Goal: Task Accomplishment & Management: Use online tool/utility

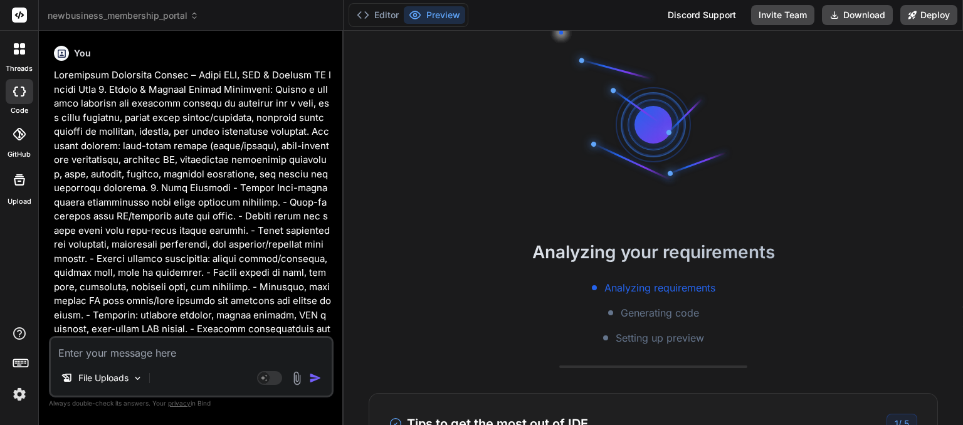
scroll to position [602, 0]
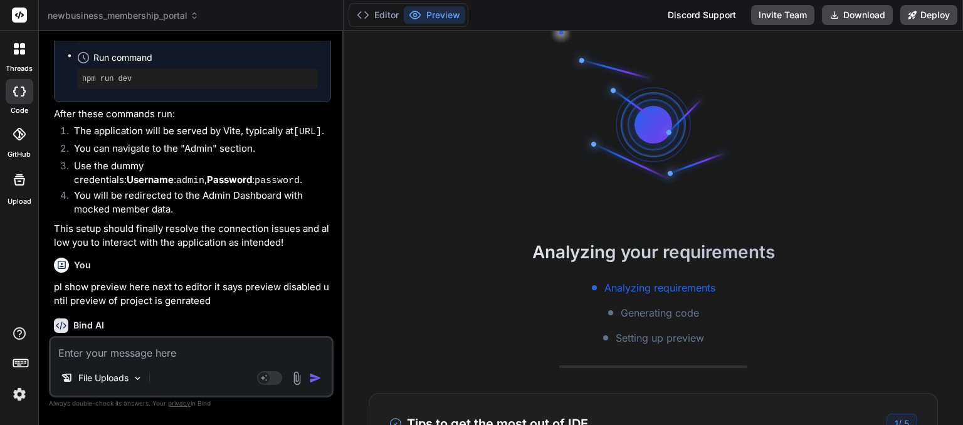
drag, startPoint x: 275, startPoint y: 315, endPoint x: 207, endPoint y: 307, distance: 68.1
click at [207, 340] on p "I understand you're still seeing "preview disabled" and need the project previe…" at bounding box center [192, 376] width 277 height 73
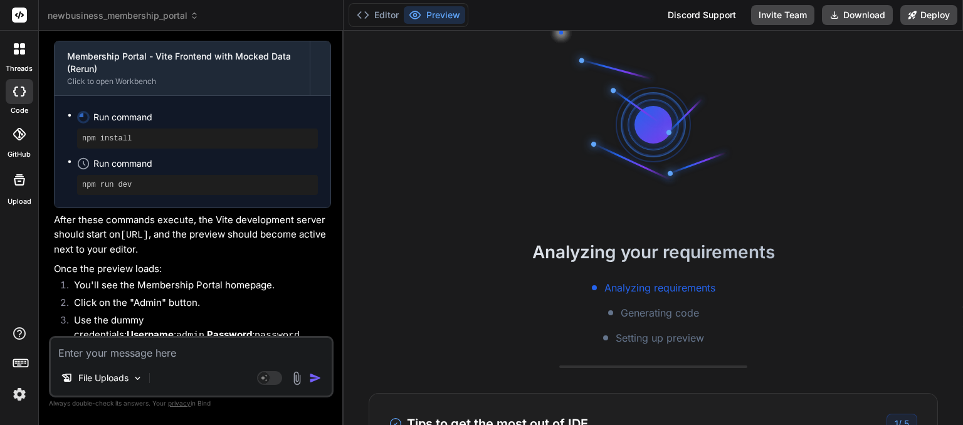
scroll to position [8570, 0]
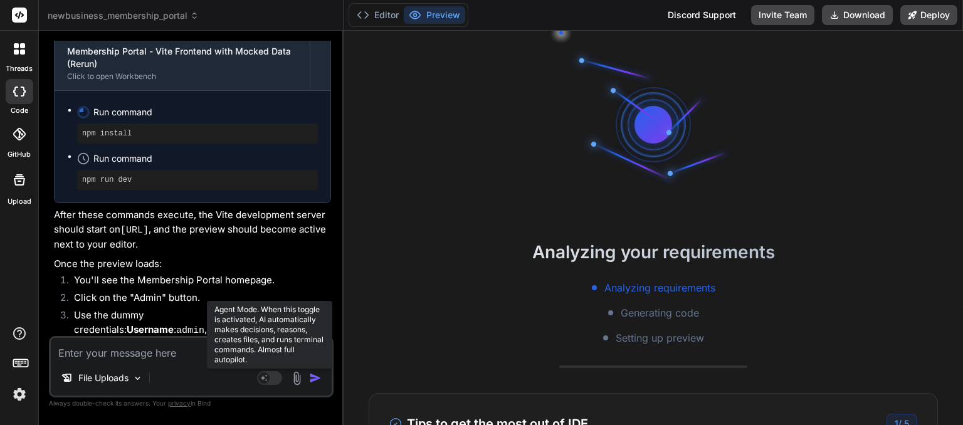
click at [282, 375] on rect at bounding box center [269, 378] width 25 height 14
type textarea "x"
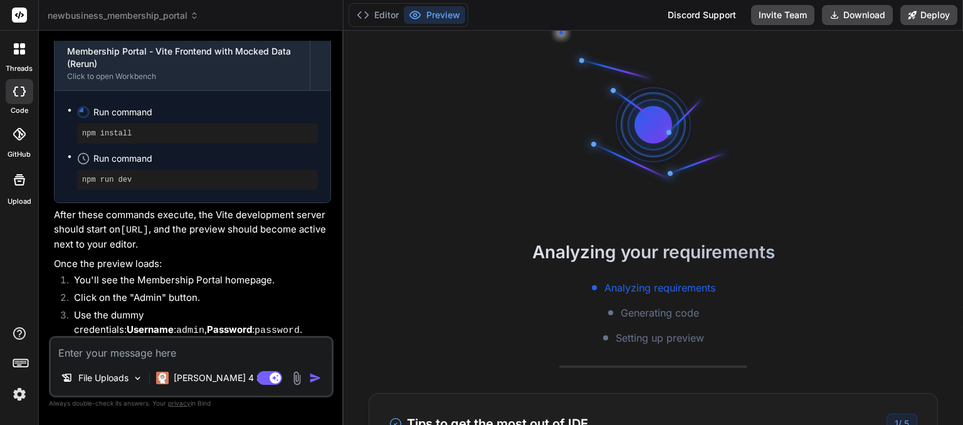
drag, startPoint x: 282, startPoint y: 375, endPoint x: 318, endPoint y: 374, distance: 36.4
click at [318, 374] on div "Agent Mode. When this toggle is activated, AI automatically makes decisions, re…" at bounding box center [290, 377] width 72 height 15
click at [318, 374] on img "button" at bounding box center [315, 378] width 13 height 13
click at [315, 375] on img "button" at bounding box center [315, 378] width 13 height 13
click at [155, 352] on textarea at bounding box center [191, 349] width 281 height 23
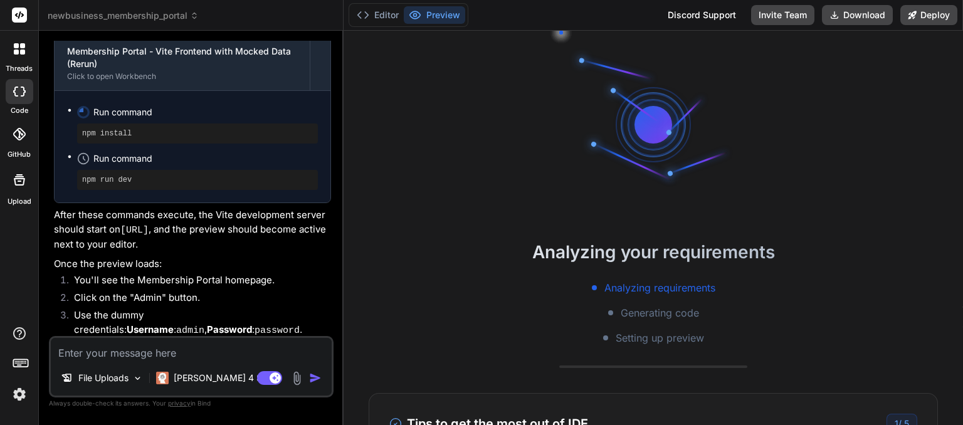
type textarea "p"
type textarea "x"
type textarea "pr"
type textarea "x"
type textarea "pre"
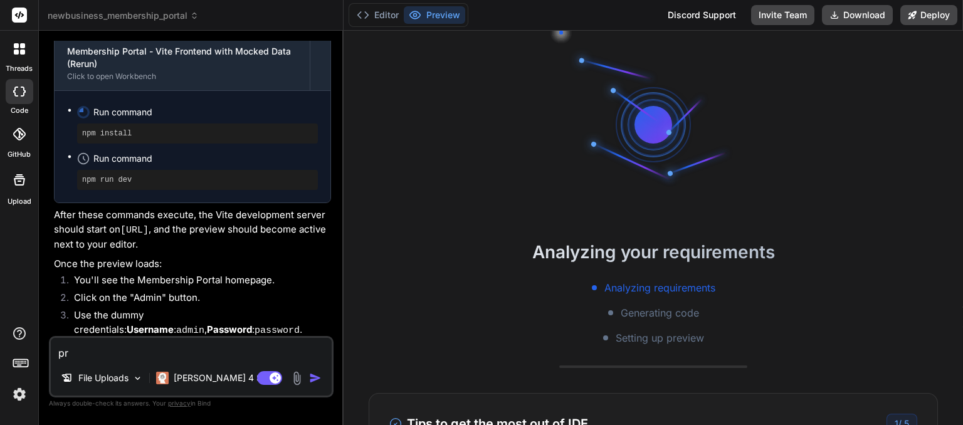
type textarea "x"
type textarea "prev"
type textarea "x"
type textarea "preve"
type textarea "x"
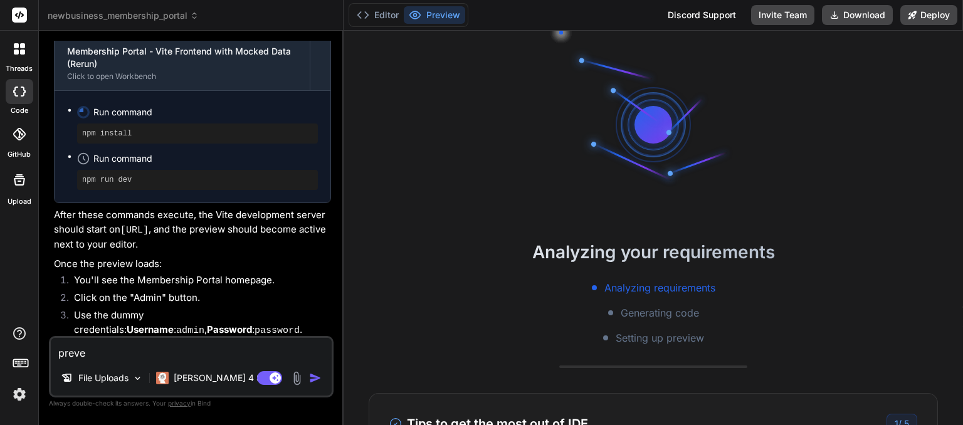
type textarea "prevew"
type textarea "x"
type textarea "preve"
type textarea "x"
type textarea "prev"
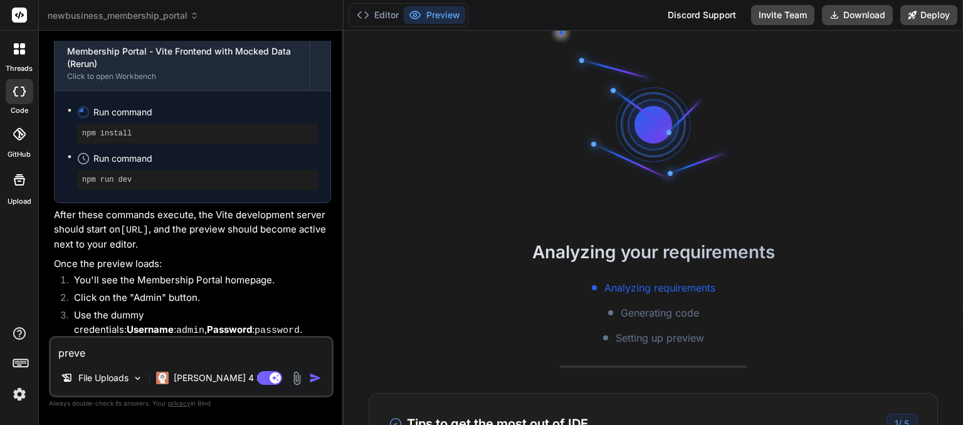
type textarea "x"
type textarea "previ"
type textarea "x"
type textarea "previe"
type textarea "x"
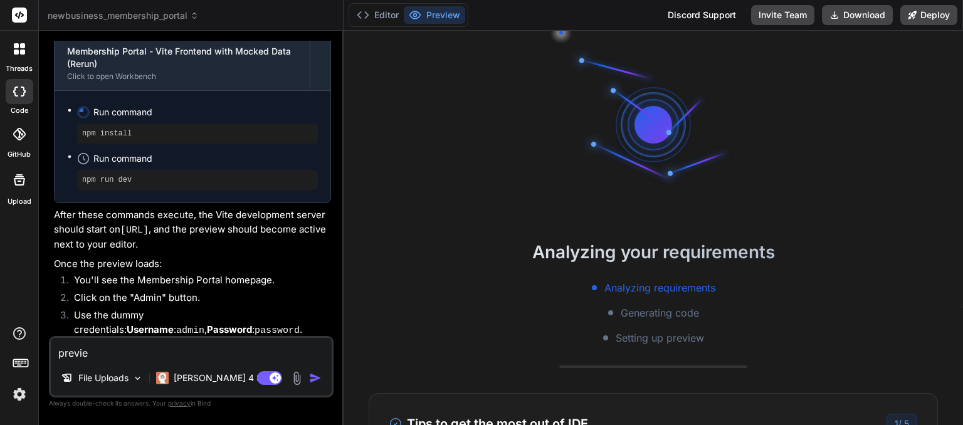
type textarea "preview"
type textarea "x"
type textarea "preview"
type textarea "x"
type textarea "preview d"
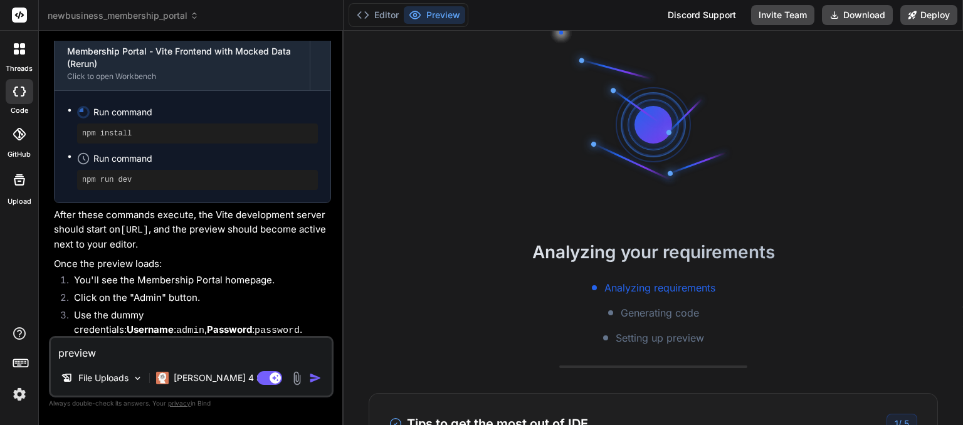
type textarea "x"
type textarea "preview di"
type textarea "x"
type textarea "preview did"
type textarea "x"
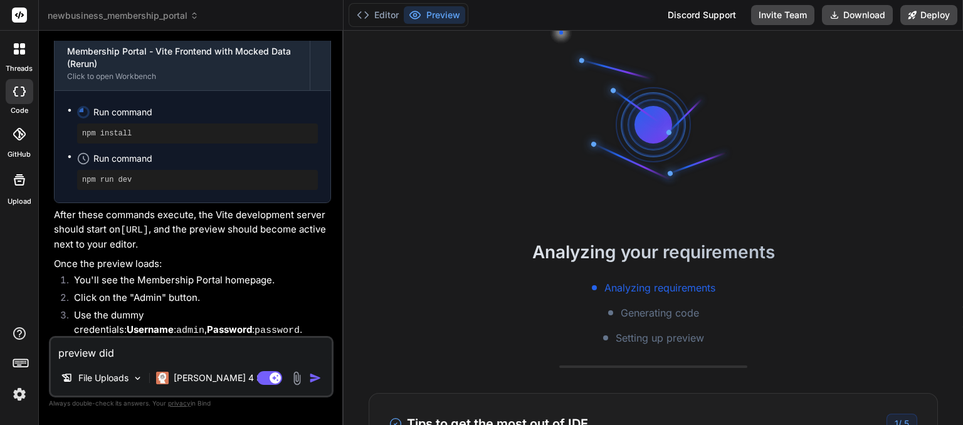
type textarea "preview did"
type textarea "x"
type textarea "preview did n"
type textarea "x"
type textarea "preview did no"
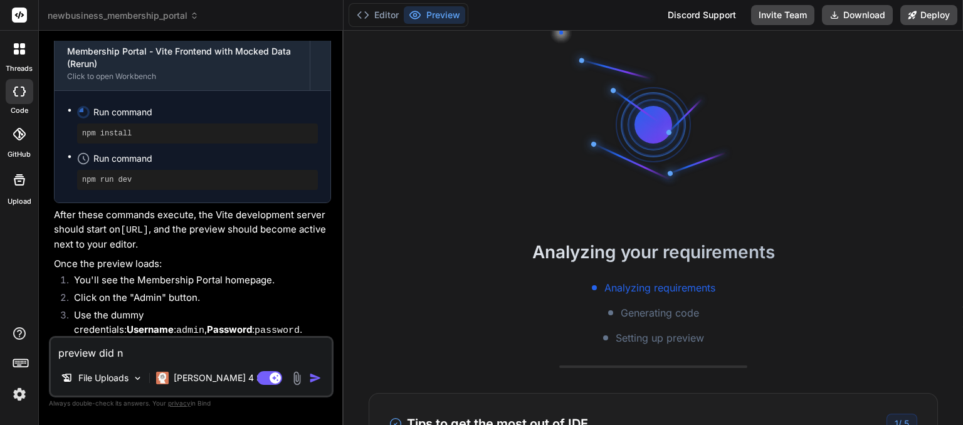
type textarea "x"
type textarea "preview did not"
type textarea "x"
type textarea "preview did not"
type textarea "x"
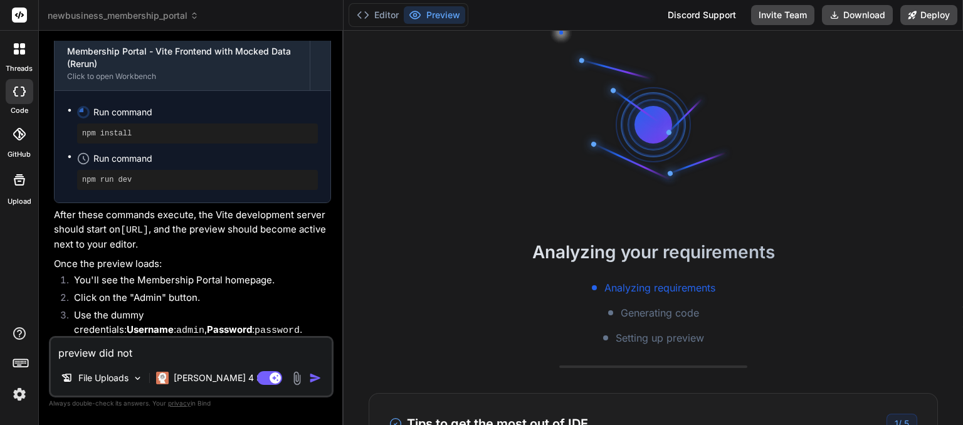
type textarea "preview did not a"
type textarea "x"
type textarea "preview did not ap"
type textarea "x"
type textarea "preview did not app"
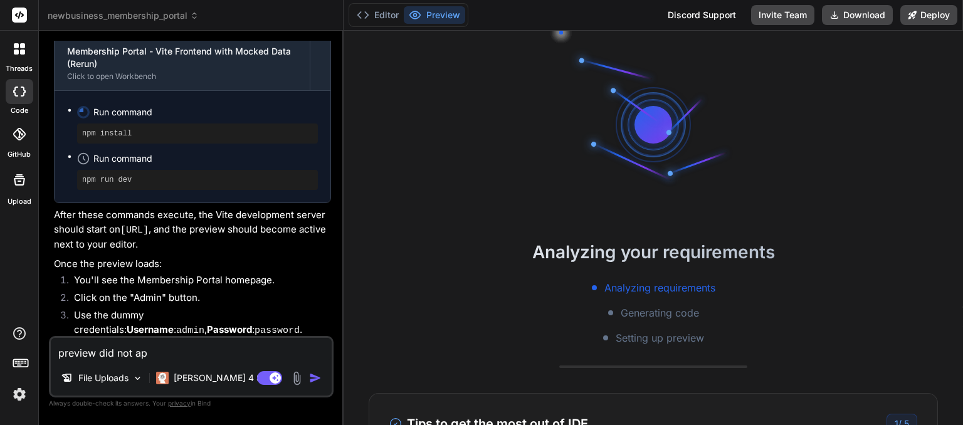
type textarea "x"
type textarea "preview did not appe"
type textarea "x"
type textarea "preview did not appea"
type textarea "x"
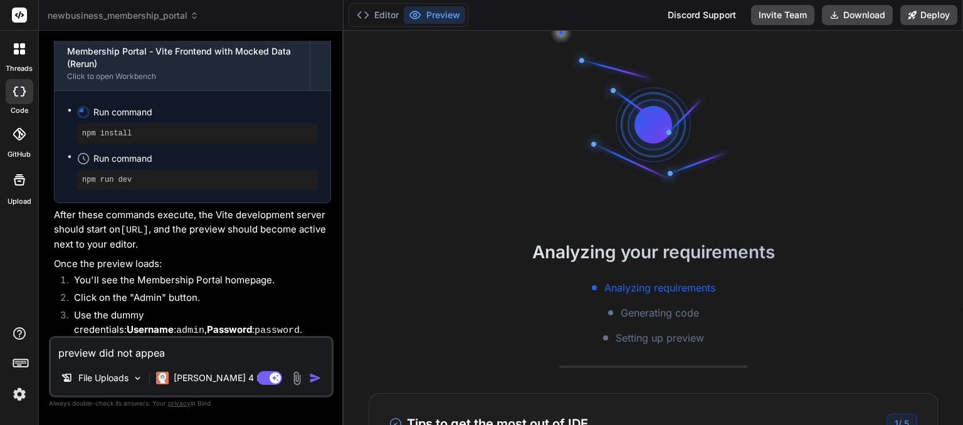
type textarea "preview did not appear"
type textarea "x"
type textarea "preview did not appear"
type textarea "x"
type textarea "preview did not appear a"
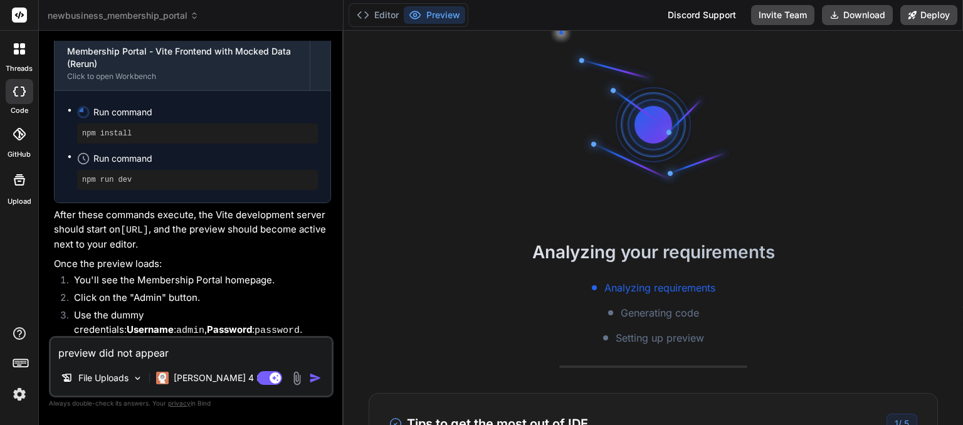
type textarea "x"
type textarea "preview did not appear as"
type textarea "x"
type textarea "preview did not appear as"
type textarea "x"
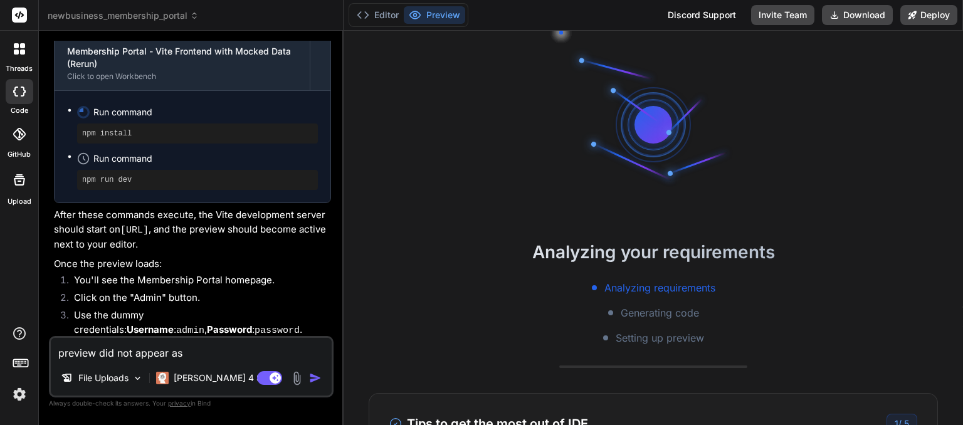
type textarea "preview did not appear as y"
type textarea "x"
type textarea "preview did not appear as ye"
type textarea "x"
type textarea "preview did not appear as yet"
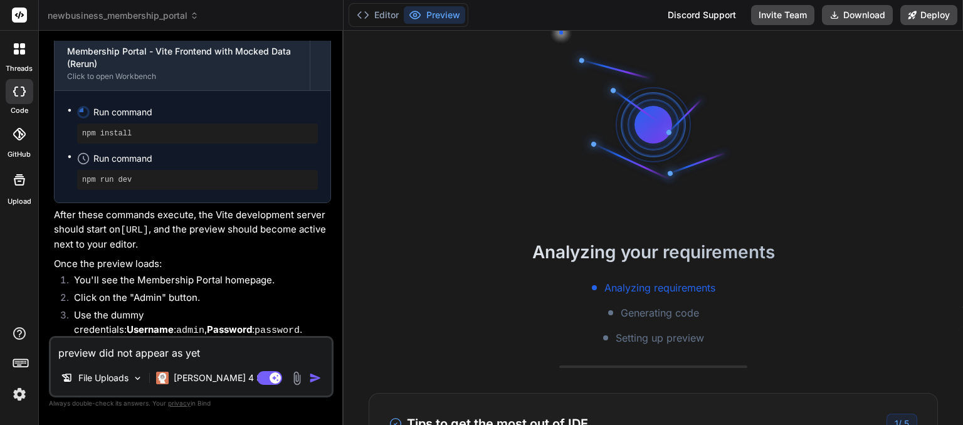
type textarea "x"
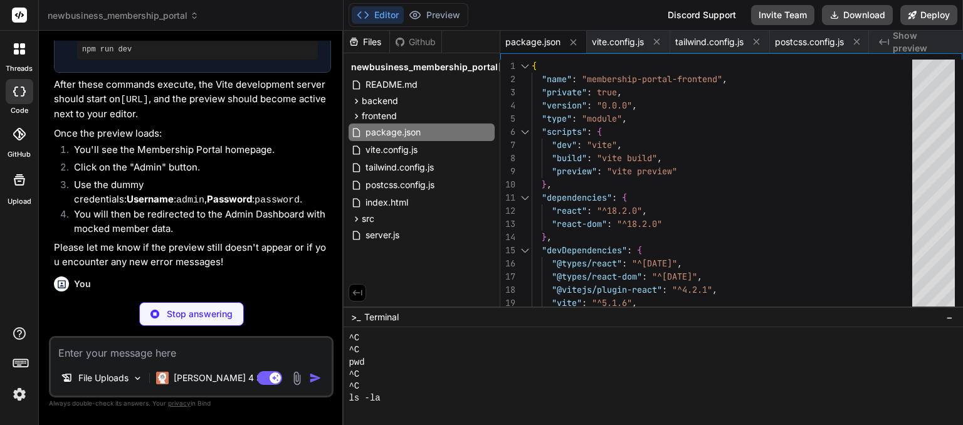
scroll to position [710, 0]
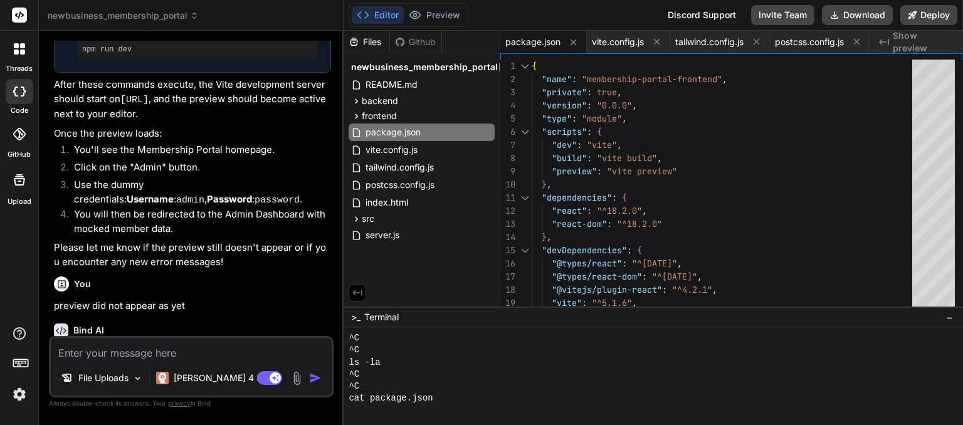
type textarea "x"
click at [239, 345] on p "I see the preview still hasn't appeared. Let me try a different approach by che…" at bounding box center [192, 373] width 277 height 56
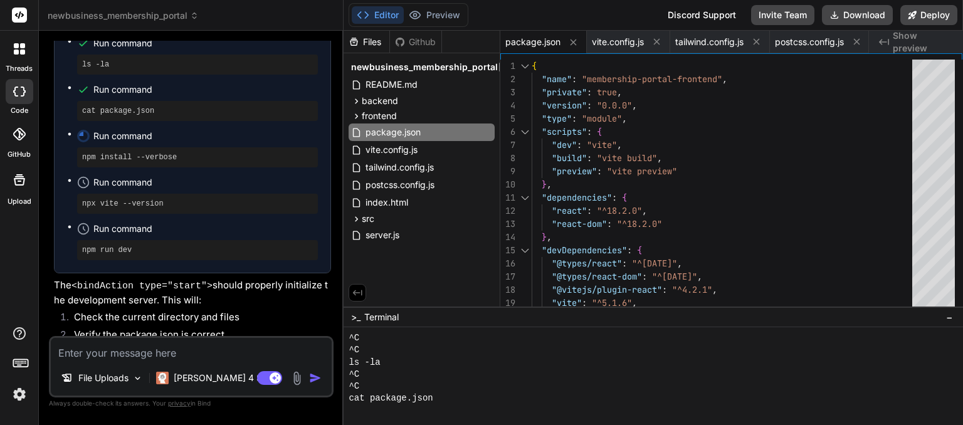
scroll to position [9227, 0]
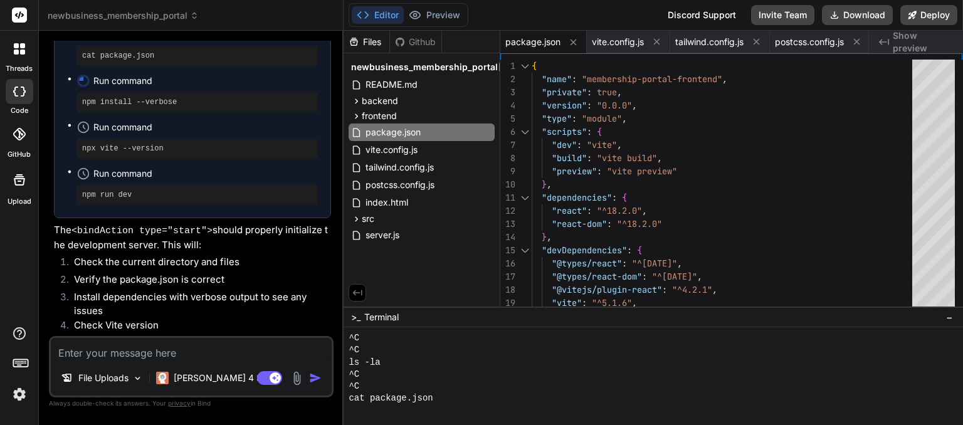
click at [170, 360] on textarea at bounding box center [191, 349] width 281 height 23
type textarea "p"
type textarea "x"
type textarea "pl"
type textarea "x"
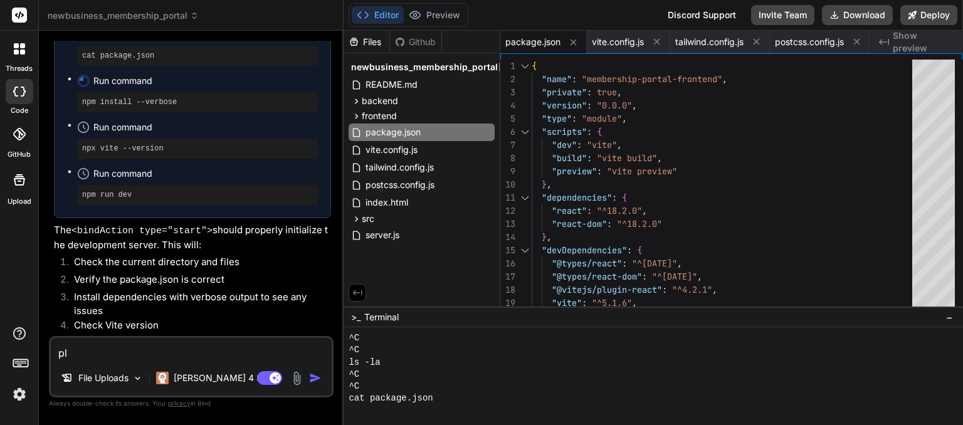
type textarea "pl"
type textarea "x"
type textarea "pl c"
type textarea "x"
type textarea "pl cr"
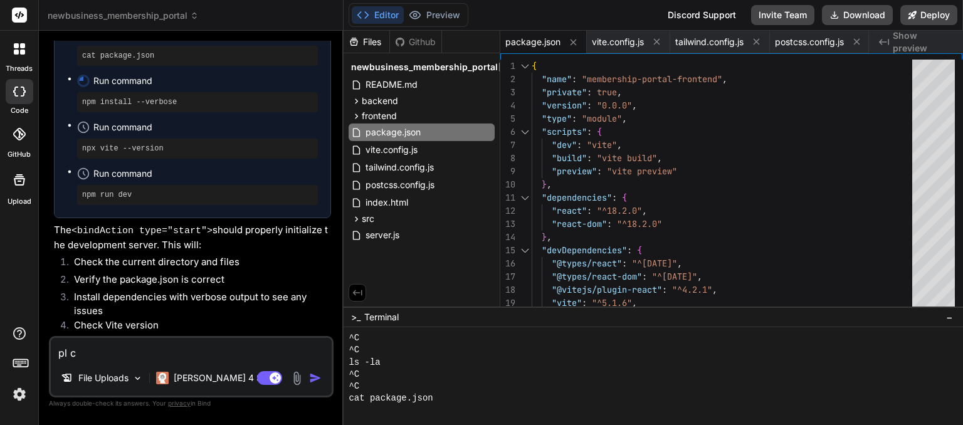
type textarea "x"
type textarea "pl cre"
type textarea "x"
type textarea "[PERSON_NAME]"
type textarea "x"
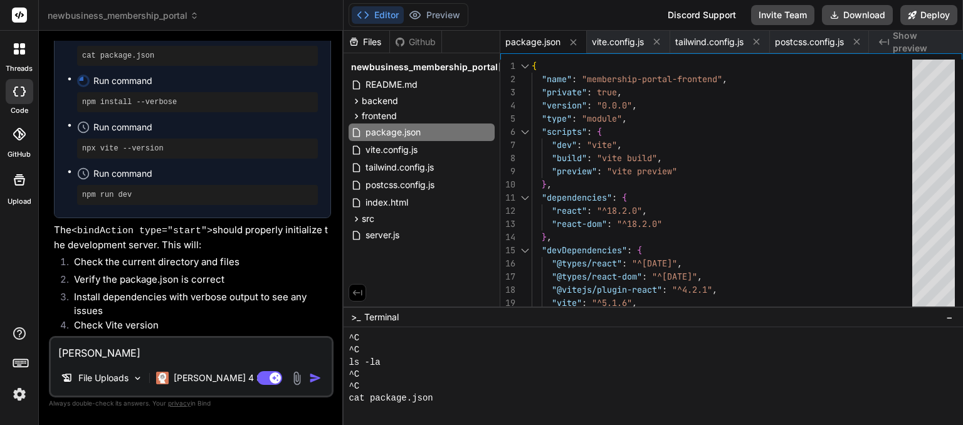
type textarea "pl creat"
type textarea "x"
type textarea "pl create"
type textarea "x"
type textarea "pl create"
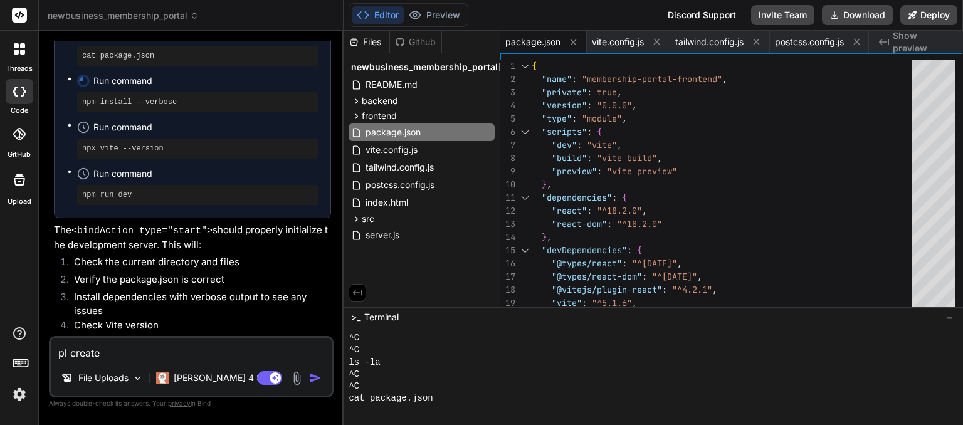
type textarea "x"
type textarea "pl create c"
type textarea "x"
type textarea "pl create co"
type textarea "x"
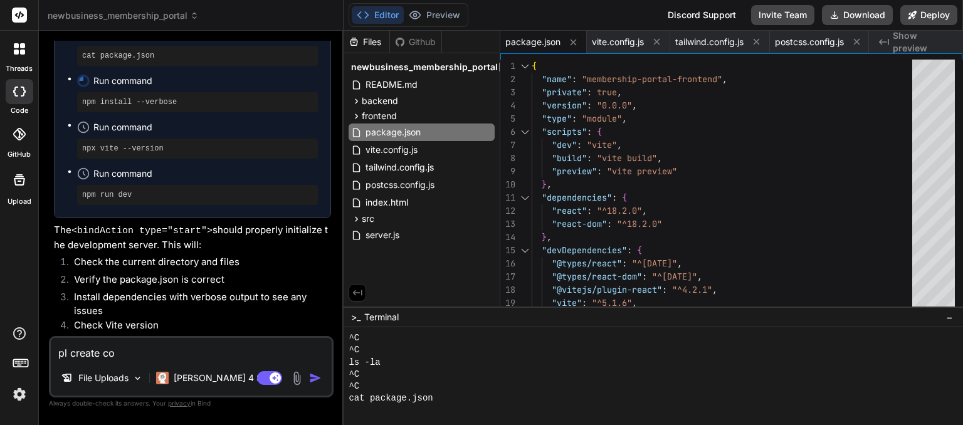
type textarea "pl create com"
type textarea "x"
type textarea "pl create comp"
type textarea "x"
type textarea "pl create compl"
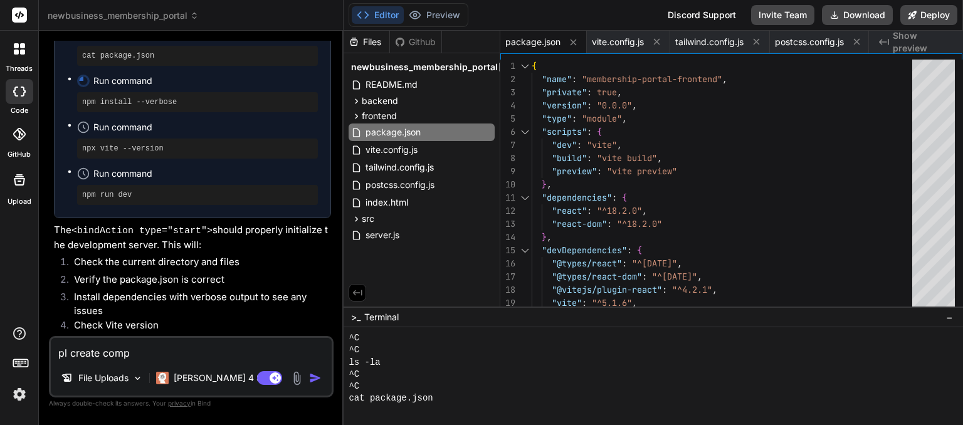
type textarea "x"
type textarea "pl create comple"
type textarea "x"
type textarea "pl create complet"
type textarea "x"
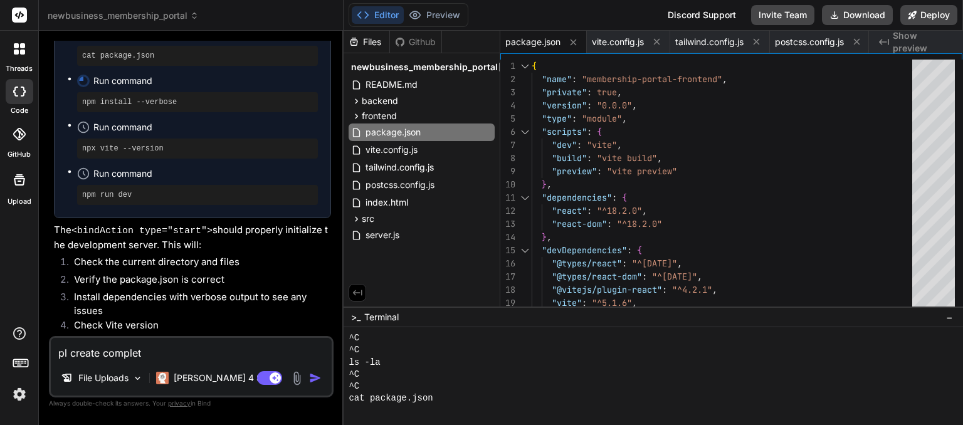
type textarea "pl create complete"
type textarea "x"
type textarea "pl create complete"
type textarea "x"
type textarea "pl create complete c"
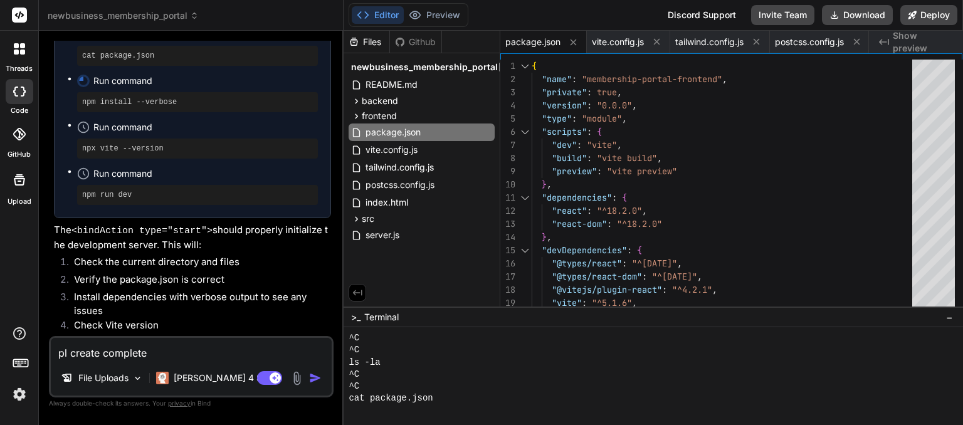
type textarea "x"
type textarea "pl create complete co"
type textarea "x"
type textarea "pl create complete cod"
type textarea "x"
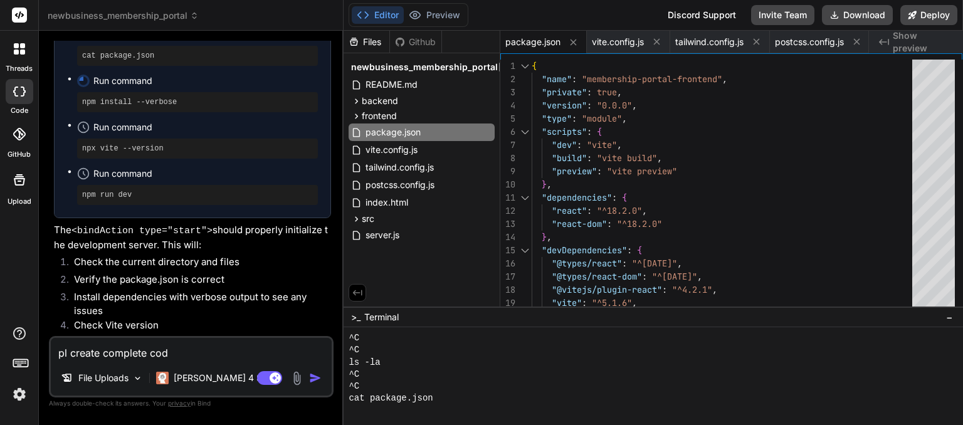
type textarea "pl create complete code"
type textarea "x"
type textarea "pl create complete code"
type textarea "x"
type textarea "pl create complete code a"
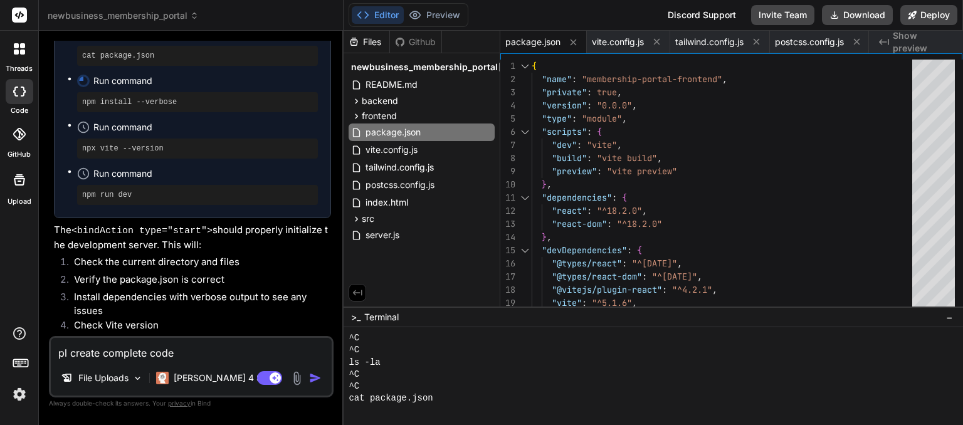
type textarea "x"
type textarea "pl create complete code an"
type textarea "x"
type textarea "pl create complete code and"
type textarea "x"
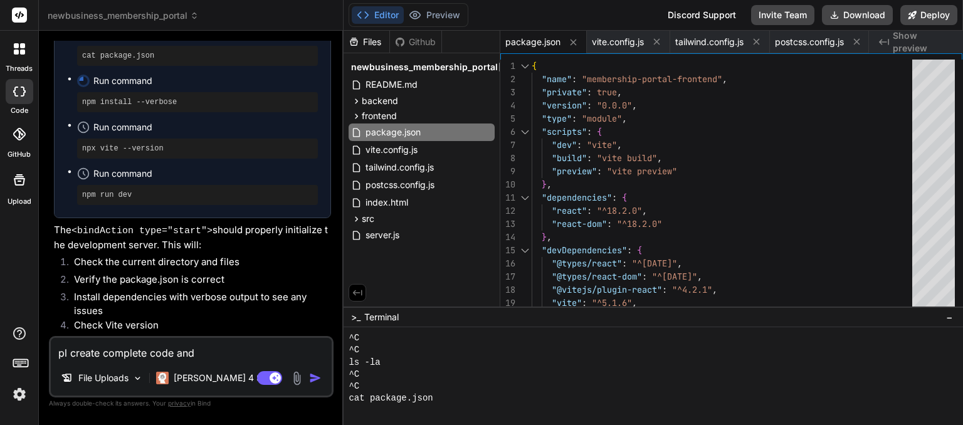
type textarea "pl create complete code and"
type textarea "x"
type textarea "pl create complete code and r"
type textarea "x"
type textarea "pl create complete code and ru"
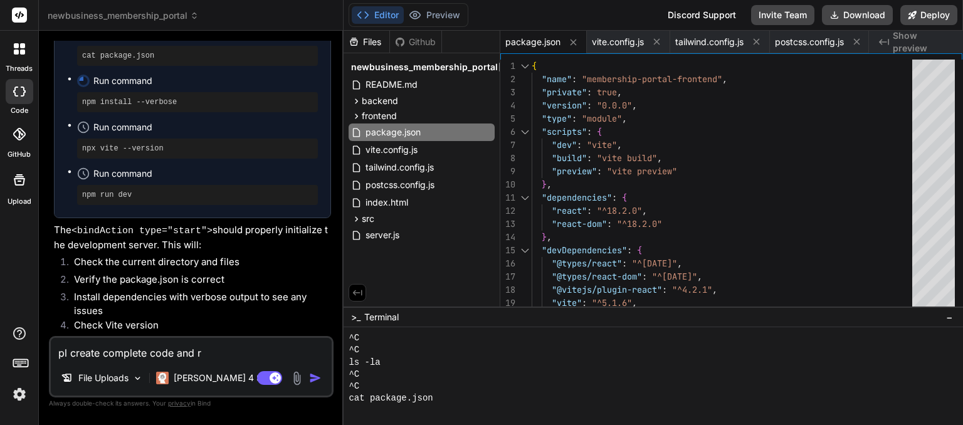
type textarea "x"
type textarea "pl create complete code and run"
type textarea "x"
type textarea "pl create complete code and run"
type textarea "x"
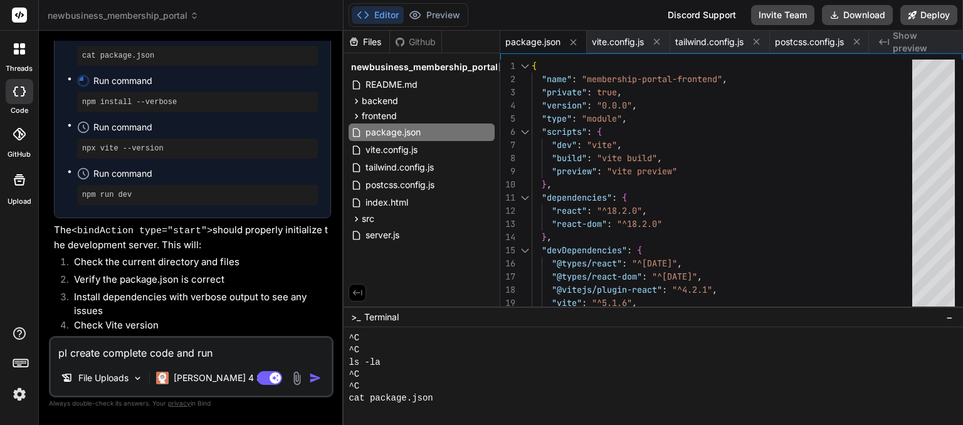
type textarea "pl create complete code and run i"
type textarea "x"
type textarea "pl create complete code and run it"
type textarea "x"
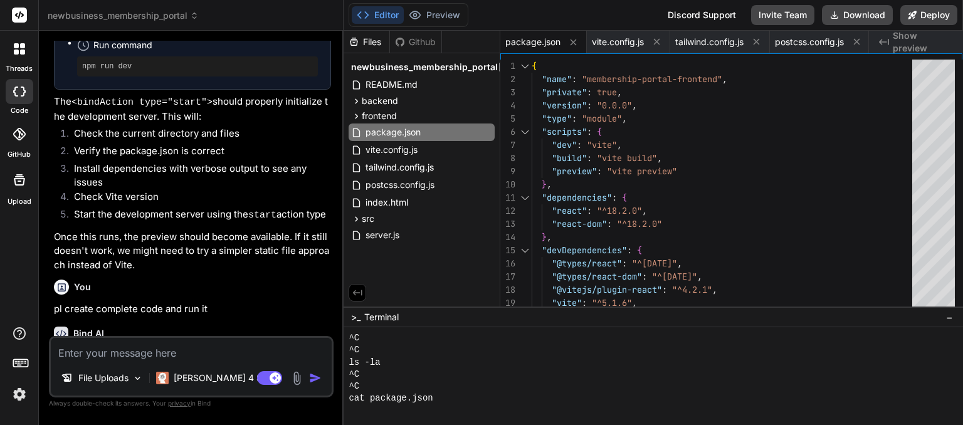
scroll to position [9356, 0]
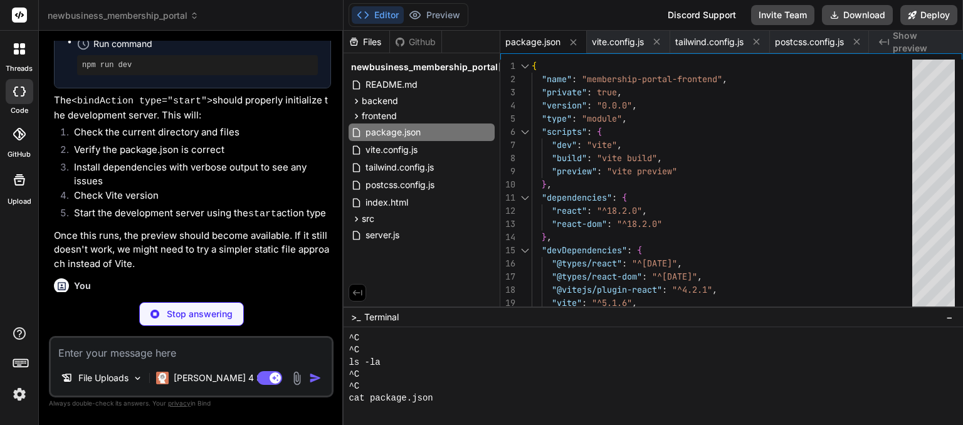
type textarea "x"
type textarea ""tailwindcss": "^3.4.1", "postcss": "^[DATE]", "autoprefixer": "^[DATE]" } }"
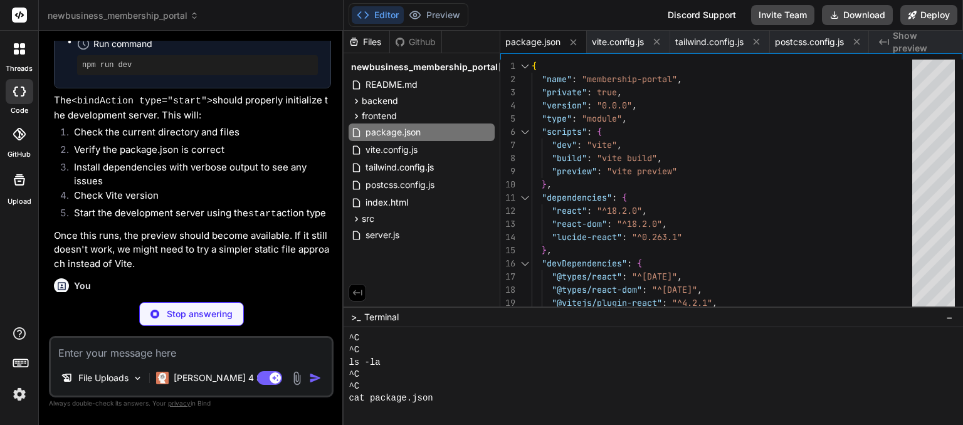
click at [228, 347] on p "I'll create a complete membership portal with all the code and run it for you. …" at bounding box center [192, 375] width 277 height 56
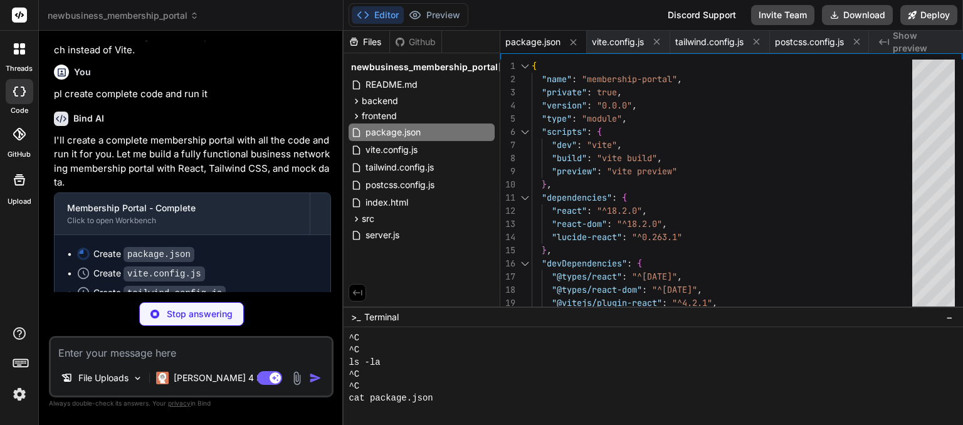
scroll to position [9638, 0]
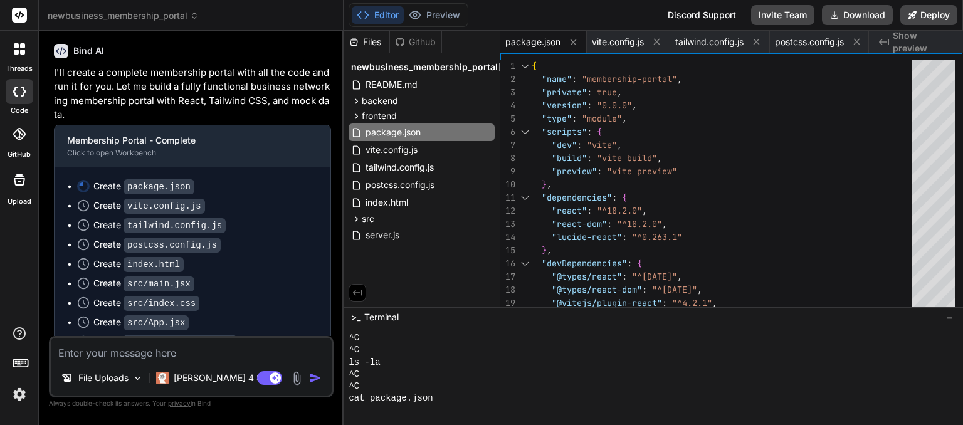
type textarea "x"
click at [254, 316] on div "Create src/App.jsx" at bounding box center [197, 322] width 241 height 13
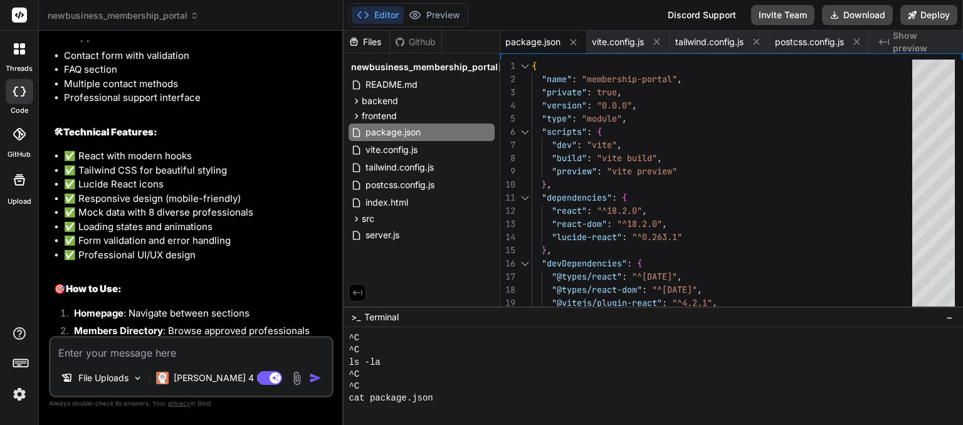
scroll to position [10651, 0]
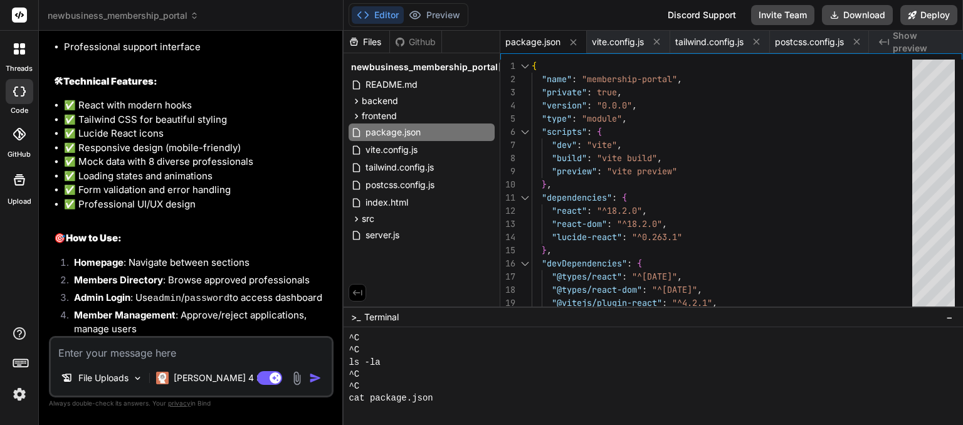
click at [187, 342] on textarea at bounding box center [191, 349] width 281 height 23
paste textarea "This site can’t be reached localhost refused to connect. Try: Checking the conn…"
type textarea "This site can’t be reached localhost refused to connect. Try: Checking the conn…"
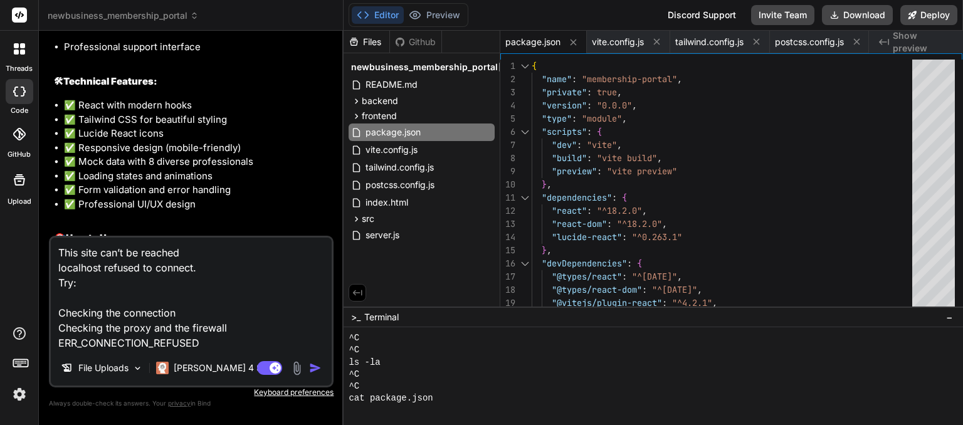
type textarea "x"
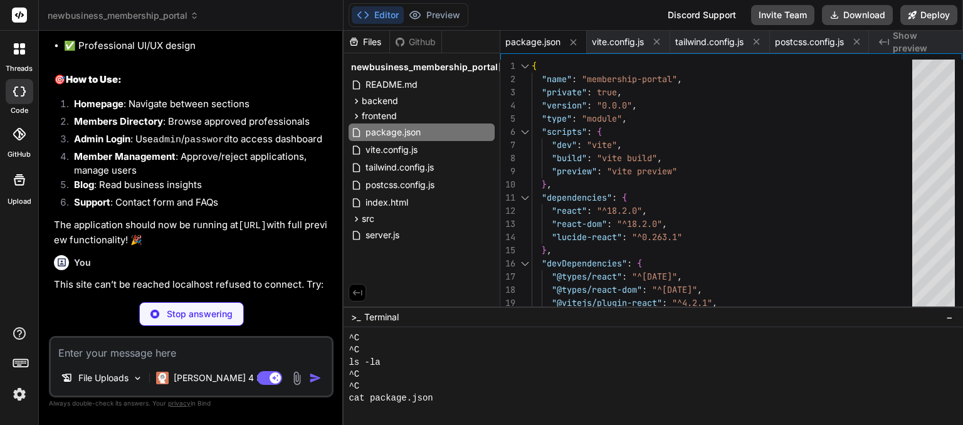
scroll to position [746, 0]
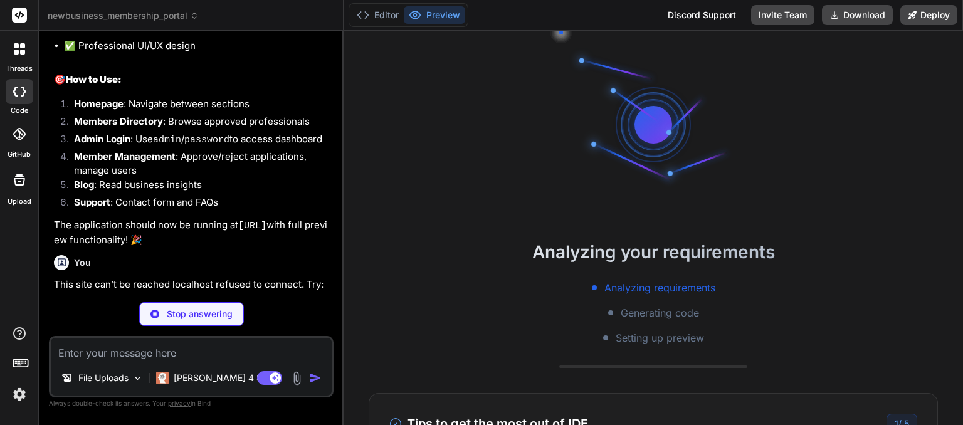
type textarea "x"
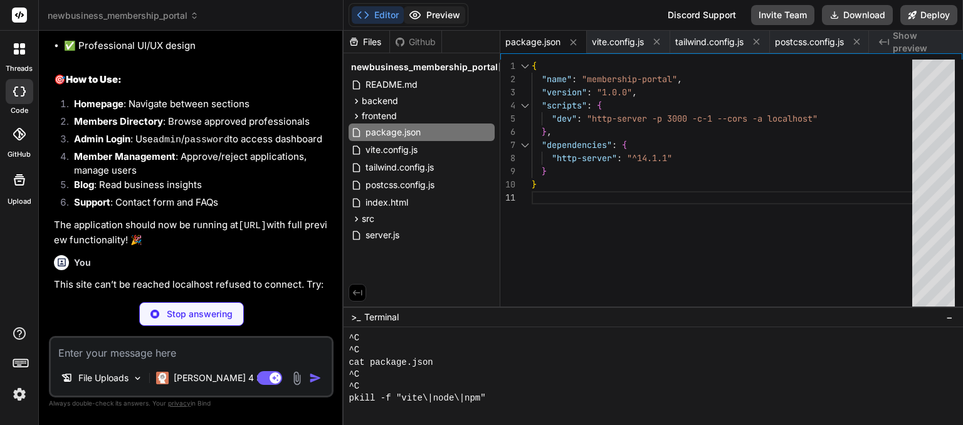
drag, startPoint x: 430, startPoint y: 13, endPoint x: 421, endPoint y: 13, distance: 8.8
click at [421, 13] on icon at bounding box center [415, 15] width 13 height 13
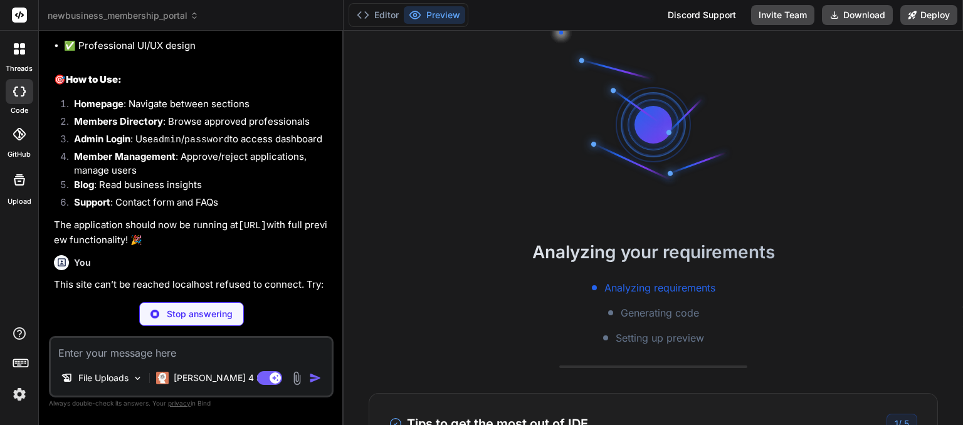
drag, startPoint x: 19, startPoint y: 399, endPoint x: 13, endPoint y: 337, distance: 62.4
click at [13, 337] on icon at bounding box center [19, 333] width 15 height 15
click at [23, 388] on img at bounding box center [19, 394] width 21 height 21
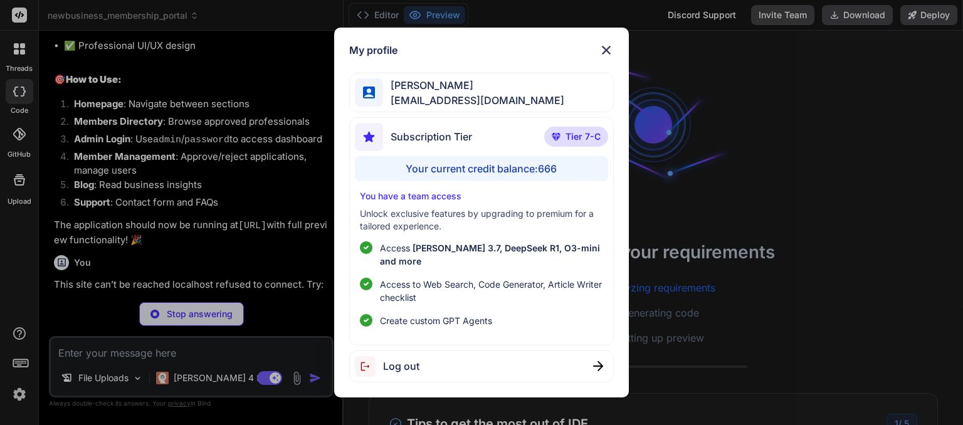
drag, startPoint x: 607, startPoint y: 56, endPoint x: 773, endPoint y: 70, distance: 166.1
click at [773, 70] on div "My profile madhavi kond [EMAIL_ADDRESS][DOMAIN_NAME] Subscription Tier Tier 7-C…" at bounding box center [481, 212] width 963 height 425
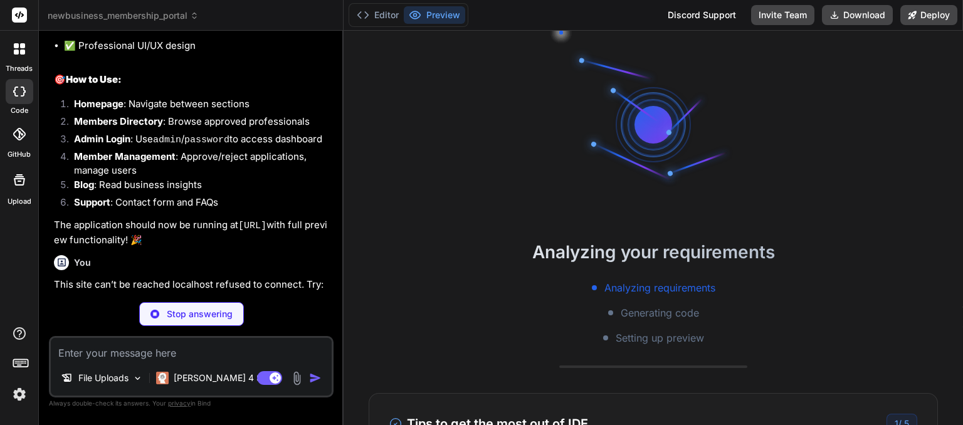
drag, startPoint x: 953, startPoint y: 86, endPoint x: 958, endPoint y: 97, distance: 11.8
click at [958, 97] on div "Analyzing your requirements Analyzing requirements Generating code Setting up p…" at bounding box center [652, 228] width 619 height 394
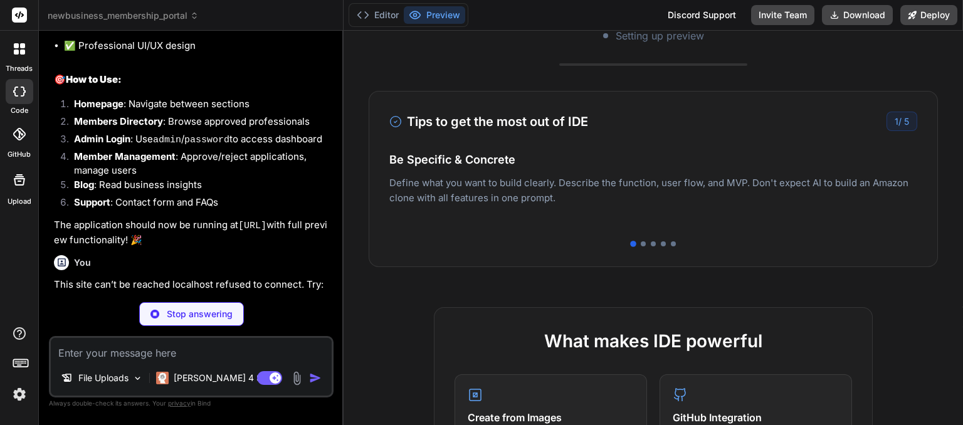
scroll to position [248, 0]
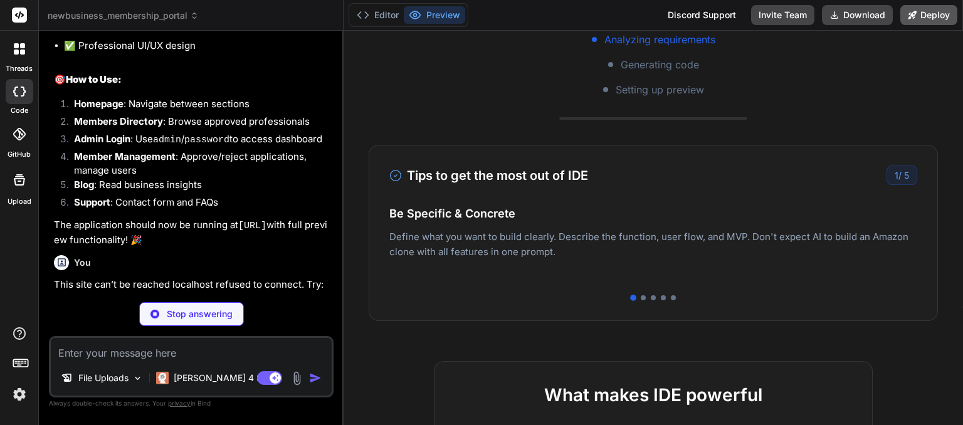
click at [923, 18] on button "Deploy" at bounding box center [928, 15] width 57 height 20
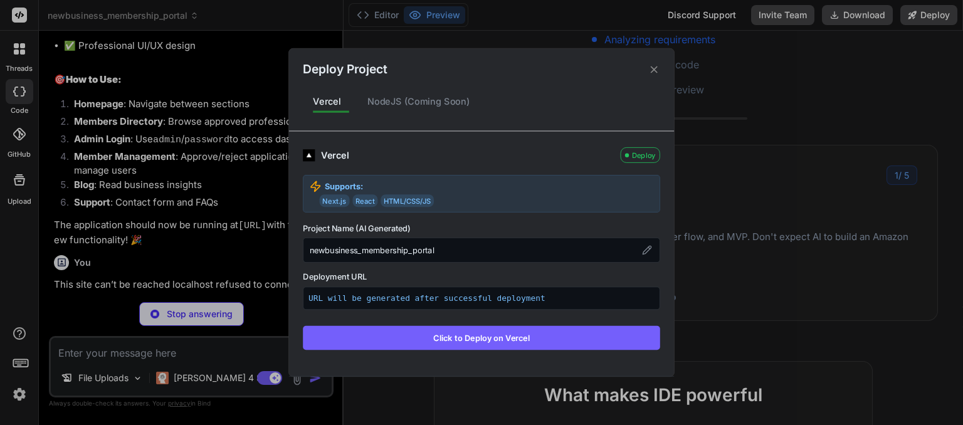
click at [652, 69] on icon at bounding box center [654, 69] width 12 height 12
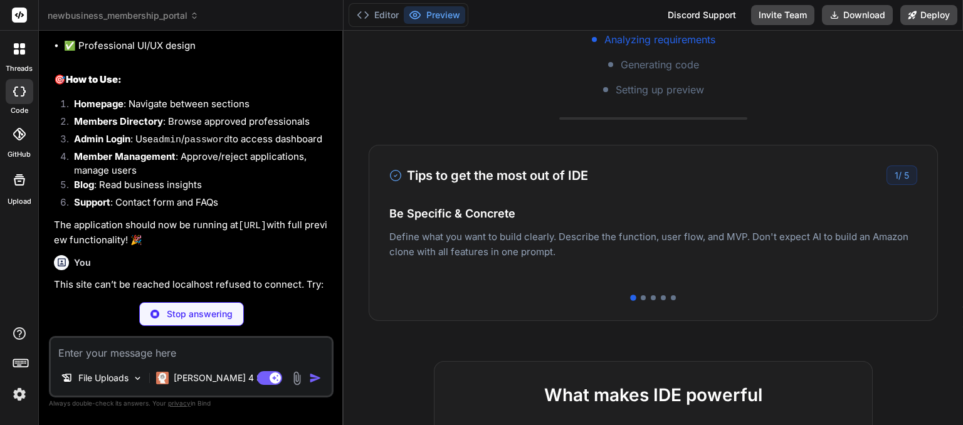
drag, startPoint x: 384, startPoint y: 127, endPoint x: 292, endPoint y: 266, distance: 167.4
drag, startPoint x: 292, startPoint y: 266, endPoint x: 243, endPoint y: 269, distance: 49.0
click at [243, 330] on div "Bind AI" at bounding box center [192, 337] width 277 height 14
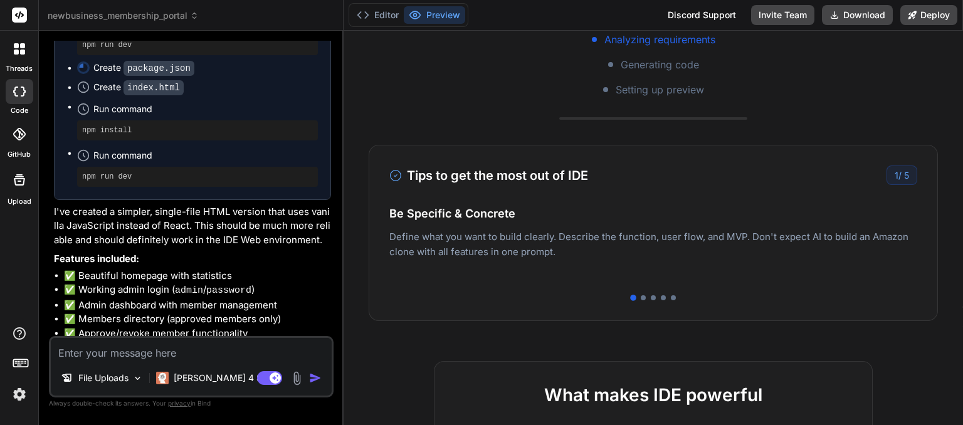
scroll to position [11744, 0]
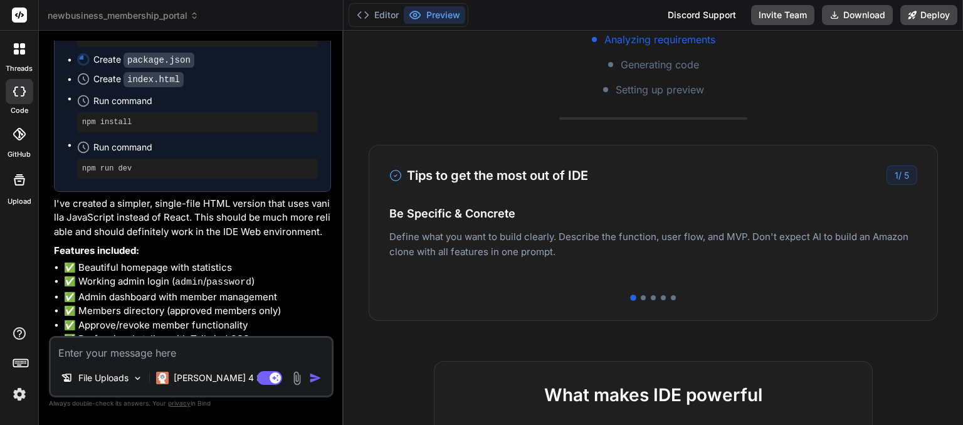
type textarea "x"
drag, startPoint x: 212, startPoint y: 310, endPoint x: 320, endPoint y: 308, distance: 107.8
click at [320, 380] on p "The application should now load at [URL] without any connection issues!" at bounding box center [192, 394] width 277 height 29
copy code "[URL]"
click at [223, 380] on p "The application should now load at [URL] without any connection issues!" at bounding box center [192, 394] width 277 height 29
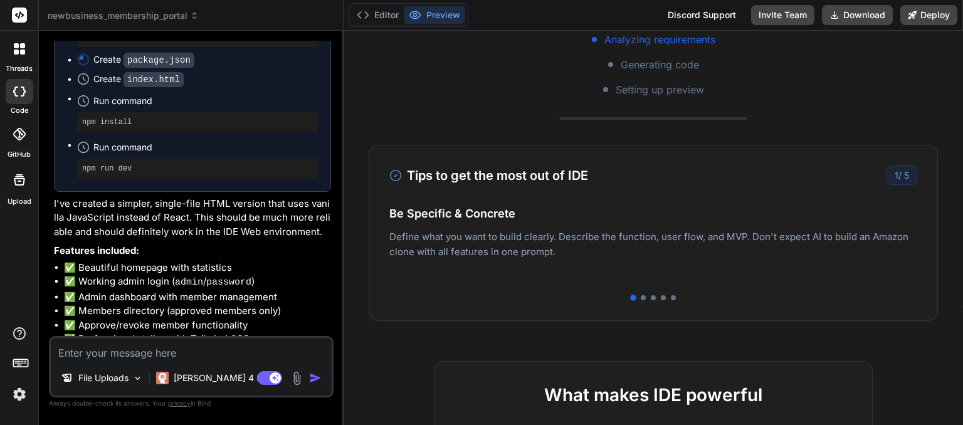
click at [195, 380] on p "The application should now load at [URL] without any connection issues!" at bounding box center [192, 394] width 277 height 29
click at [169, 357] on textarea at bounding box center [191, 349] width 281 height 23
paste textarea "[URL]"
type textarea "[URL]"
type textarea "x"
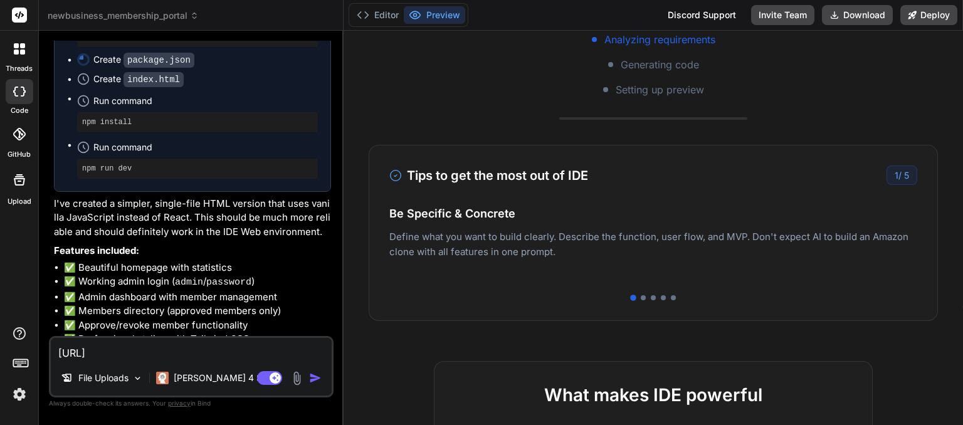
type textarea "[URL]"
type textarea "x"
type textarea "[URL] n"
type textarea "x"
type textarea "[URL] no"
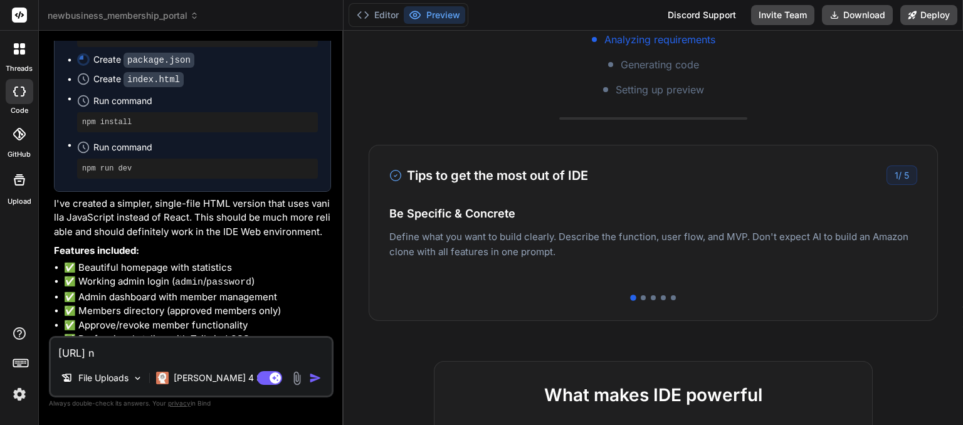
type textarea "x"
type textarea "[URL] not"
type textarea "x"
type textarea "[URL] not"
type textarea "x"
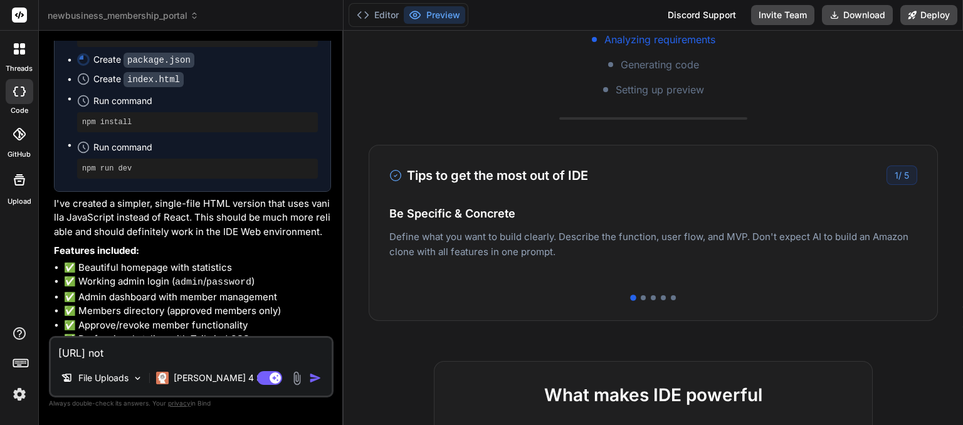
type textarea "[URL] not w"
type textarea "x"
type textarea "[URL] not wo"
type textarea "x"
type textarea "[URL] not wor"
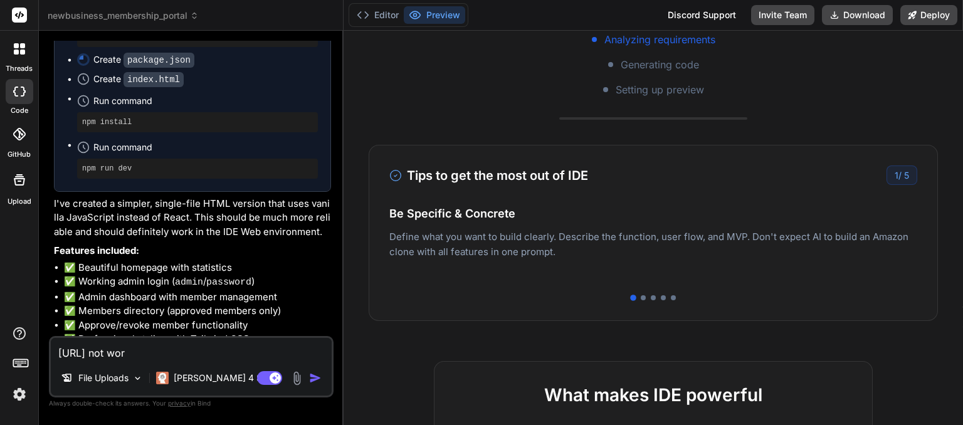
type textarea "x"
type textarea "[URL] not work"
type textarea "x"
type textarea "[URL] not worki"
type textarea "x"
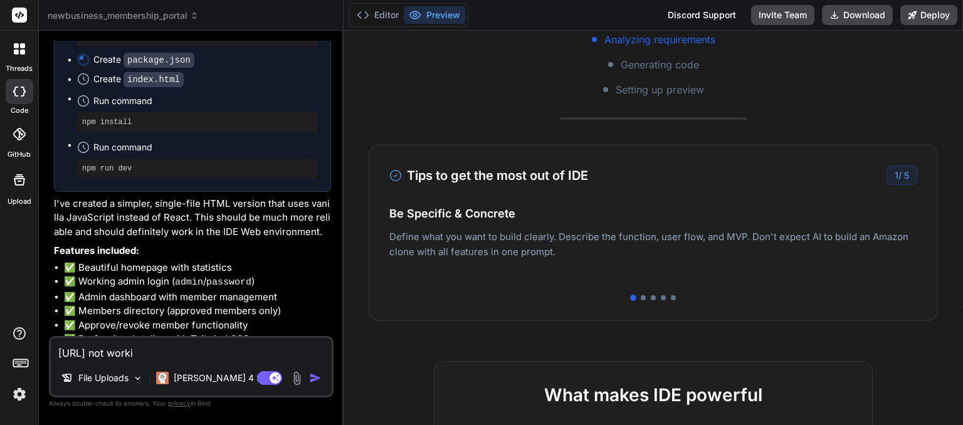
type textarea "[URL] not workin"
type textarea "x"
type textarea "[URL] not working"
type textarea "x"
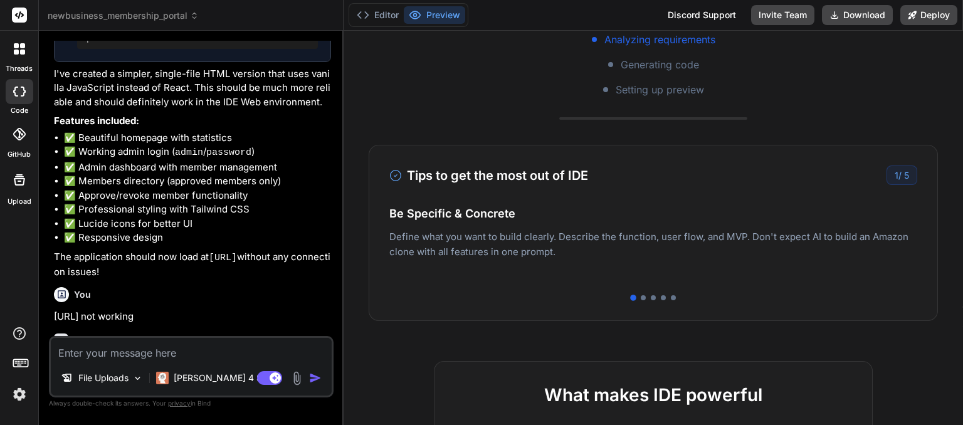
scroll to position [11874, 0]
click at [135, 349] on textarea at bounding box center [191, 349] width 281 height 23
type textarea "p"
type textarea "x"
type textarea "pl"
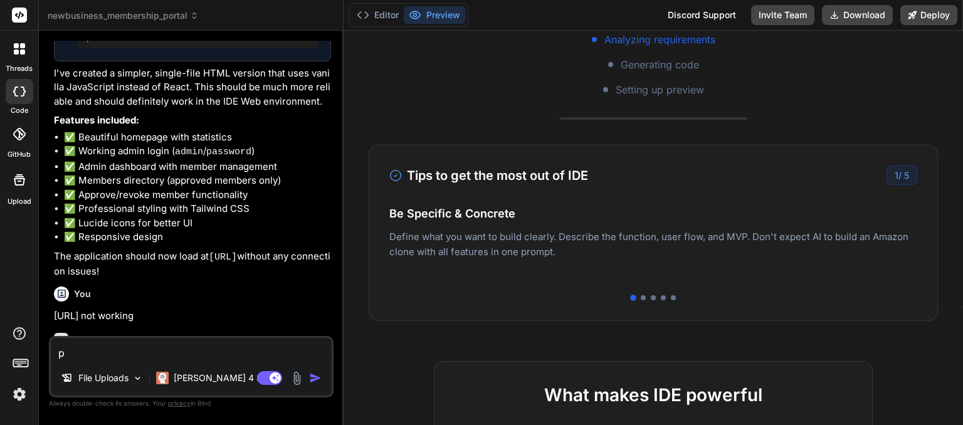
type textarea "x"
type textarea "pl"
type textarea "x"
type textarea "pl s"
type textarea "x"
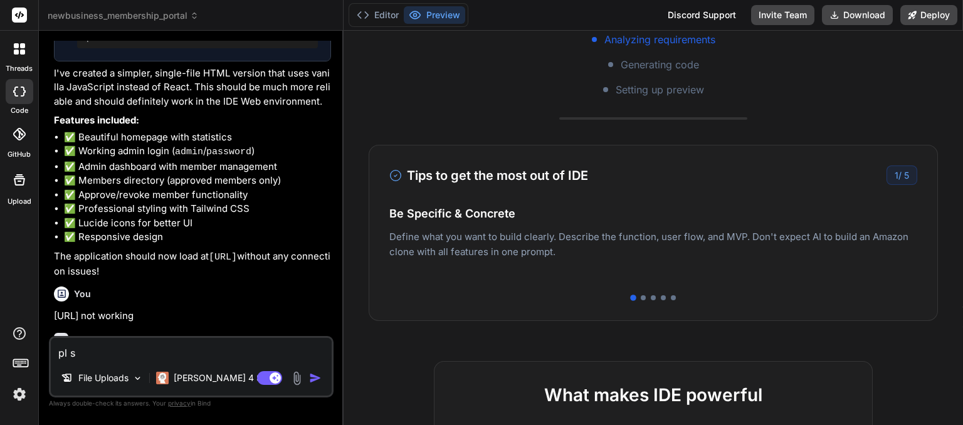
type textarea "pl sh"
type textarea "x"
type textarea "pl sho"
type textarea "x"
type textarea "pl show"
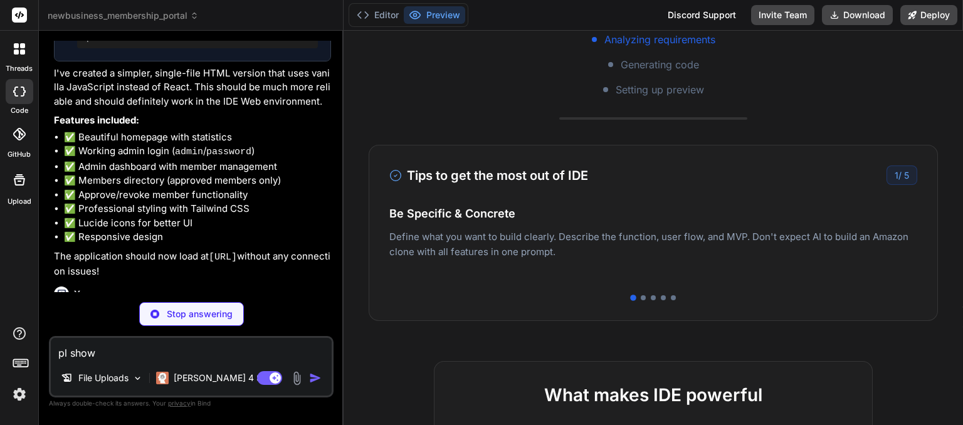
type textarea "x"
type textarea "pl show"
type textarea "x"
type textarea "pl show p"
type textarea "x"
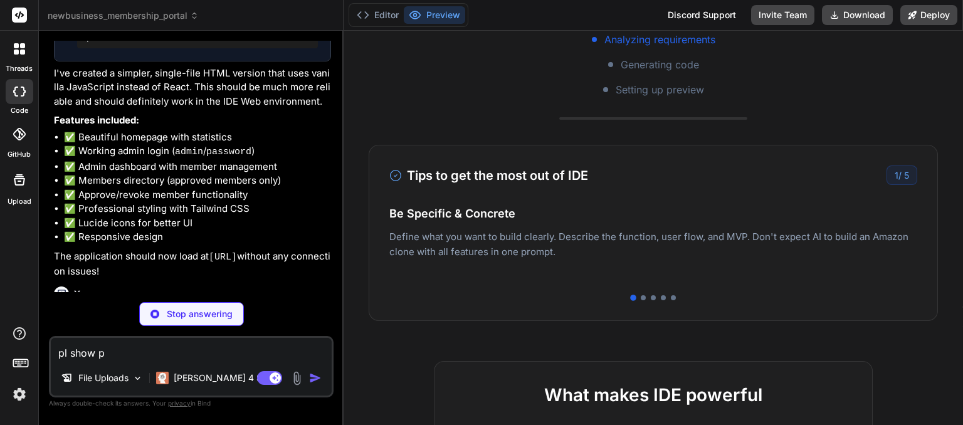
type textarea "pl show pr"
type textarea "x"
type textarea "pl show pre"
type textarea "x"
type textarea "pl show prev"
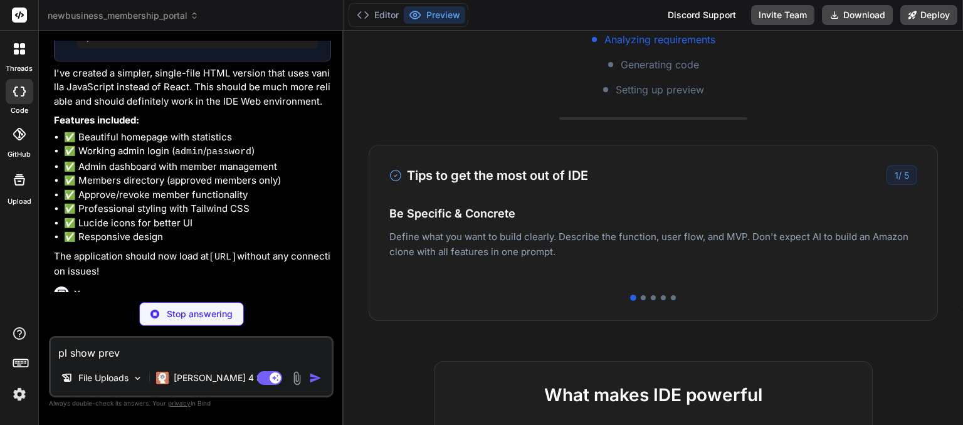
type textarea "x"
type textarea "pl show previ"
type textarea "x"
type textarea "pl show previe"
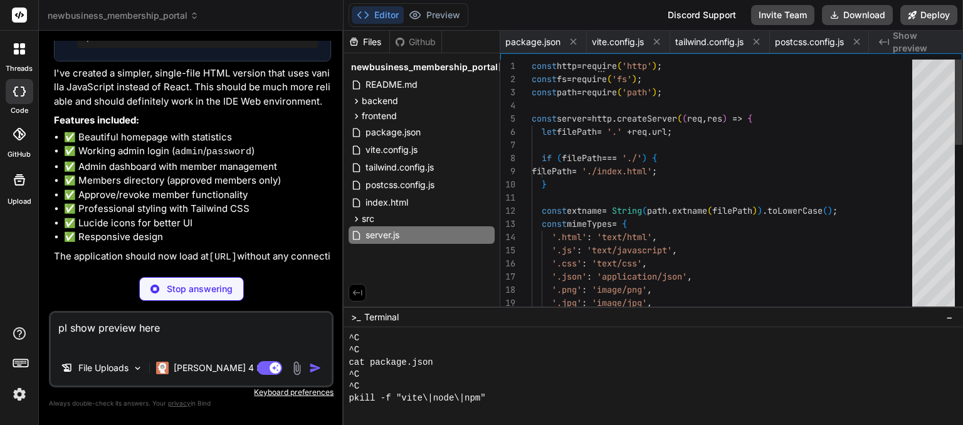
scroll to position [0, 679]
click at [436, 21] on button "Preview" at bounding box center [434, 15] width 61 height 18
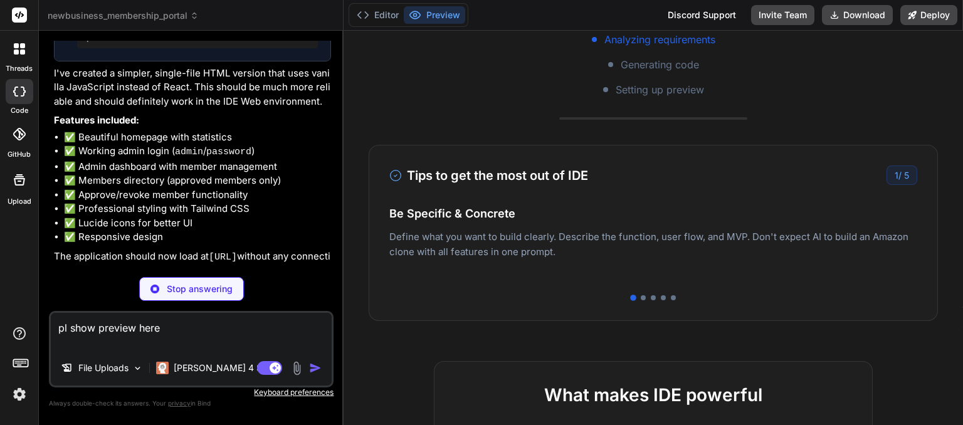
click at [648, 71] on span "Generating code" at bounding box center [660, 64] width 78 height 15
click at [172, 324] on textarea "pl show preview here" at bounding box center [191, 332] width 281 height 38
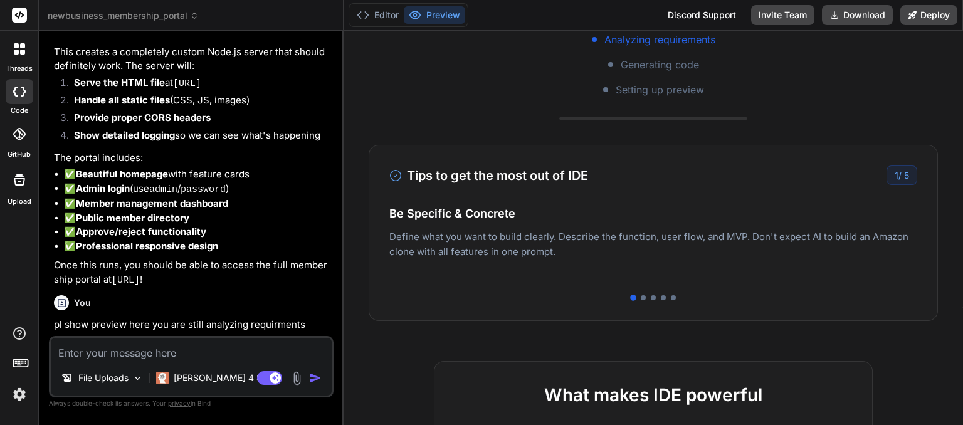
scroll to position [12739, 0]
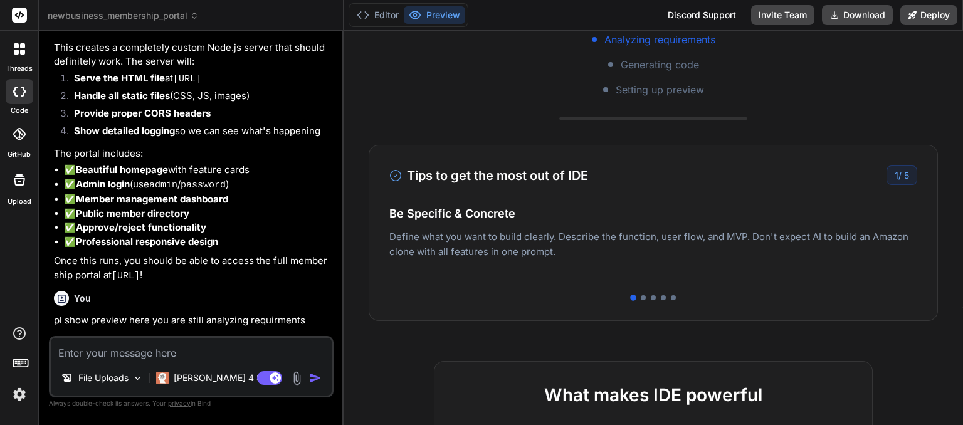
click at [172, 402] on p "‌" at bounding box center [192, 409] width 277 height 14
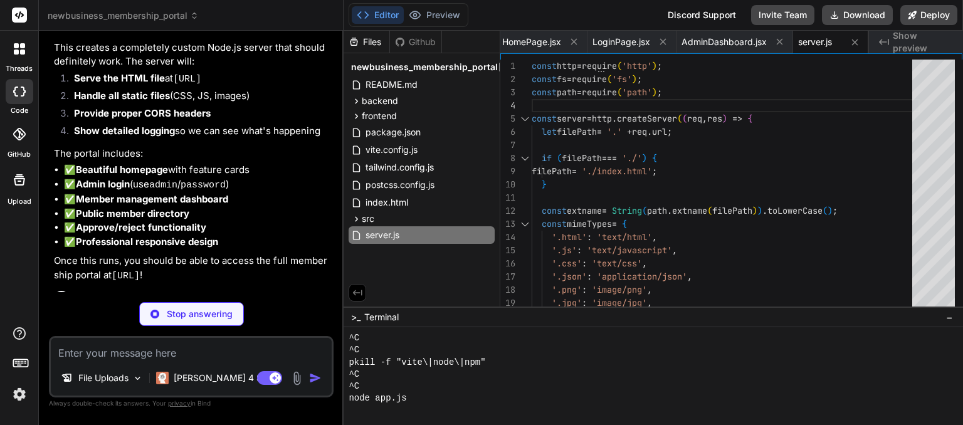
scroll to position [782, 0]
click at [226, 360] on p "You're absolutely right - let me start the server immediately to show you the p…" at bounding box center [192, 374] width 277 height 28
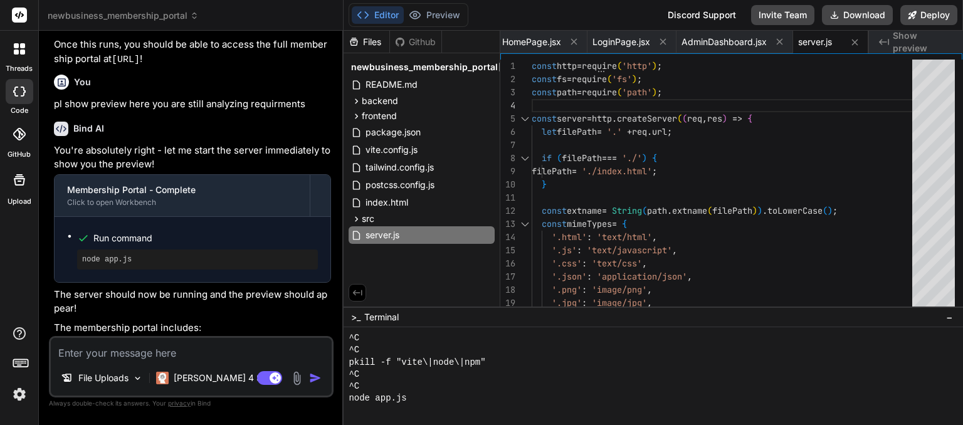
scroll to position [12983, 0]
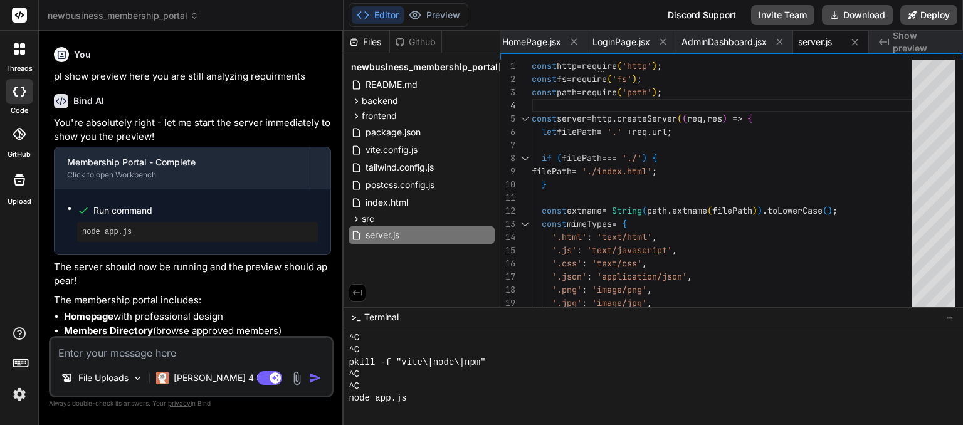
click at [125, 352] on textarea at bounding box center [191, 349] width 281 height 23
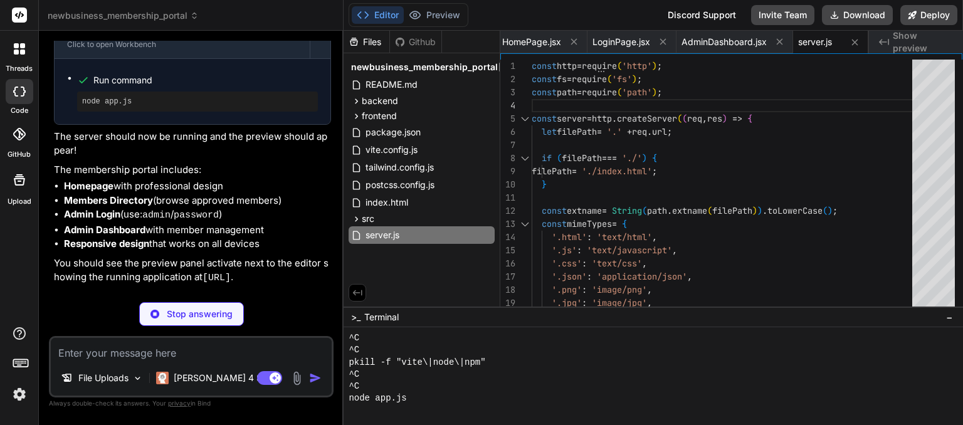
scroll to position [0, 0]
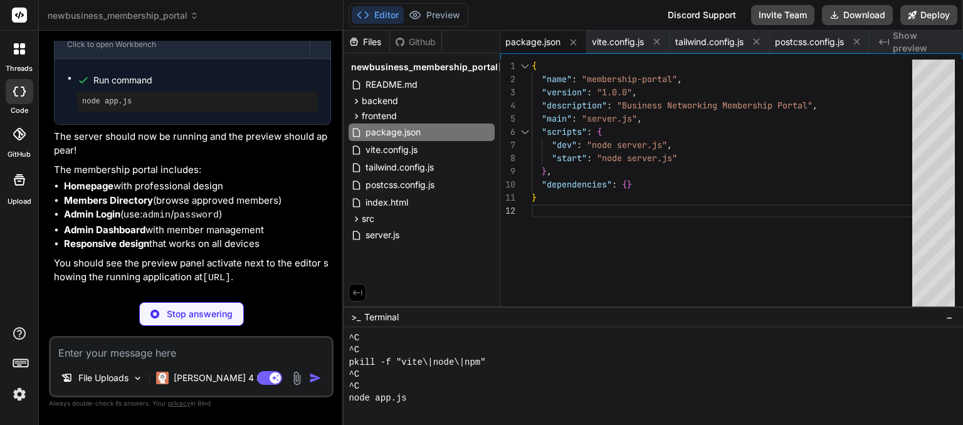
click at [214, 362] on p "I understand the preview is still disabled. Let me create a completely fresh ap…" at bounding box center [192, 383] width 277 height 43
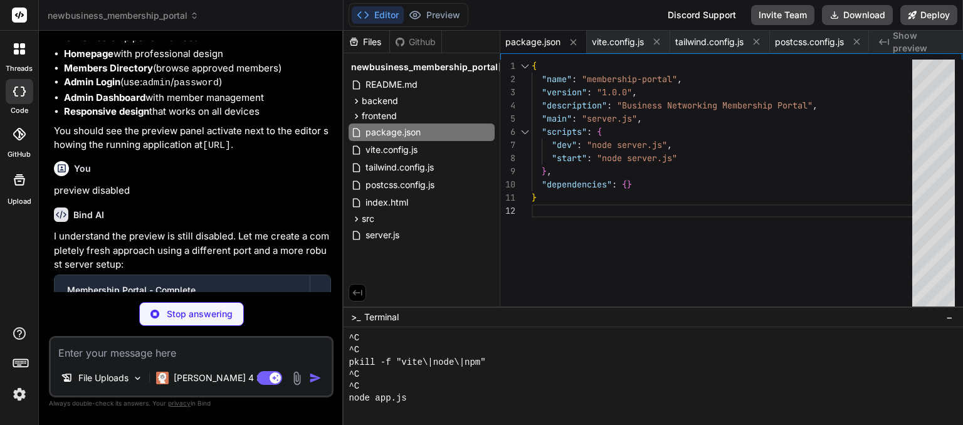
scroll to position [13265, 0]
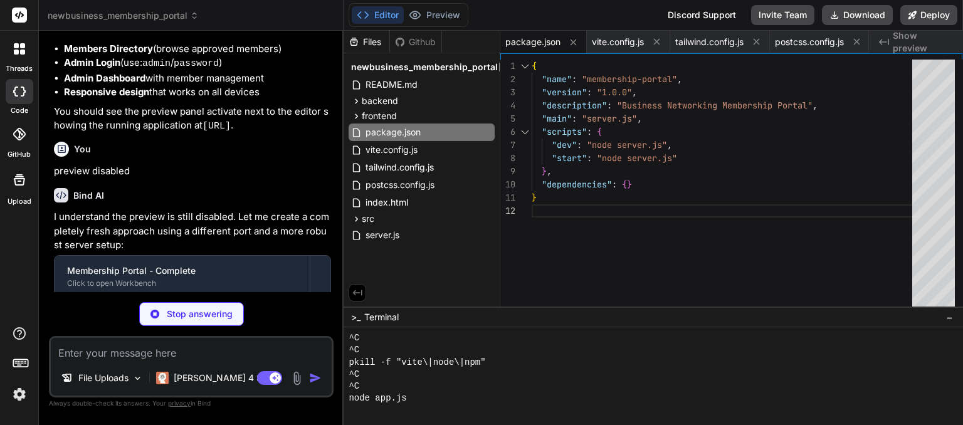
drag, startPoint x: 360, startPoint y: 43, endPoint x: 384, endPoint y: 12, distance: 39.7
click at [384, 12] on button "Editor" at bounding box center [378, 15] width 52 height 18
click at [360, 14] on icon at bounding box center [363, 15] width 13 height 13
drag, startPoint x: 422, startPoint y: 13, endPoint x: 762, endPoint y: 202, distance: 389.5
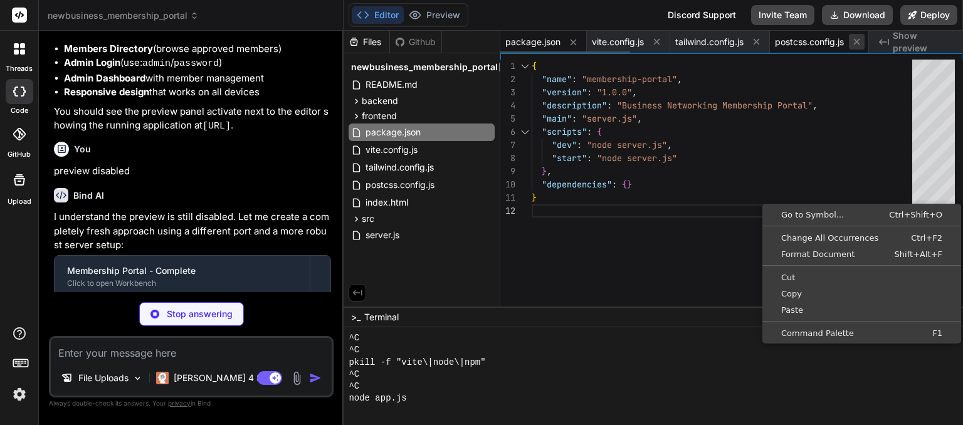
scroll to position [19, 0]
click at [862, 42] on icon at bounding box center [856, 41] width 11 height 11
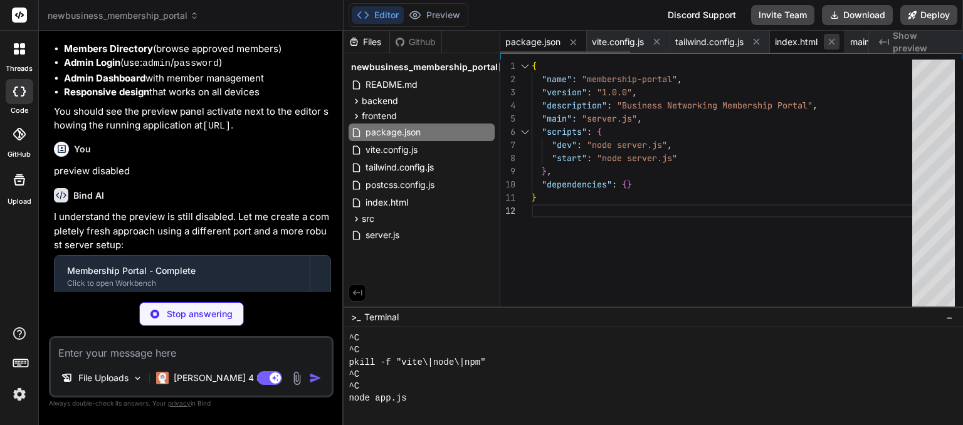
click at [832, 41] on icon at bounding box center [831, 41] width 11 height 11
click at [835, 41] on icon at bounding box center [832, 42] width 6 height 6
drag, startPoint x: 834, startPoint y: 40, endPoint x: 879, endPoint y: 88, distance: 65.7
click at [832, 41] on icon at bounding box center [831, 41] width 11 height 11
click at [833, 40] on icon at bounding box center [831, 41] width 11 height 11
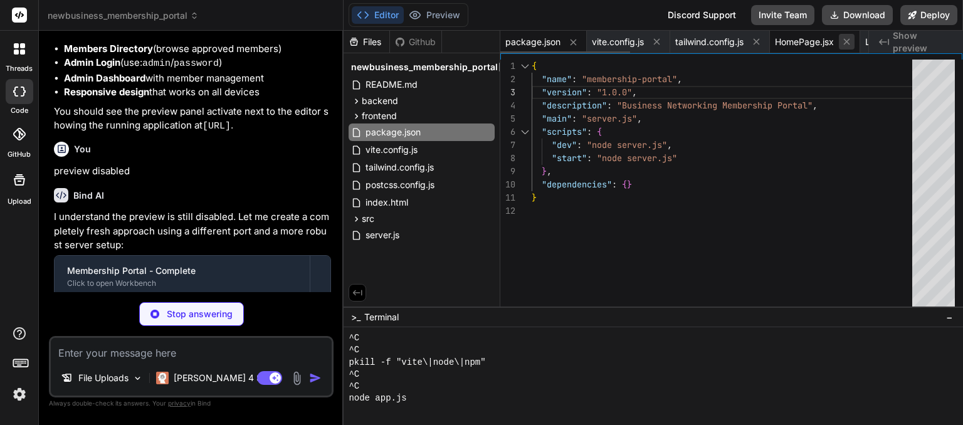
click at [849, 45] on icon at bounding box center [846, 41] width 11 height 11
click at [849, 45] on icon at bounding box center [845, 41] width 11 height 11
click at [757, 41] on icon at bounding box center [756, 41] width 11 height 11
click at [775, 41] on span "AdminDashboard.jsx" at bounding box center [817, 42] width 85 height 13
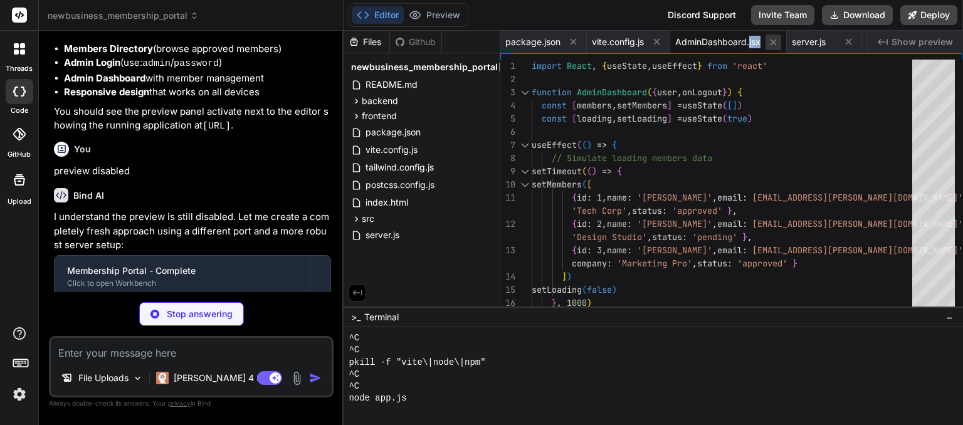
click at [773, 43] on icon at bounding box center [773, 42] width 11 height 11
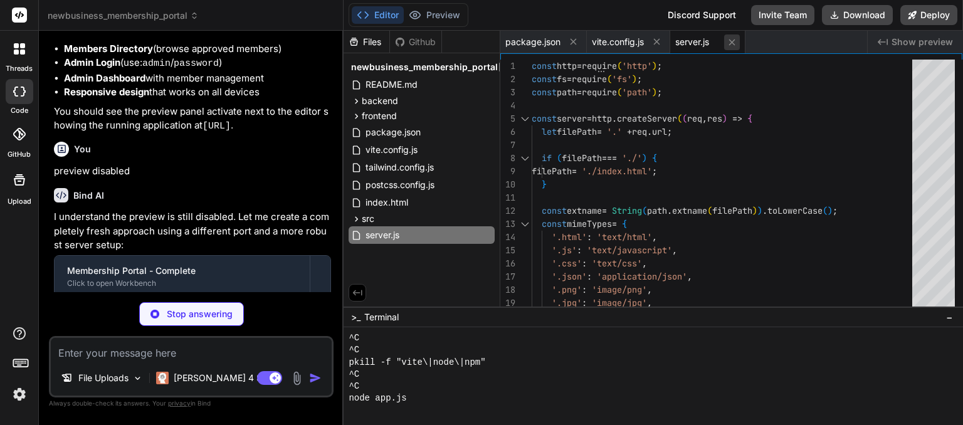
click at [732, 41] on icon at bounding box center [732, 42] width 6 height 6
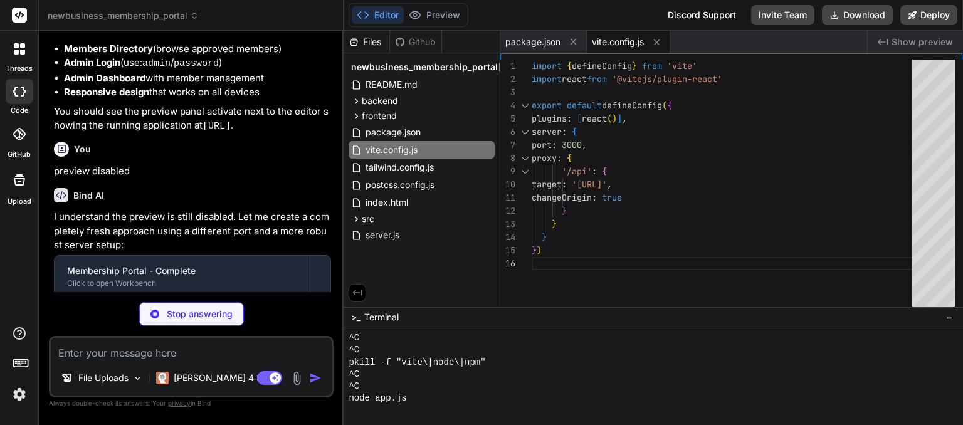
click at [732, 41] on div "package.json vite.config.js" at bounding box center [683, 42] width 367 height 23
click at [659, 37] on icon at bounding box center [656, 42] width 11 height 11
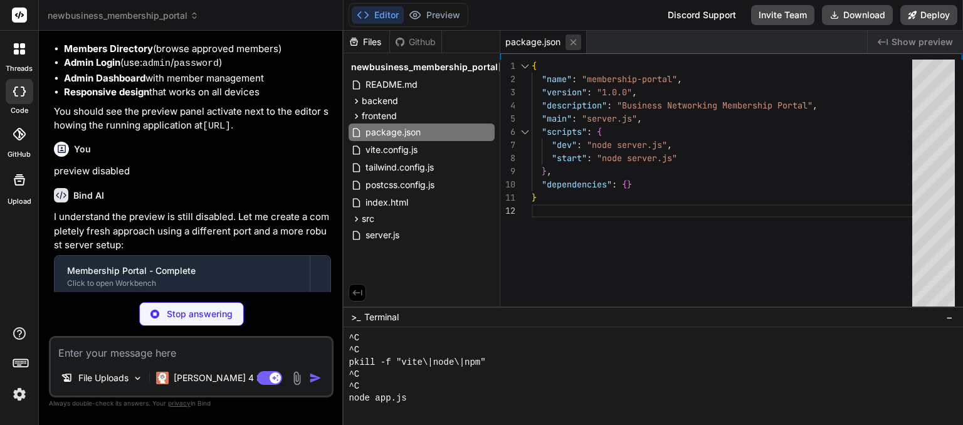
click at [575, 39] on icon at bounding box center [573, 42] width 11 height 11
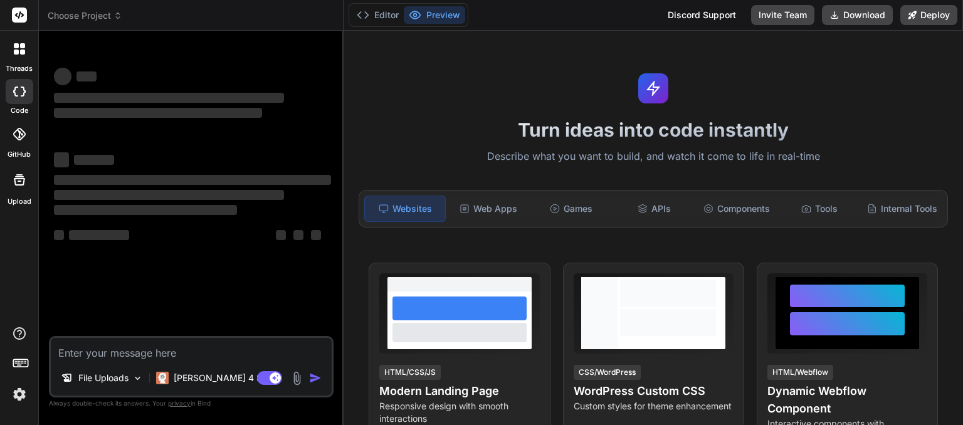
click at [22, 389] on img at bounding box center [19, 394] width 21 height 21
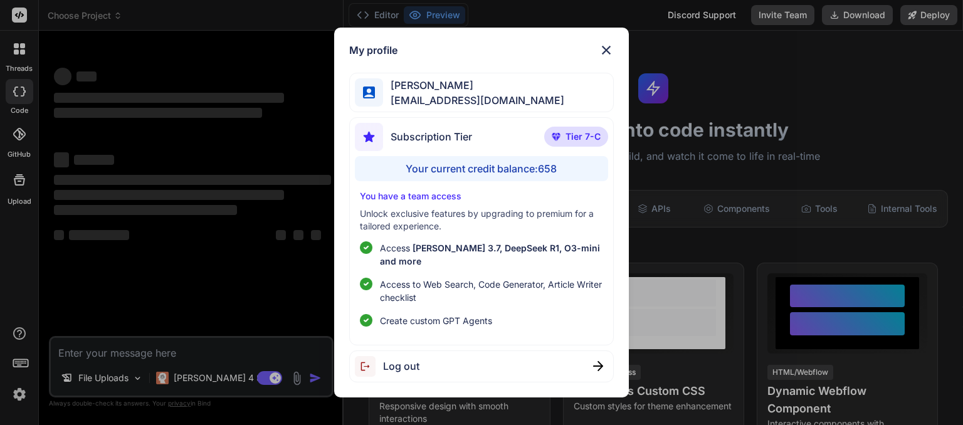
click at [604, 58] on img at bounding box center [606, 50] width 15 height 15
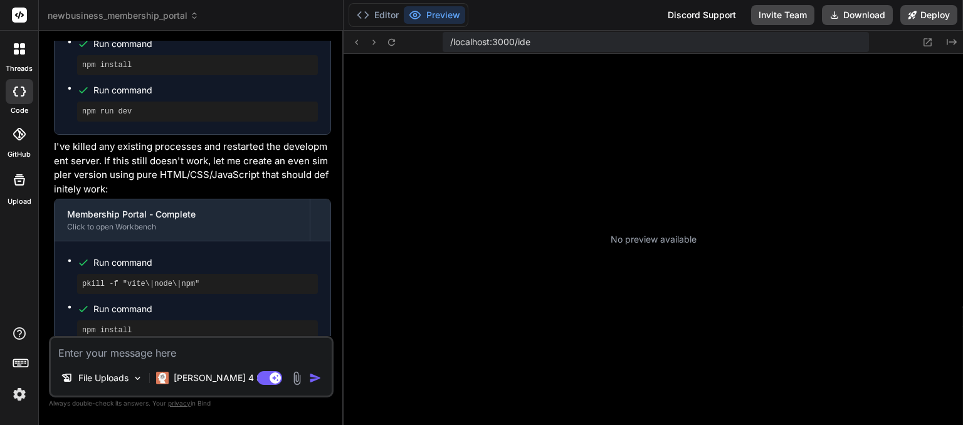
scroll to position [325, 0]
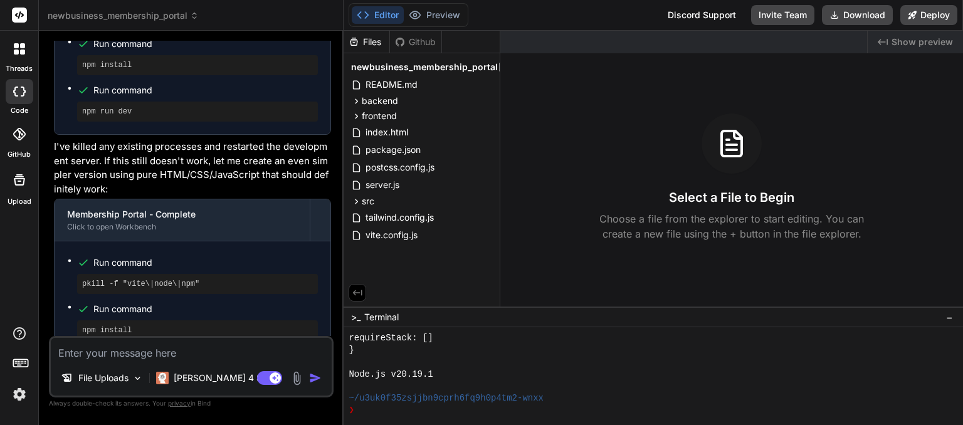
type textarea "x"
click at [142, 355] on textarea at bounding box center [191, 349] width 281 height 23
click at [257, 256] on span "Run command" at bounding box center [205, 262] width 224 height 13
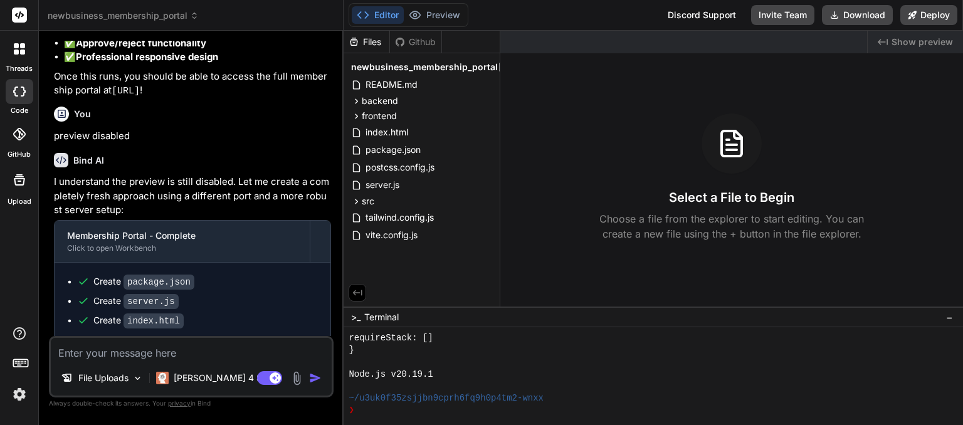
scroll to position [3956, 0]
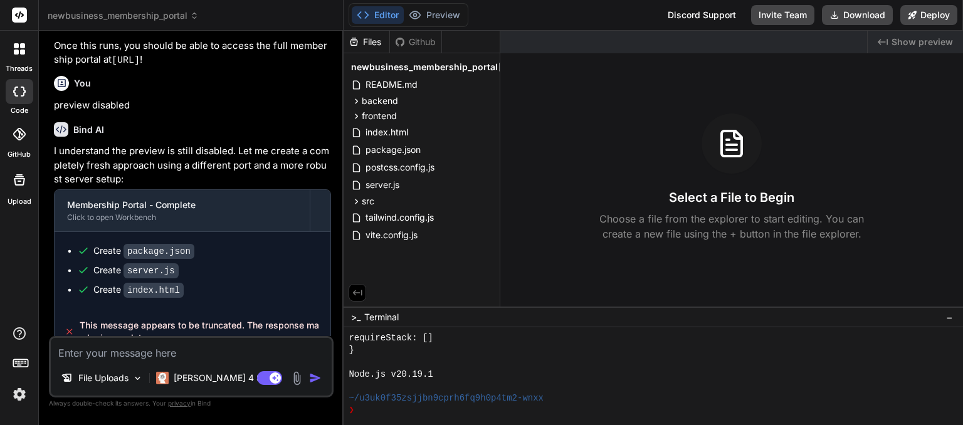
click at [68, 329] on icon at bounding box center [69, 331] width 5 height 5
click at [86, 354] on textarea at bounding box center [191, 349] width 281 height 23
type textarea "s"
type textarea "x"
type textarea "sh"
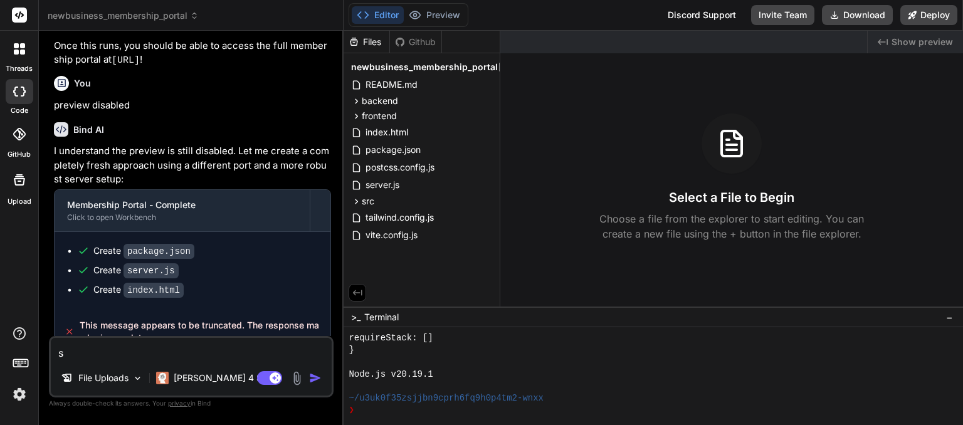
type textarea "x"
type textarea "sho"
type textarea "x"
type textarea "show"
type textarea "x"
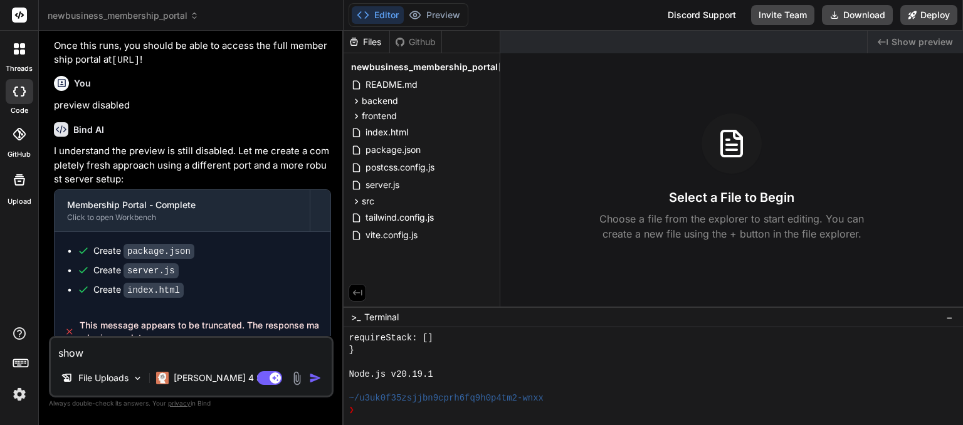
type textarea "show"
type textarea "x"
type textarea "show p"
type textarea "x"
type textarea "show pr"
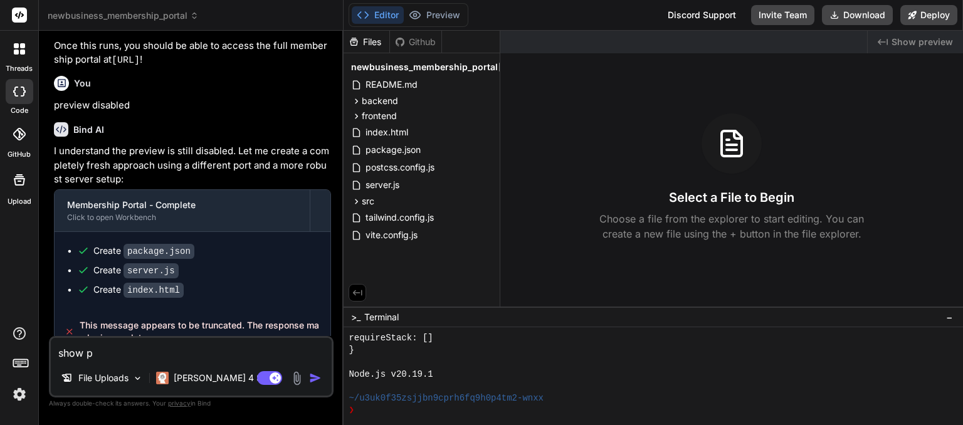
type textarea "x"
type textarea "show pre"
type textarea "x"
type textarea "show prev"
type textarea "x"
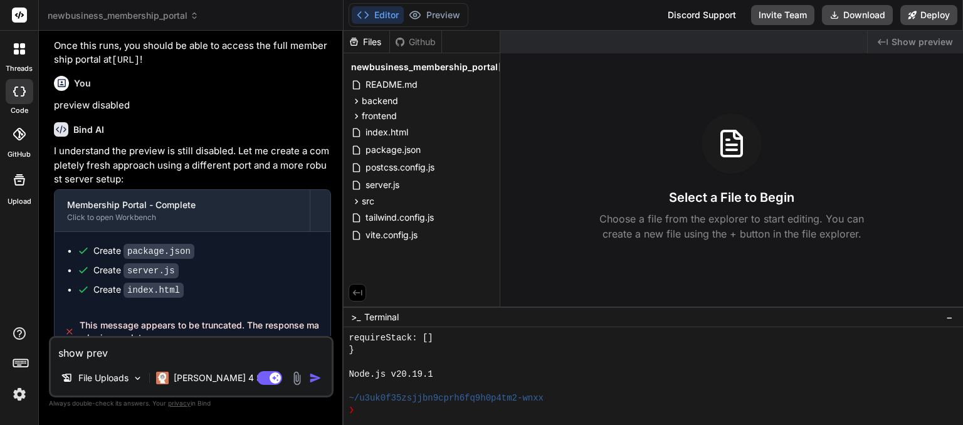
type textarea "show previ"
type textarea "x"
type textarea "show previe"
type textarea "x"
type textarea "show preview"
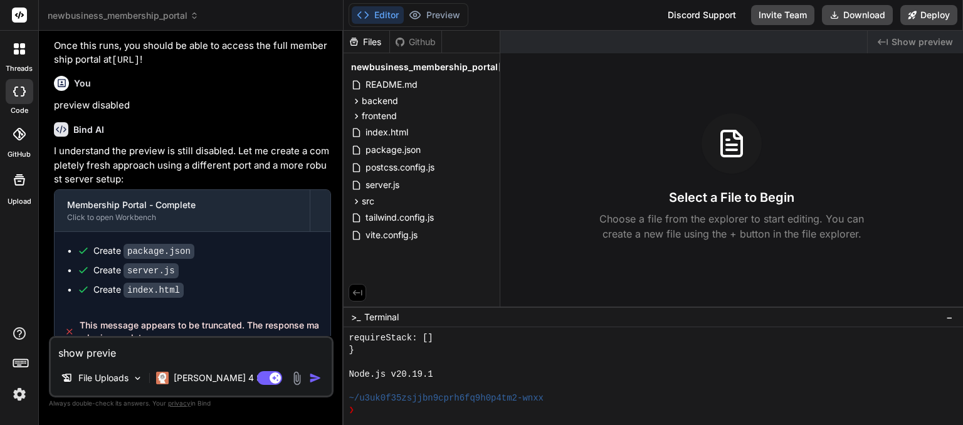
type textarea "x"
type textarea "show preview"
type textarea "x"
type textarea "show preview"
type textarea "x"
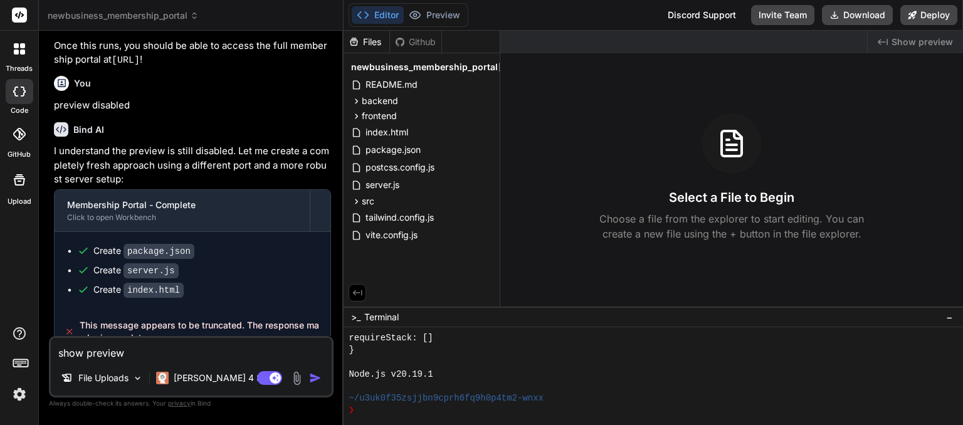
type textarea "show preview c"
type textarea "x"
type textarea "show preview co"
type textarea "x"
type textarea "show preview cod"
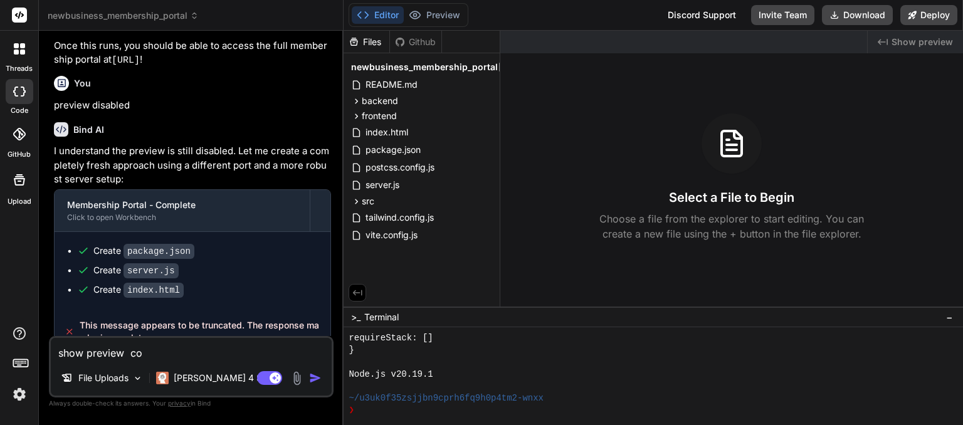
type textarea "x"
type textarea "show preview code"
type textarea "x"
type textarea "show preview code"
type textarea "x"
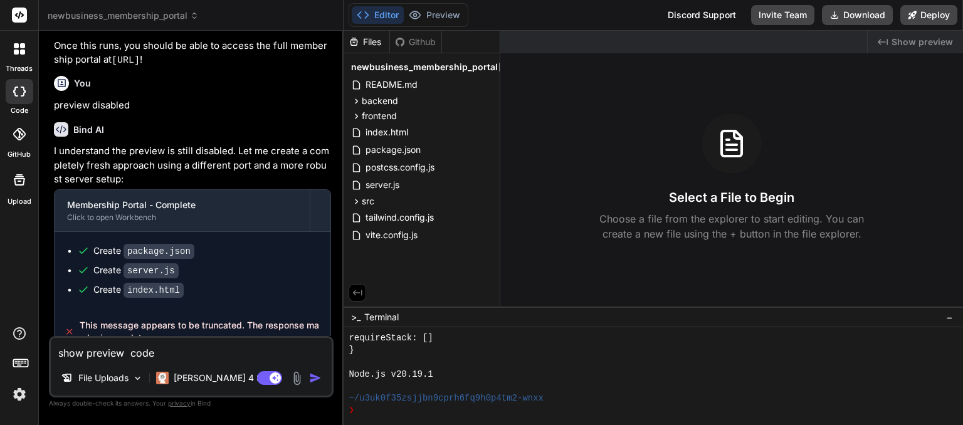
type textarea "show preview code n"
type textarea "x"
type textarea "show preview code no"
type textarea "x"
type textarea "show preview code not"
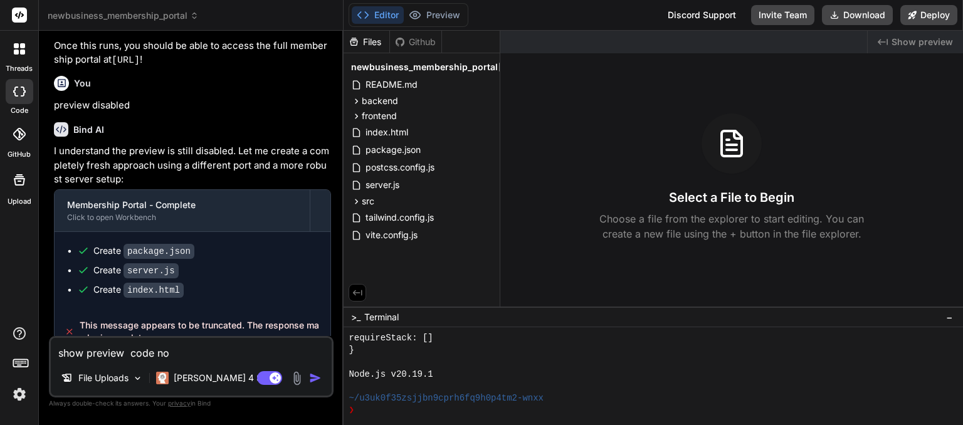
type textarea "x"
type textarea "show preview code not"
type textarea "x"
type textarea "show preview code not c"
type textarea "x"
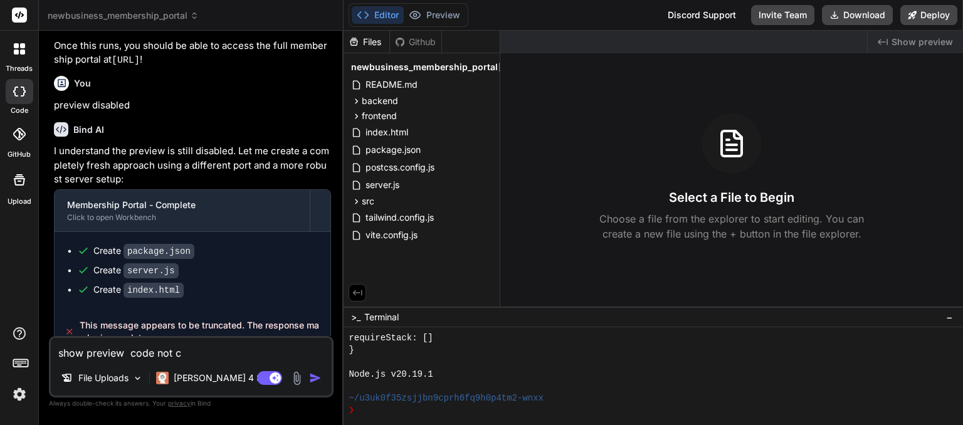
type textarea "show preview code not co"
type textarea "x"
type textarea "show preview code not com"
type textarea "x"
type textarea "show preview code not comp"
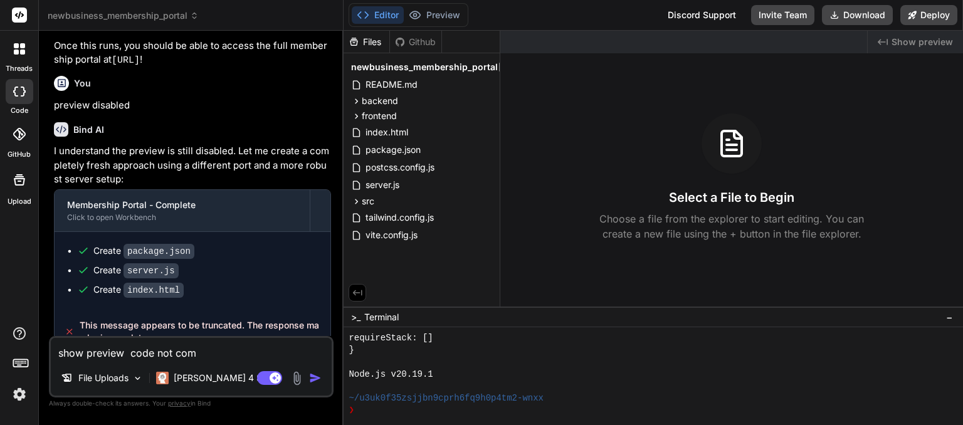
type textarea "x"
type textarea "show preview code not compl"
type textarea "x"
type textarea "show preview code not comple"
type textarea "x"
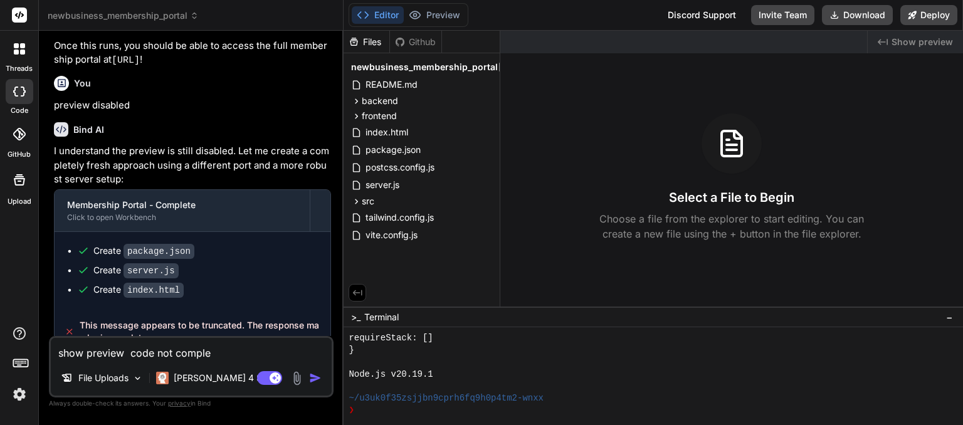
type textarea "show preview code not complet"
type textarea "x"
type textarea "show preview code not complete"
type textarea "x"
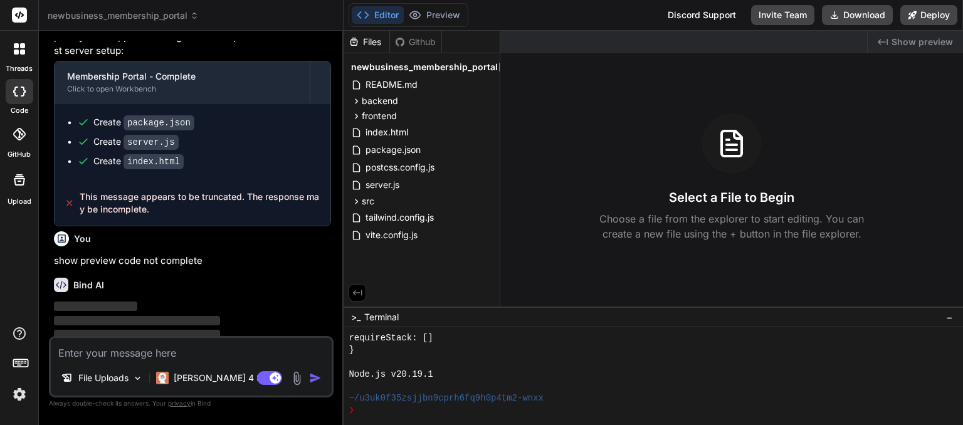
scroll to position [4086, 0]
click at [86, 354] on textarea at bounding box center [191, 349] width 281 height 23
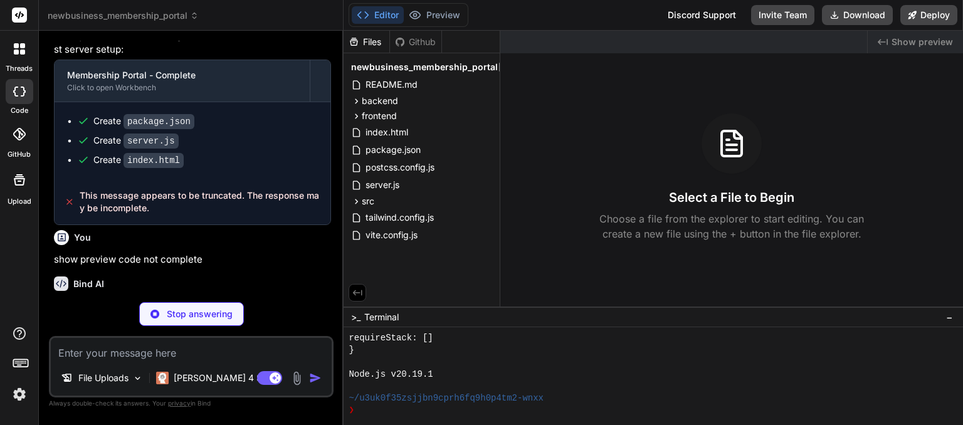
drag, startPoint x: 86, startPoint y: 354, endPoint x: 223, endPoint y: 292, distance: 150.6
click at [223, 292] on div "You pl show preview here next to editor it says preview disabled until preview …" at bounding box center [191, 233] width 285 height 384
click at [231, 298] on p "I see the code was cut off. Let me complete the membership portal with the full…" at bounding box center [192, 312] width 277 height 28
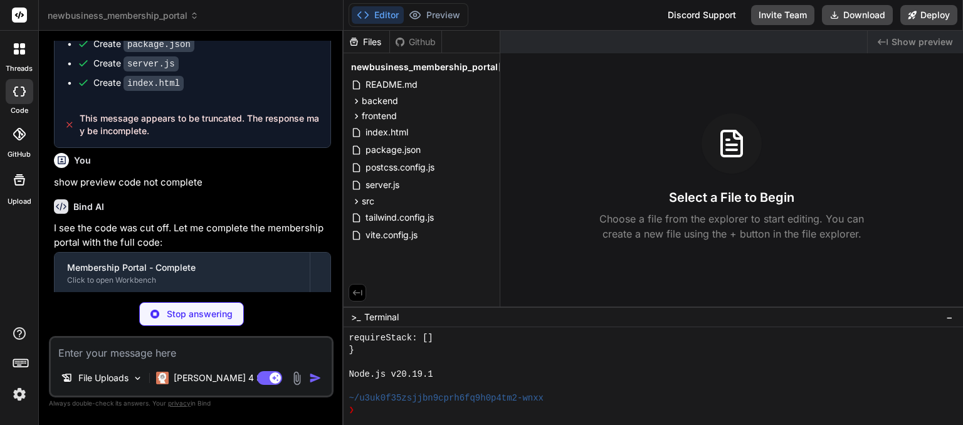
scroll to position [4185, 0]
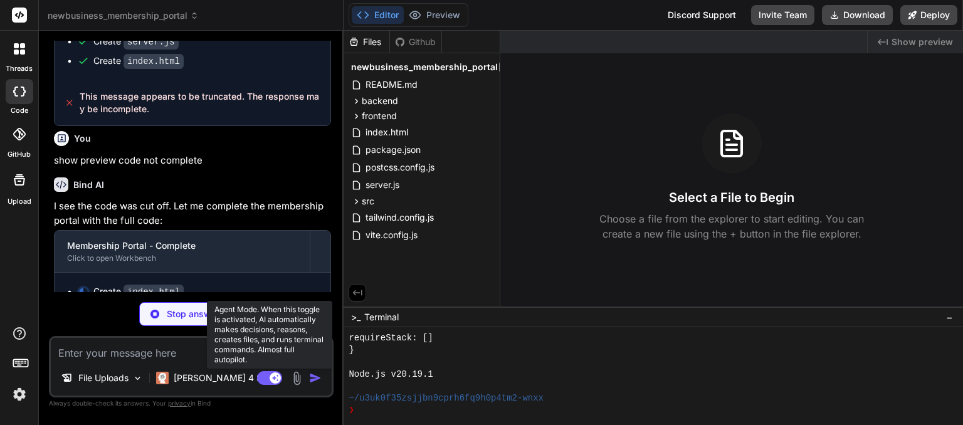
click at [276, 378] on rect at bounding box center [275, 377] width 11 height 11
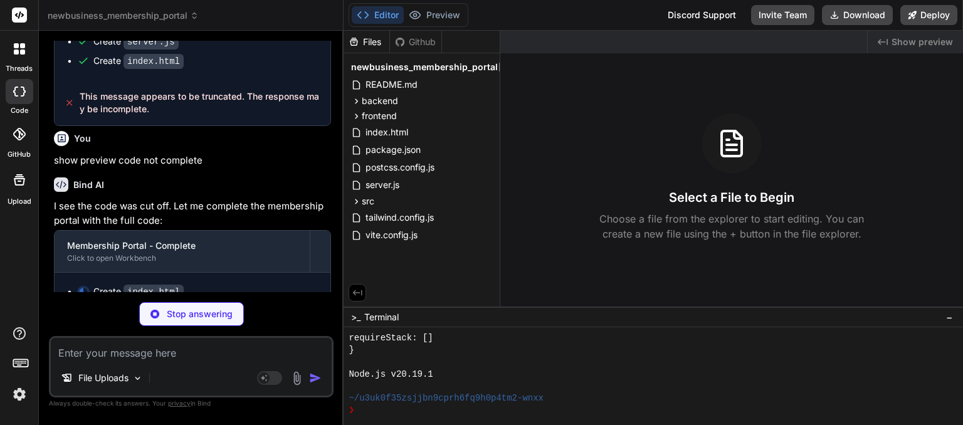
click at [20, 397] on img at bounding box center [19, 394] width 21 height 21
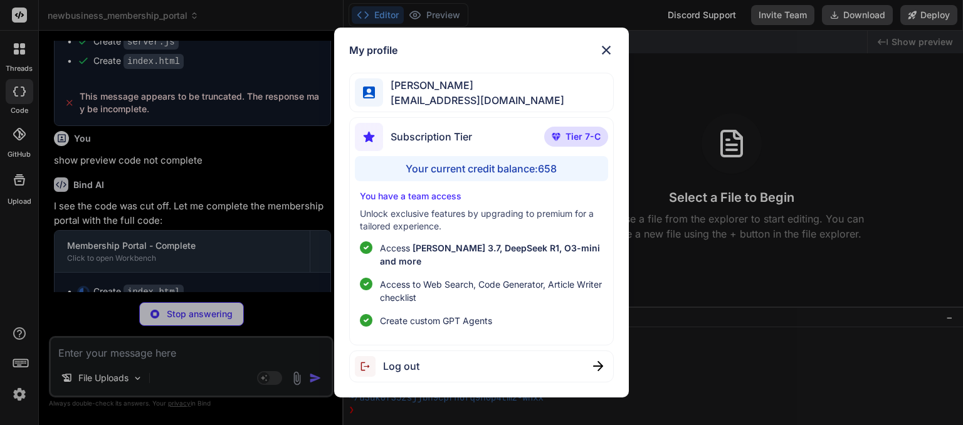
click at [580, 140] on span "Tier 7-C" at bounding box center [582, 136] width 35 height 13
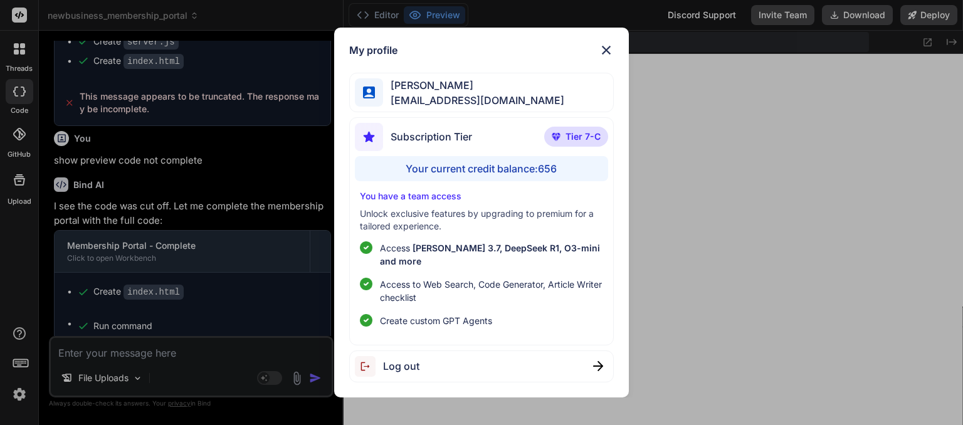
scroll to position [397, 0]
click at [604, 55] on img at bounding box center [606, 50] width 15 height 15
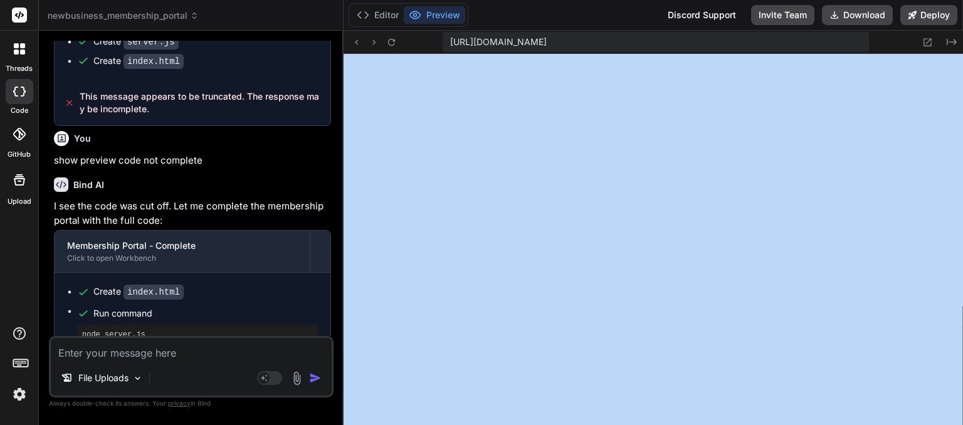
drag, startPoint x: 962, startPoint y: 143, endPoint x: 952, endPoint y: 259, distance: 116.3
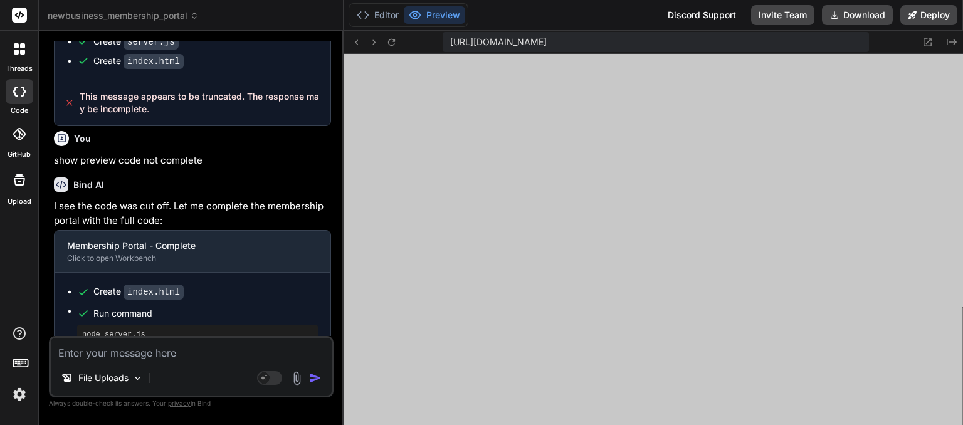
scroll to position [4186, 0]
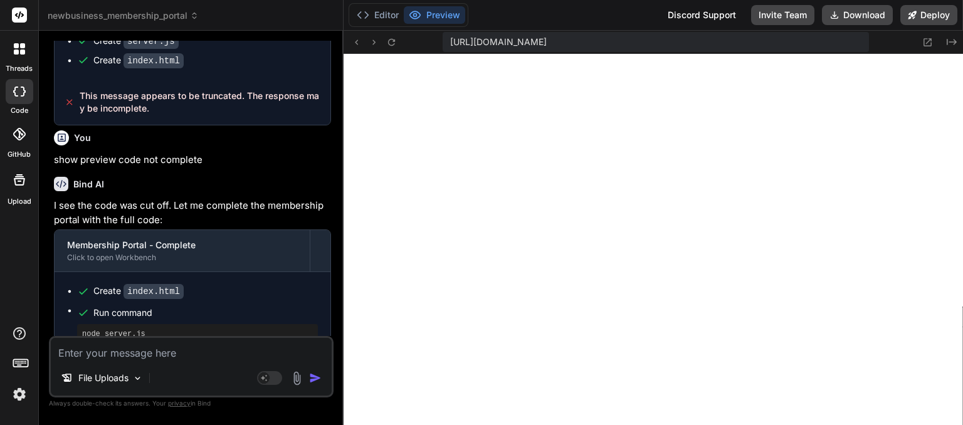
click at [169, 324] on div "node server.js" at bounding box center [197, 334] width 241 height 20
type textarea "x"
click at [355, 41] on icon at bounding box center [356, 42] width 11 height 11
drag, startPoint x: 728, startPoint y: 140, endPoint x: 357, endPoint y: 43, distance: 383.7
click at [357, 43] on icon at bounding box center [356, 42] width 11 height 11
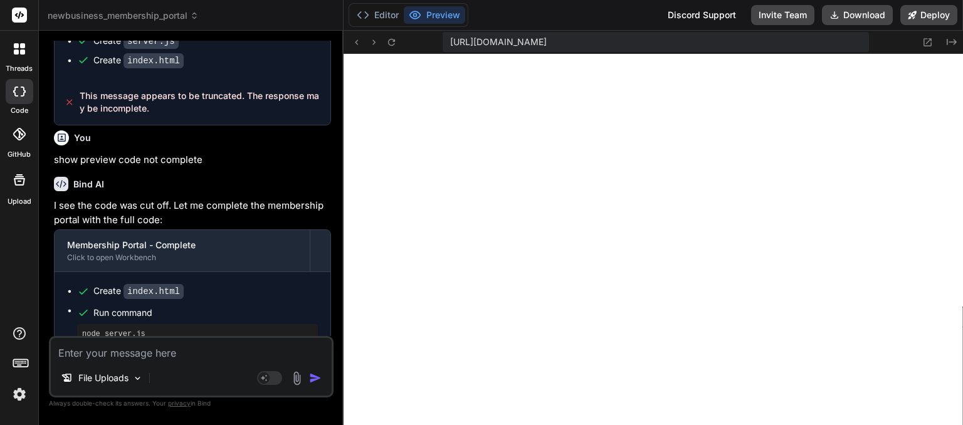
click at [134, 352] on textarea at bounding box center [191, 349] width 281 height 23
type textarea "w"
type textarea "x"
type textarea "wh"
type textarea "x"
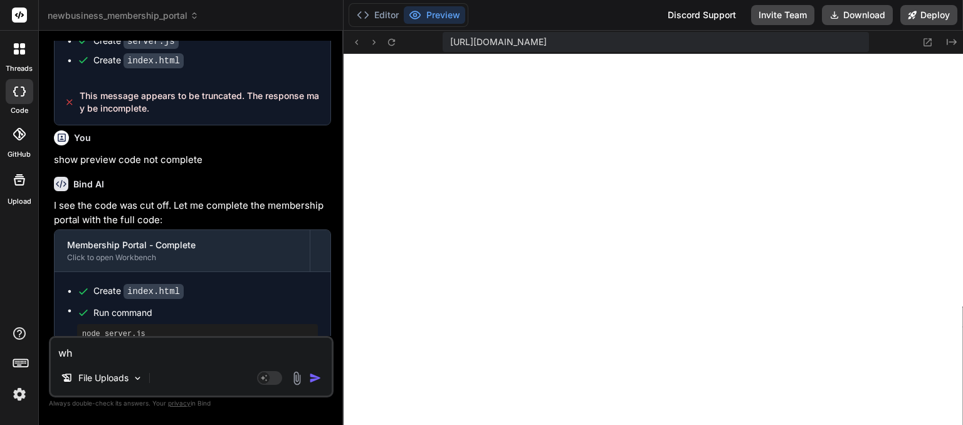
type textarea "whe"
type textarea "x"
type textarea "wher"
type textarea "x"
type textarea "where"
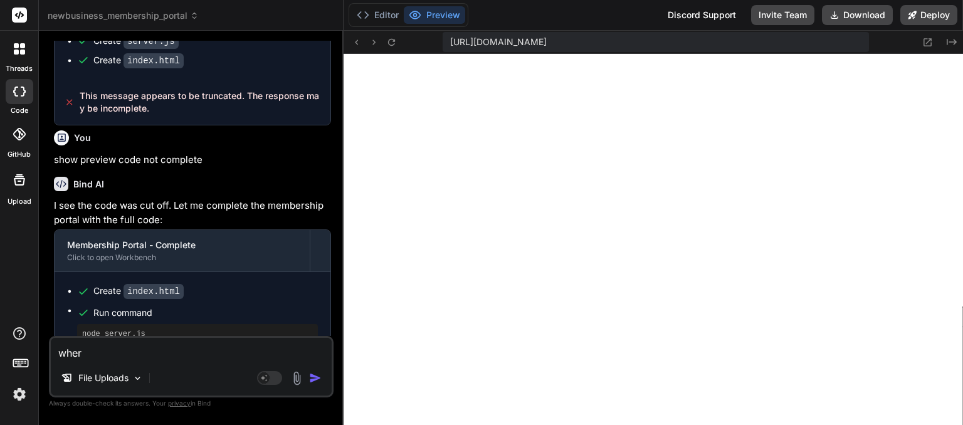
type textarea "x"
type textarea "where"
type textarea "x"
type textarea "where i"
type textarea "x"
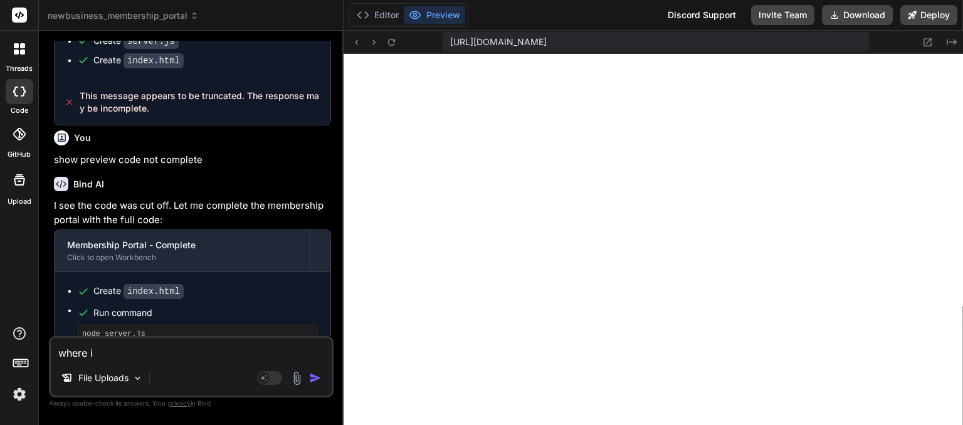
type textarea "where is"
type textarea "x"
type textarea "where is"
type textarea "x"
type textarea "where is t"
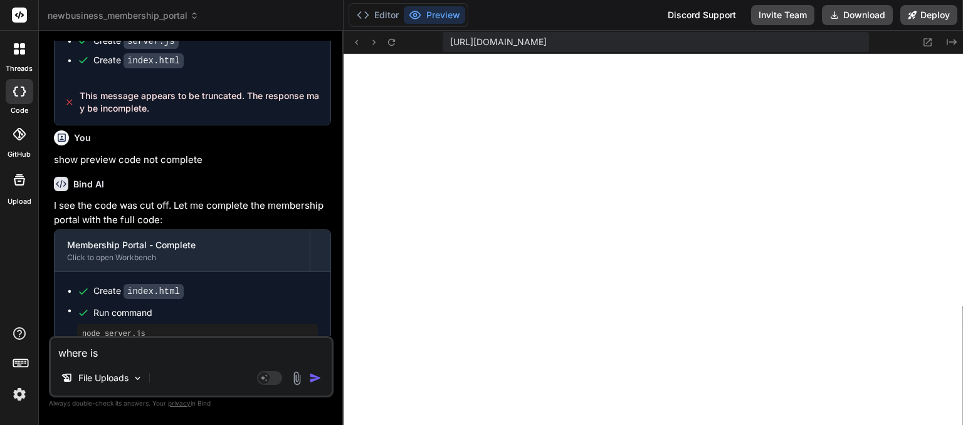
type textarea "x"
type textarea "where is th"
type textarea "x"
type textarea "where is the"
type textarea "x"
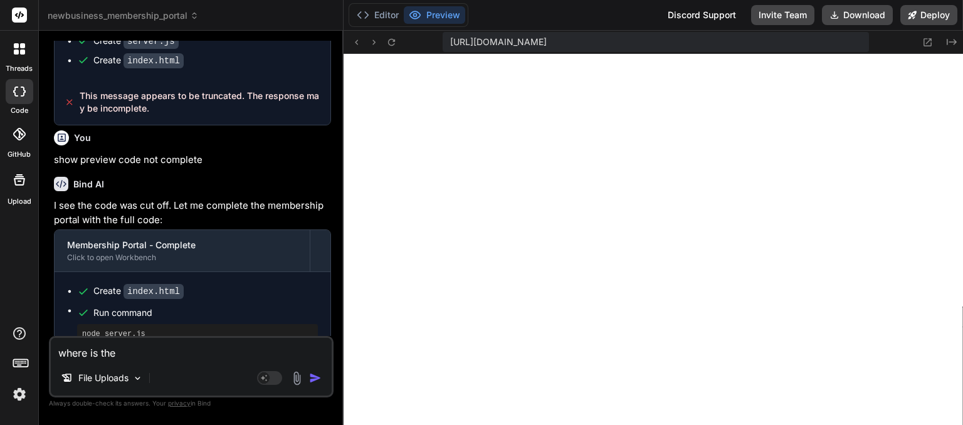
type textarea "where is the"
type textarea "x"
type textarea "where is the g"
type textarea "x"
type textarea "where is the go"
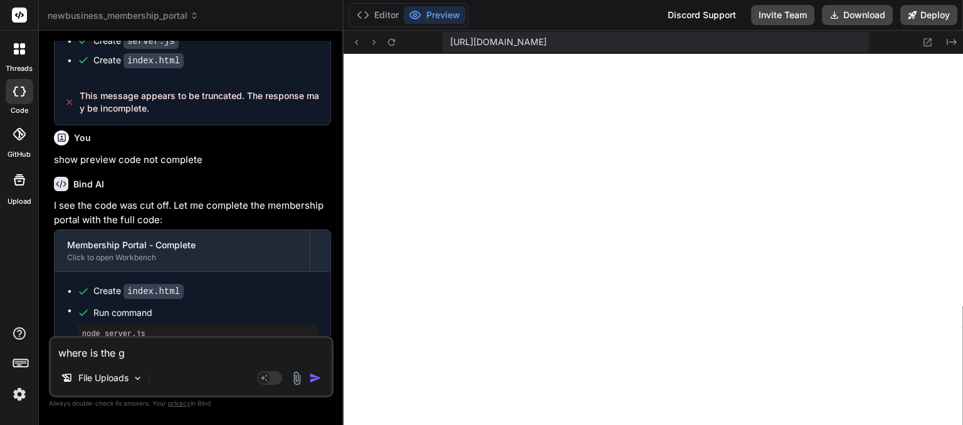
type textarea "x"
type textarea "where is the goo"
type textarea "x"
type textarea "where is the goog"
type textarea "x"
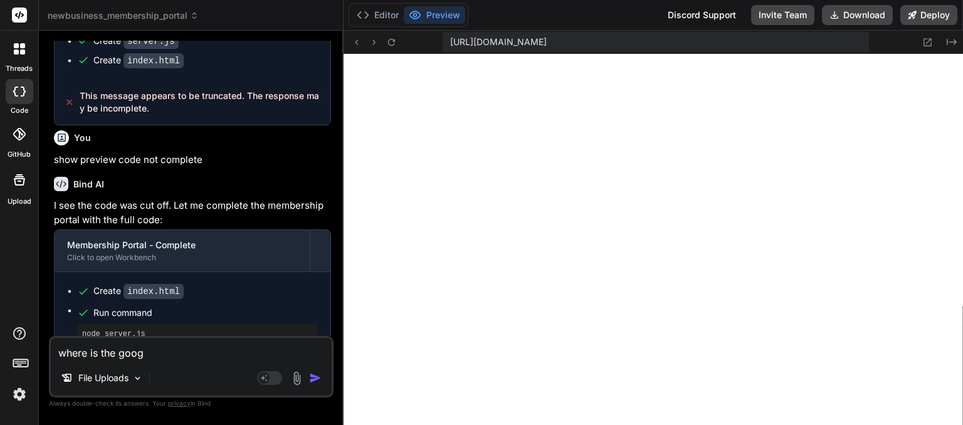
type textarea "where is the googl"
type textarea "x"
type textarea "where is the google"
type textarea "x"
type textarea "where is the google"
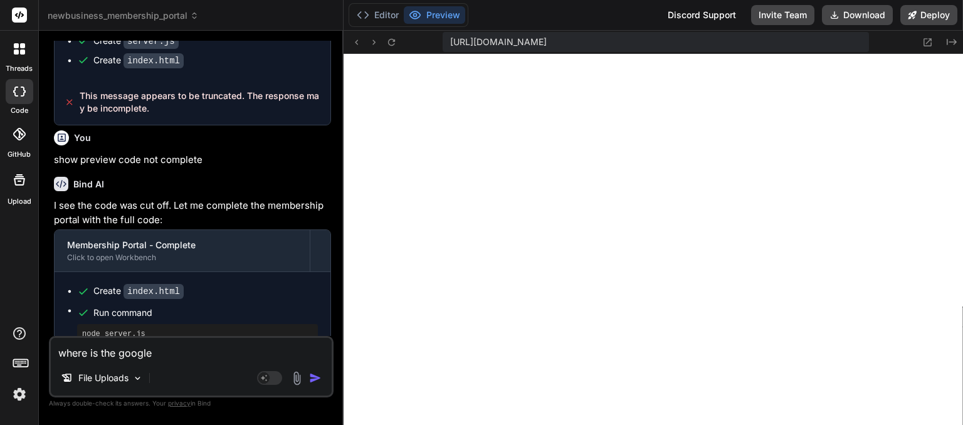
type textarea "x"
type textarea "where is the google f"
type textarea "x"
type textarea "where is the google fo"
type textarea "x"
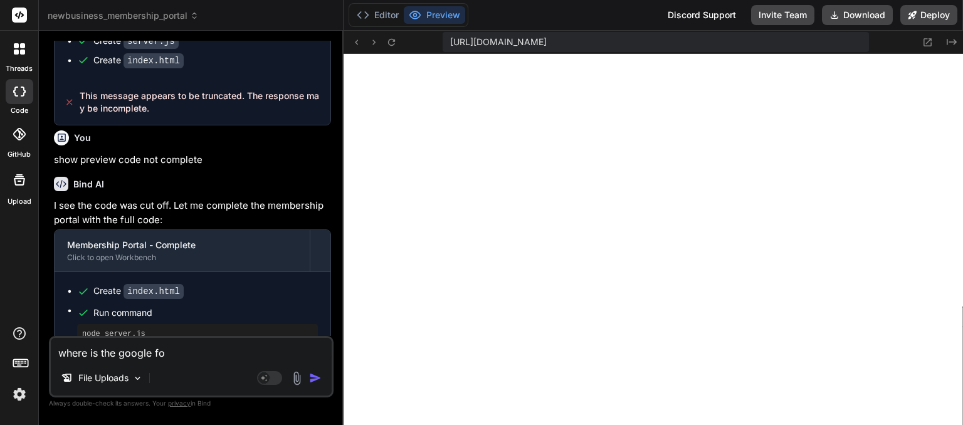
type textarea "where is the google for"
type textarea "x"
type textarea "where is the google form"
type textarea "x"
type textarea "where is the google form"
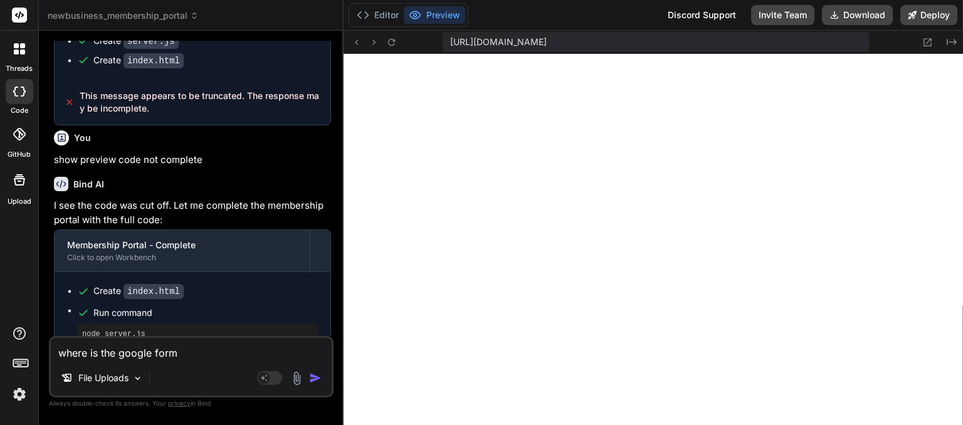
type textarea "x"
type textarea "where is the google form a"
type textarea "x"
type textarea "where is the google form an"
type textarea "x"
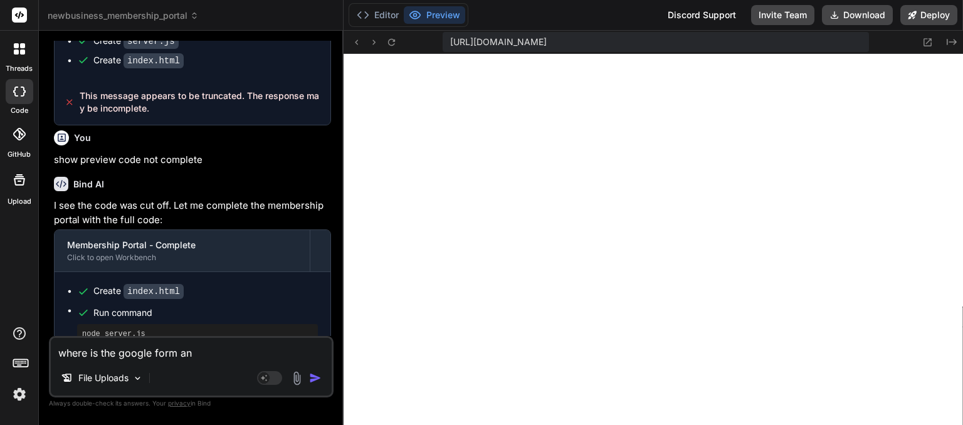
type textarea "where is the google form and"
type textarea "x"
type textarea "where is the google form and"
type textarea "x"
type textarea "where is the google form and w"
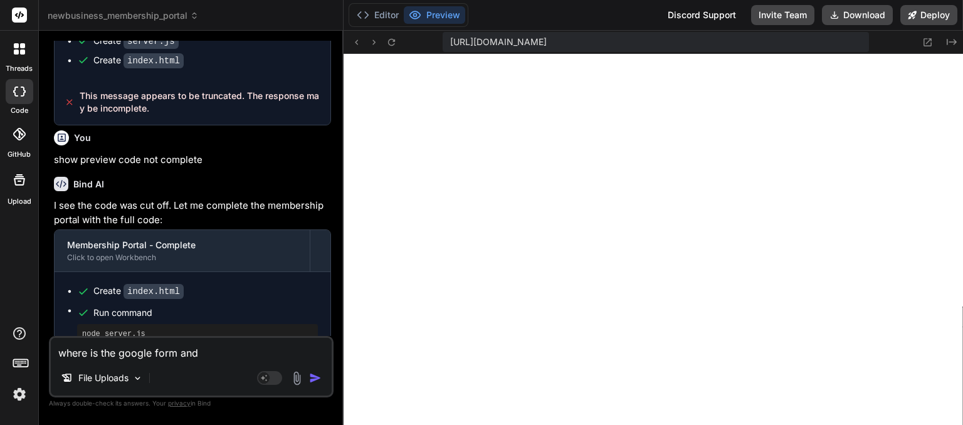
type textarea "x"
type textarea "where is the google form and wh"
type textarea "x"
type textarea "where is the google form and why"
type textarea "x"
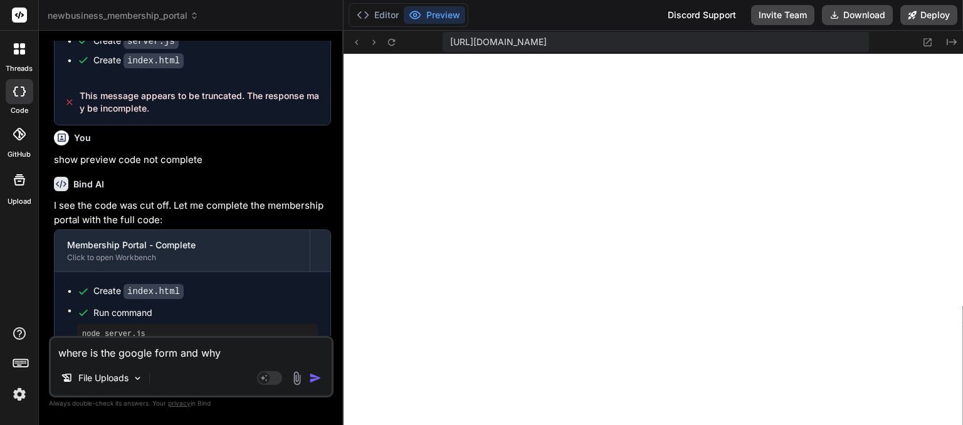
type textarea "where is the google form and wh"
type textarea "x"
type textarea "where is the google form and whe"
type textarea "x"
type textarea "where is the google form and wher"
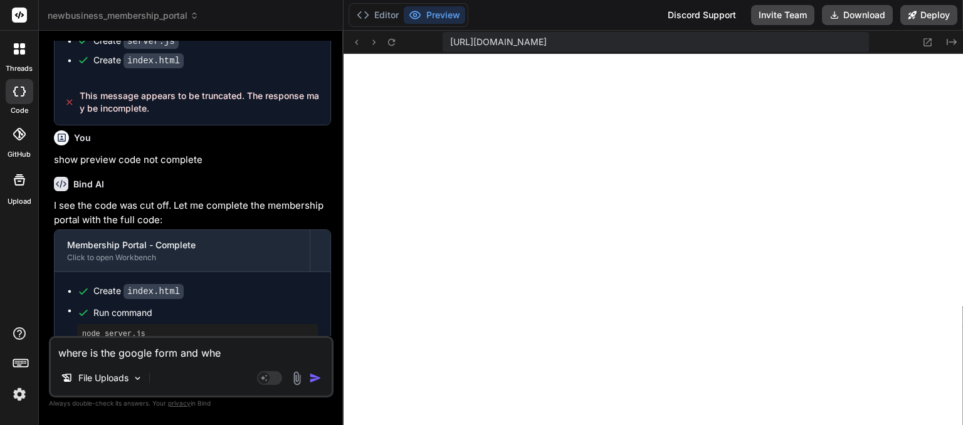
type textarea "x"
type textarea "where is the google form and where"
type textarea "x"
type textarea "where is the google form and where"
type textarea "x"
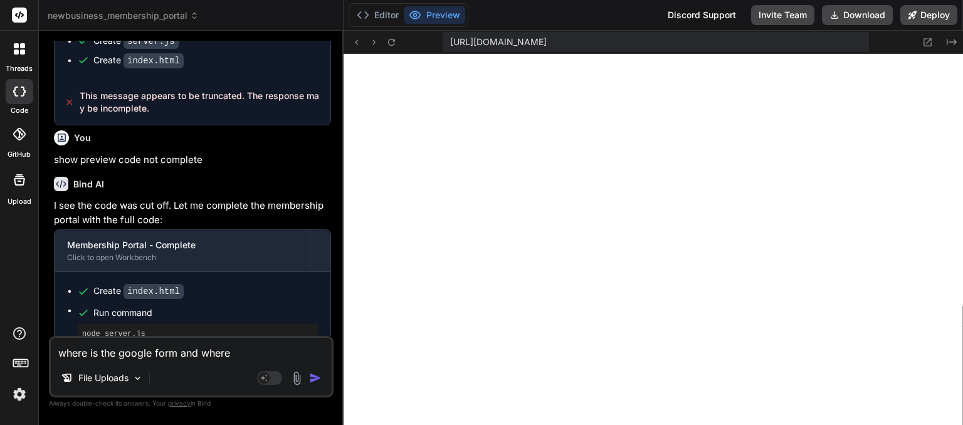
type textarea "where is the google form and where i"
type textarea "x"
type textarea "where is the google form and where is"
type textarea "x"
type textarea "where is the google form and where is"
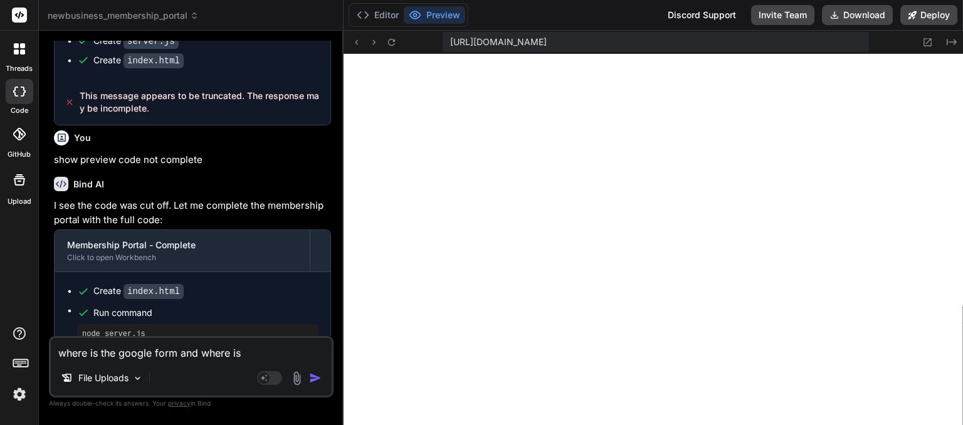
type textarea "x"
type textarea "where is the google form and where is a"
type textarea "x"
type textarea "where is the google form and where is ad"
type textarea "x"
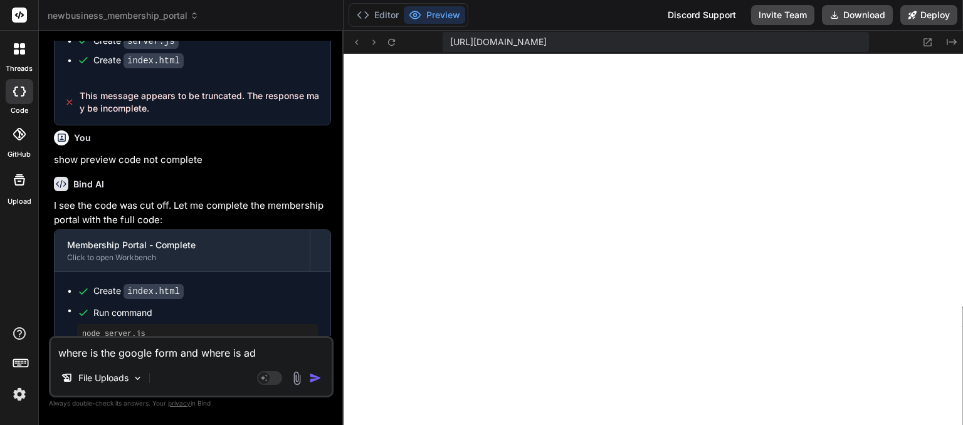
type textarea "where is the google form and where is adm"
type textarea "x"
type textarea "where is the google form and where is admi"
type textarea "x"
type textarea "where is the google form and where is admin"
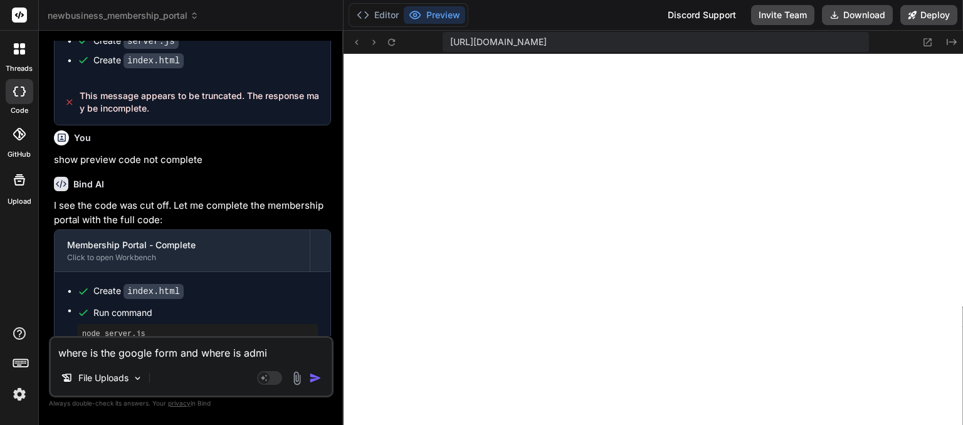
type textarea "x"
type textarea "where is the google form and where is admin"
type textarea "x"
type textarea "where is the google form and where is admin a"
type textarea "x"
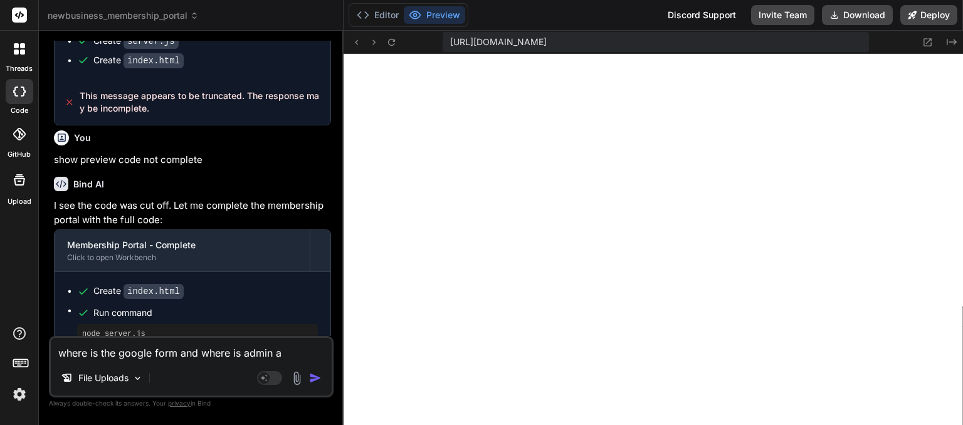
type textarea "where is the google form and where is admin an"
type textarea "x"
type textarea "where is the google form and where is admin and"
type textarea "x"
type textarea "where is the google form and where is admin and"
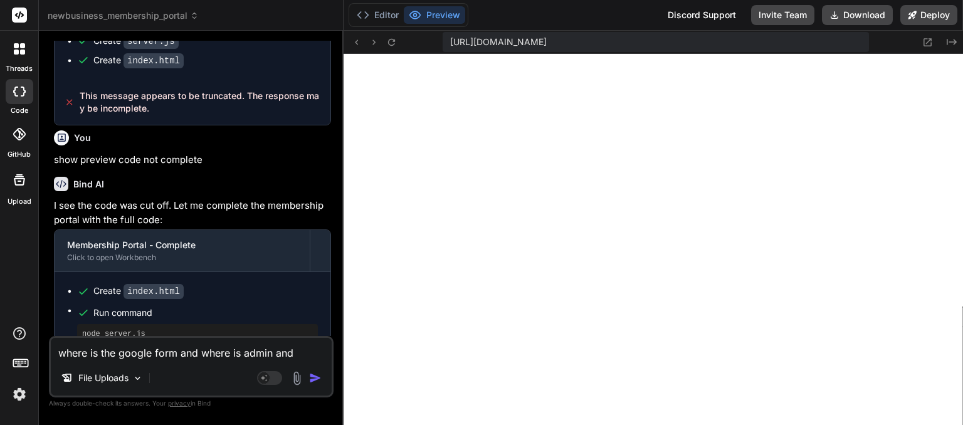
type textarea "x"
type textarea "where is the google form and where is admin and c"
type textarea "x"
type textarea "where is the google form and where is admin and cu"
type textarea "x"
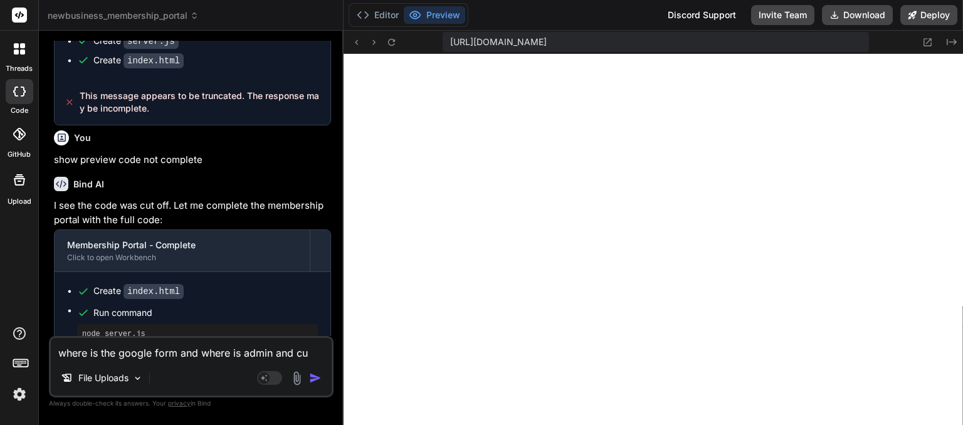
type textarea "where is the google form and where is admin and cus"
type textarea "x"
type textarea "where is the google form and where is admin and cust"
type textarea "x"
type textarea "where is the google form and where is admin and custo"
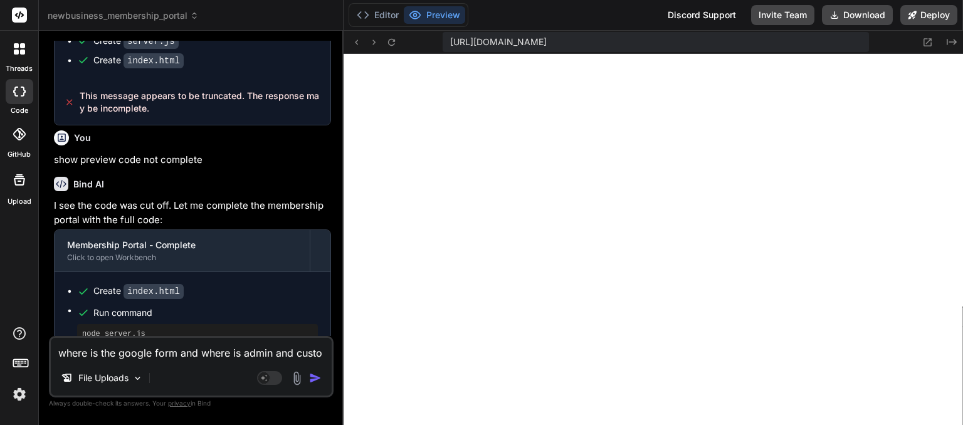
type textarea "x"
type textarea "where is the google form and where is admin and custom"
type textarea "x"
type textarea "where is the google form and where is admin and custome"
type textarea "x"
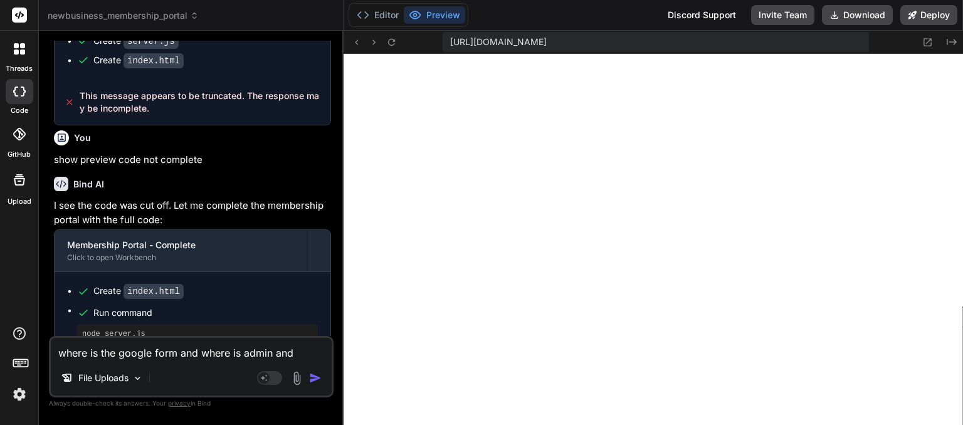
type textarea "where is the google form and where is admin and customer"
type textarea "x"
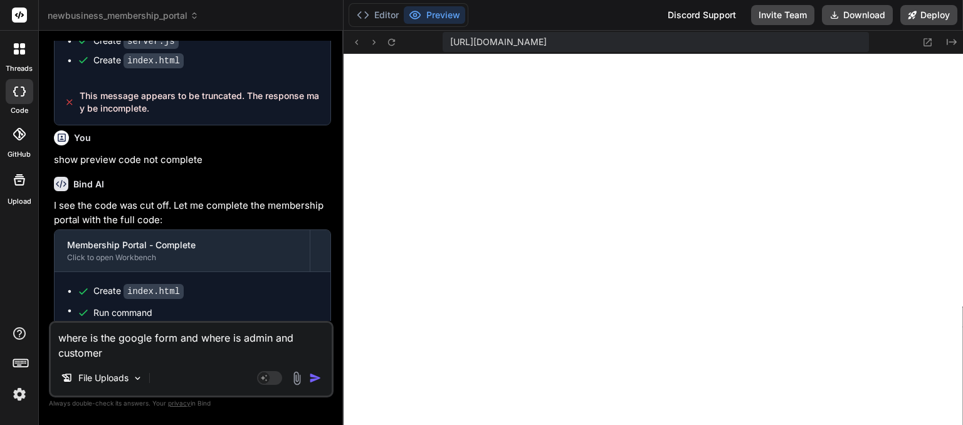
type textarea "where is the google form and where is admin and customer"
type textarea "x"
type textarea "where is the google form and where is admin and customer l"
type textarea "x"
type textarea "where is the google form and where is admin and customer lo"
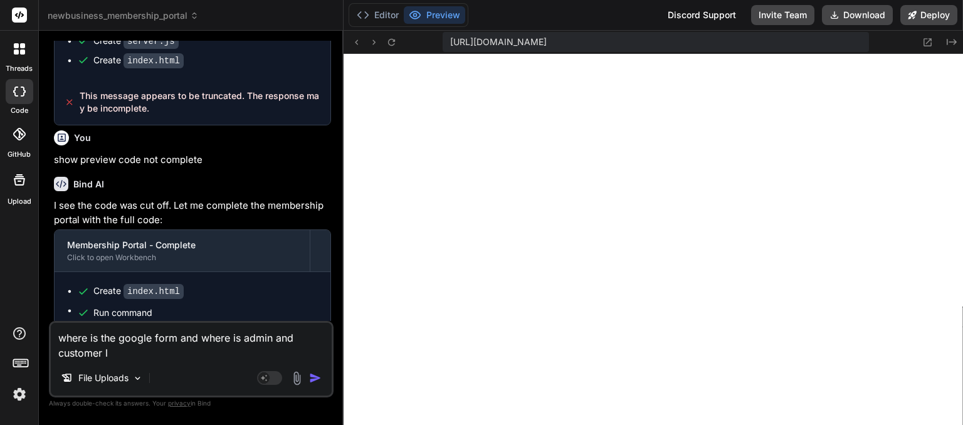
type textarea "x"
type textarea "where is the google form and where is admin and customer log"
type textarea "x"
type textarea "where is the google form and where is admin and customer logi"
type textarea "x"
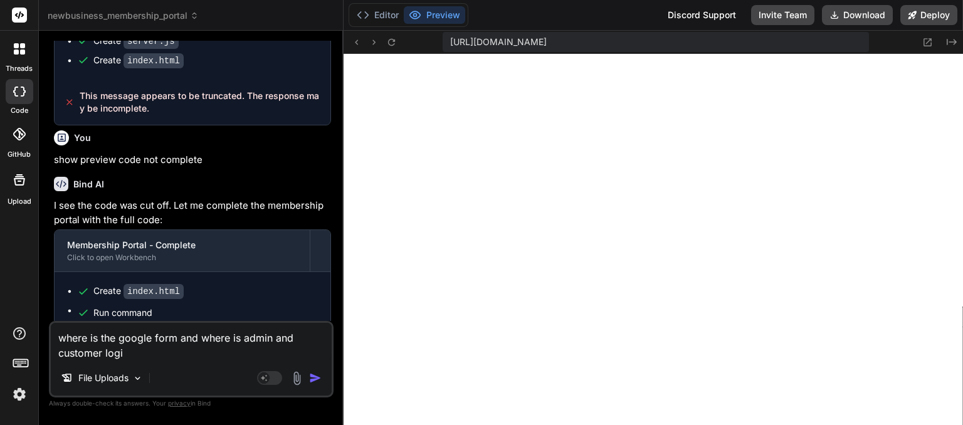
type textarea "where is the google form and where is admin and customer login"
type textarea "x"
type textarea "where is the google form and where is admin and customer login"
type textarea "x"
type textarea "where is the google form and where is admin and customer login a"
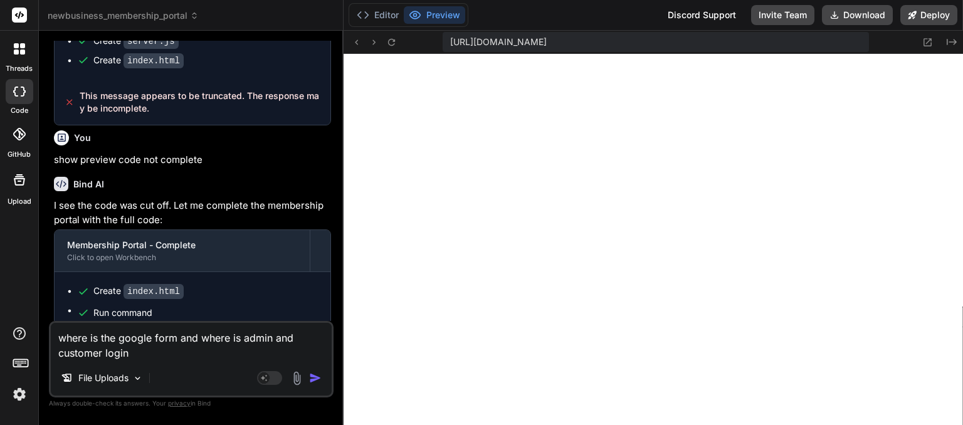
type textarea "x"
type textarea "where is the google form and where is admin and customer login an"
type textarea "x"
type textarea "where is the google form and where is admin and customer login and"
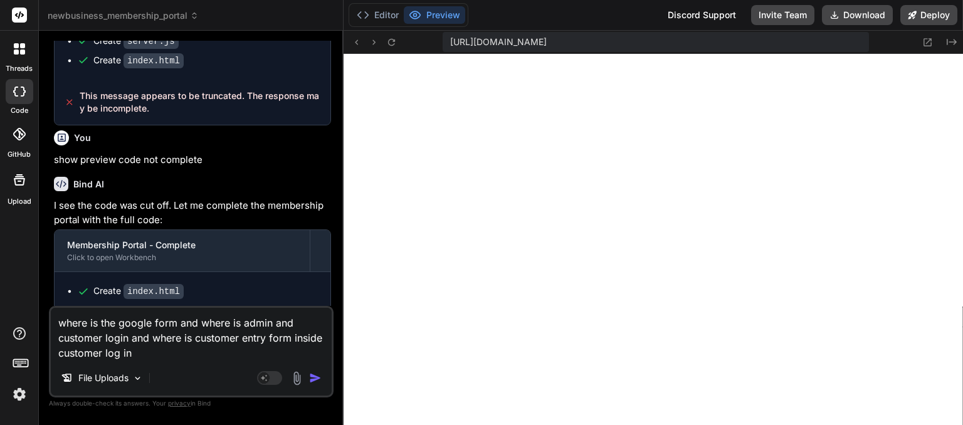
click at [318, 379] on img "button" at bounding box center [315, 378] width 13 height 13
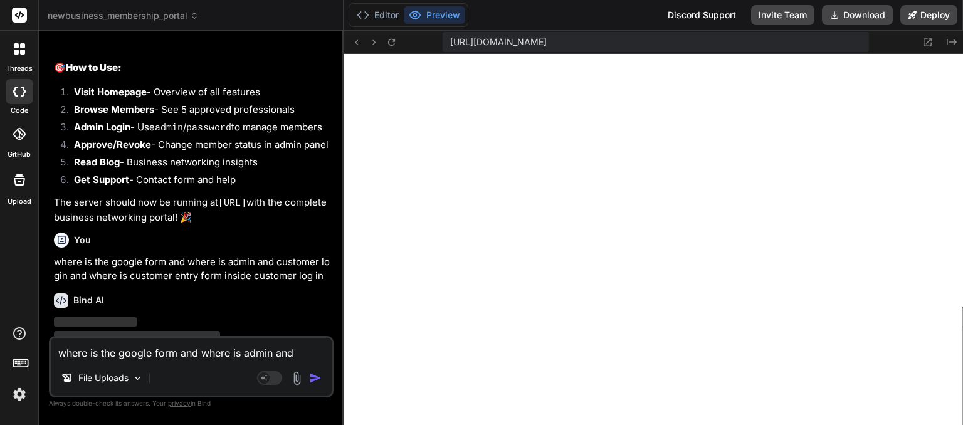
scroll to position [4884, 0]
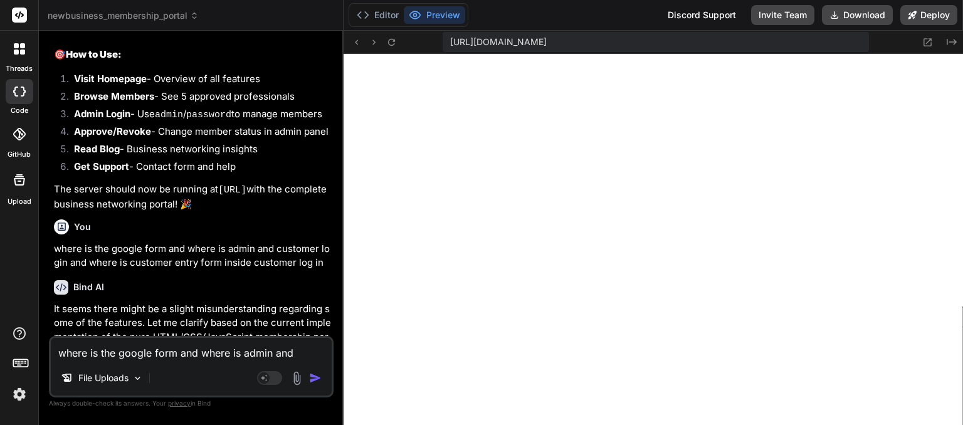
click at [185, 309] on p "It seems there might be a slight misunderstanding regarding some of the feature…" at bounding box center [192, 330] width 277 height 56
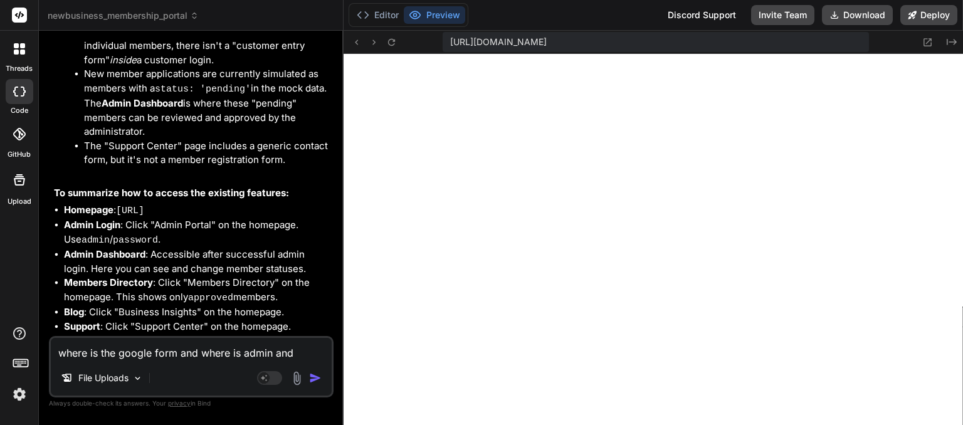
scroll to position [5720, 0]
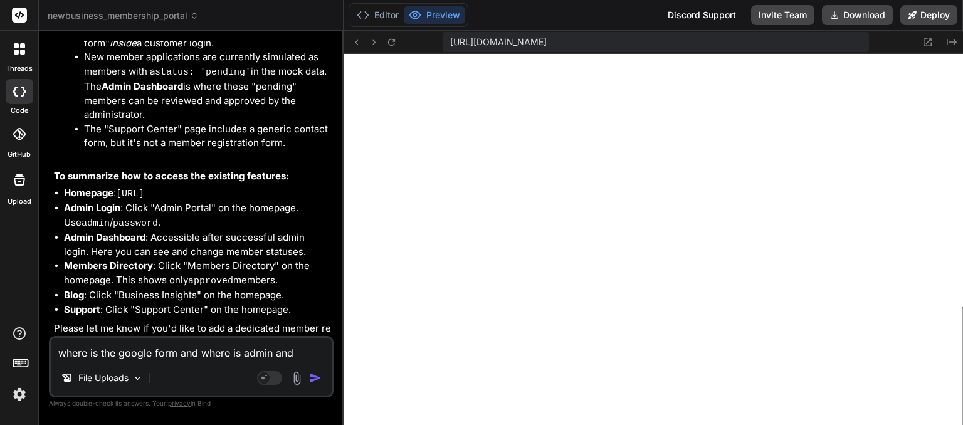
drag, startPoint x: 115, startPoint y: 165, endPoint x: 172, endPoint y: 161, distance: 57.8
click at [172, 186] on li "Homepage : http://localhost:8080" at bounding box center [197, 194] width 267 height 16
click at [105, 342] on textarea "where is the google form and where is admin and customer login and where is cus…" at bounding box center [191, 349] width 281 height 23
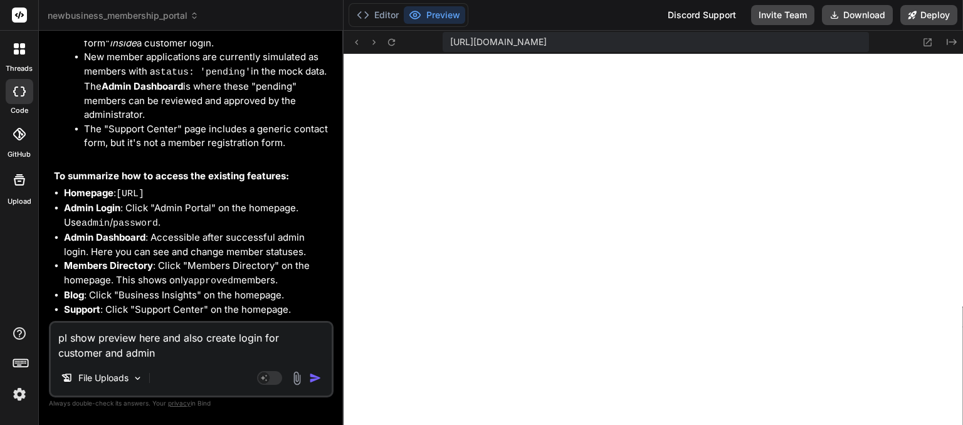
click at [258, 342] on textarea "pl show preview here and also create login for customer and admin" at bounding box center [191, 342] width 281 height 38
click at [235, 339] on textarea "pl show preview here and also create login id and password for customer and adm…" at bounding box center [191, 342] width 281 height 38
click at [244, 357] on textarea "pl show preview here and also create temporary login id and password for custom…" at bounding box center [191, 342] width 281 height 38
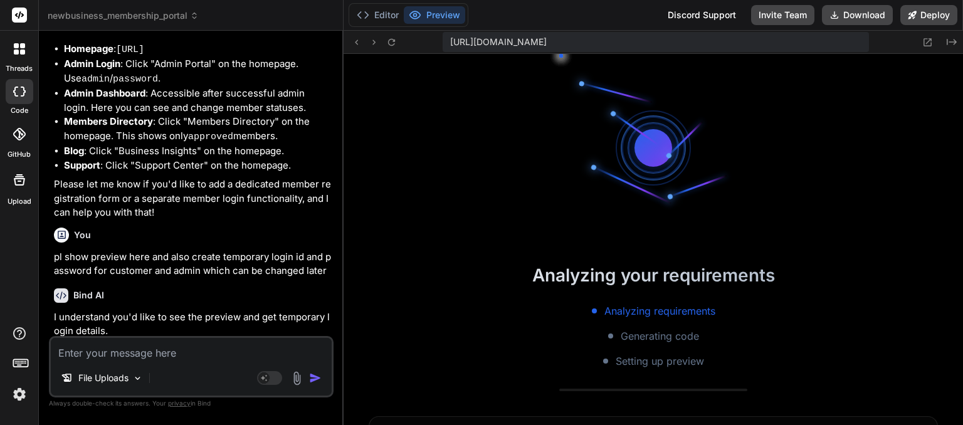
scroll to position [469, 0]
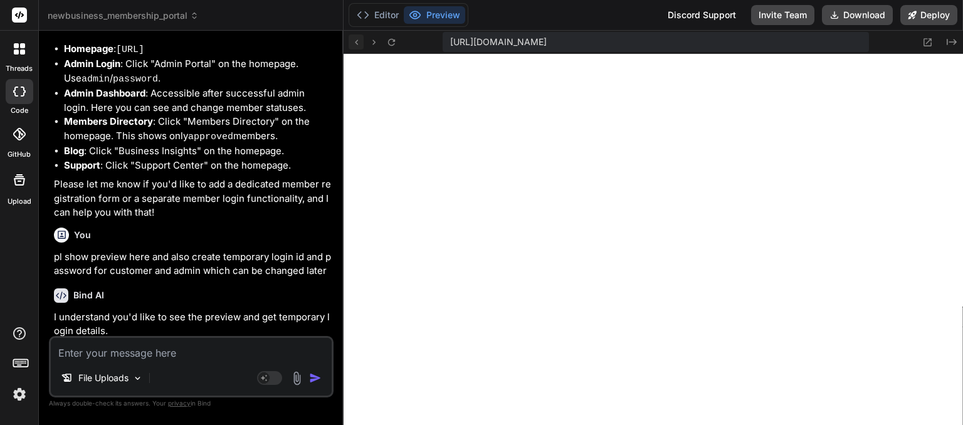
click at [358, 40] on icon at bounding box center [356, 42] width 11 height 11
click at [359, 38] on icon at bounding box center [356, 42] width 11 height 11
click at [355, 40] on icon at bounding box center [356, 42] width 11 height 11
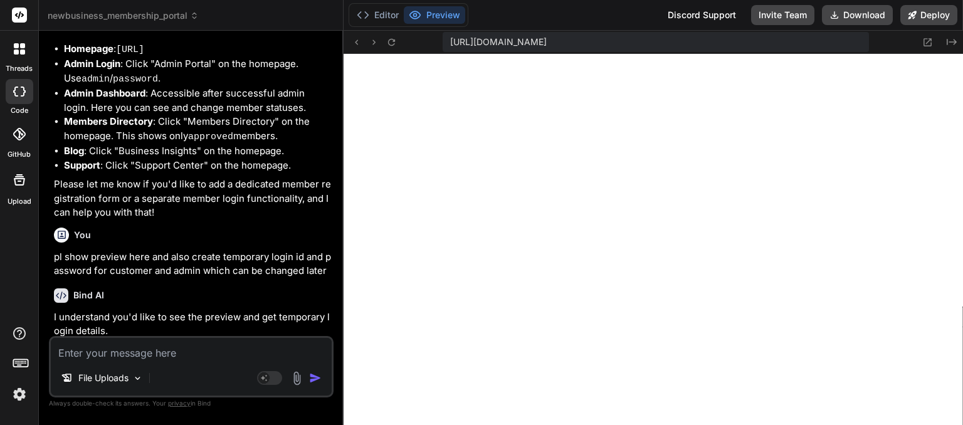
click at [228, 343] on p "First, let's clarify the login situation based on the current pure HTML/CSS/Jav…" at bounding box center [192, 357] width 277 height 28
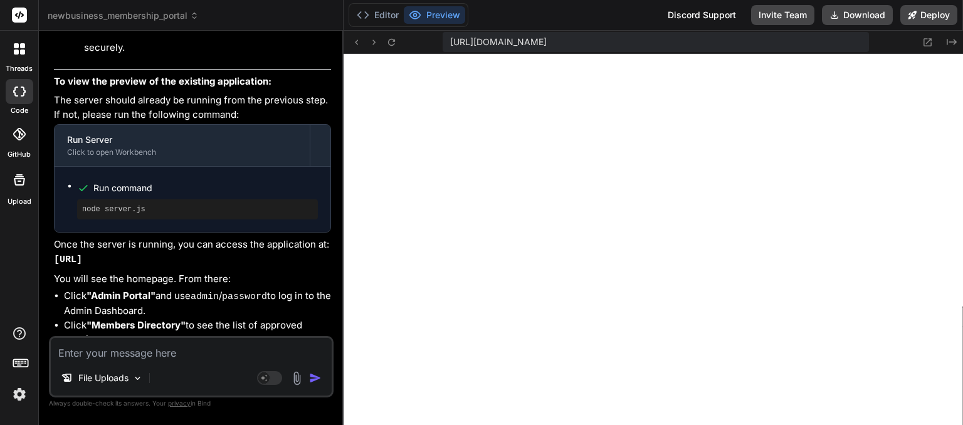
scroll to position [6718, 0]
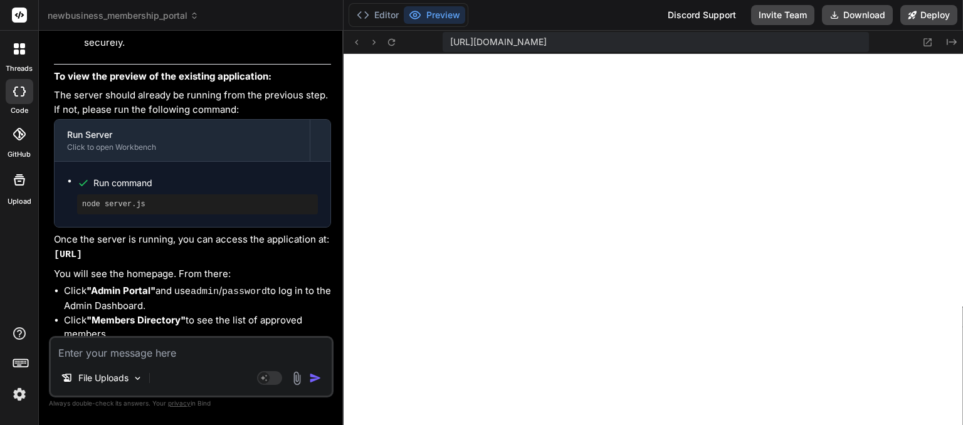
click at [167, 373] on div "File Uploads" at bounding box center [191, 380] width 281 height 30
click at [115, 352] on textarea at bounding box center [191, 349] width 281 height 23
click at [310, 162] on div "Run command node server.js" at bounding box center [193, 194] width 276 height 65
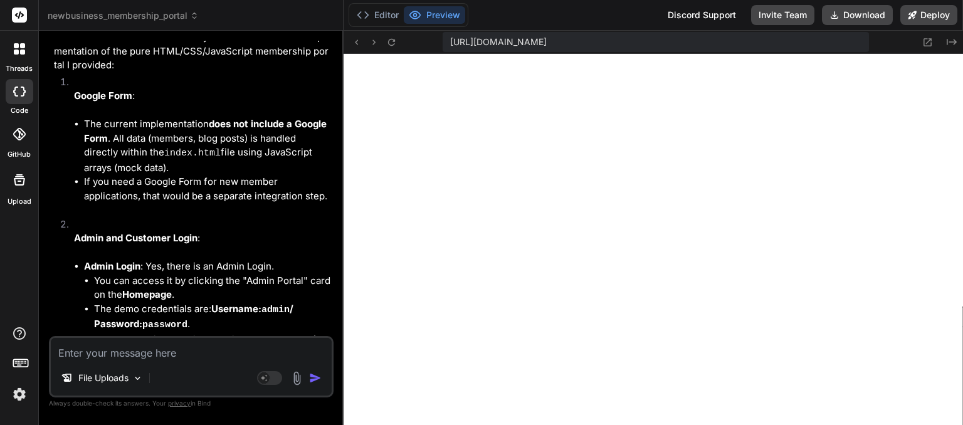
scroll to position [5139, 0]
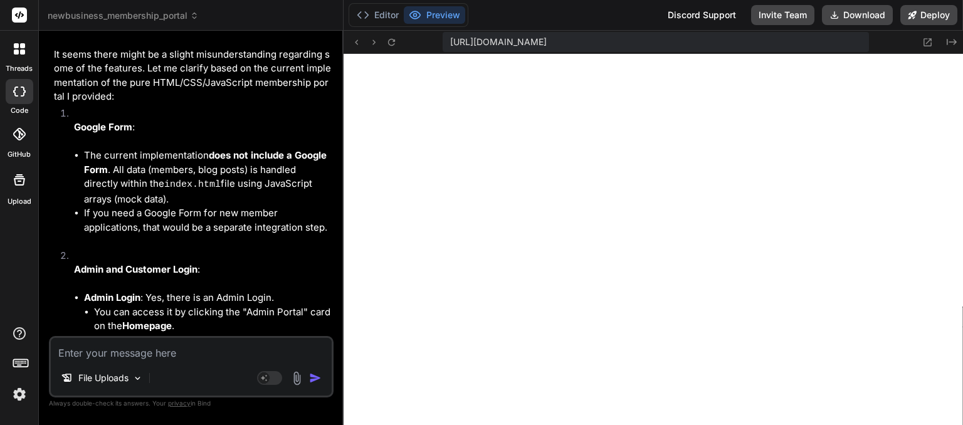
click at [105, 350] on textarea at bounding box center [191, 349] width 281 height 23
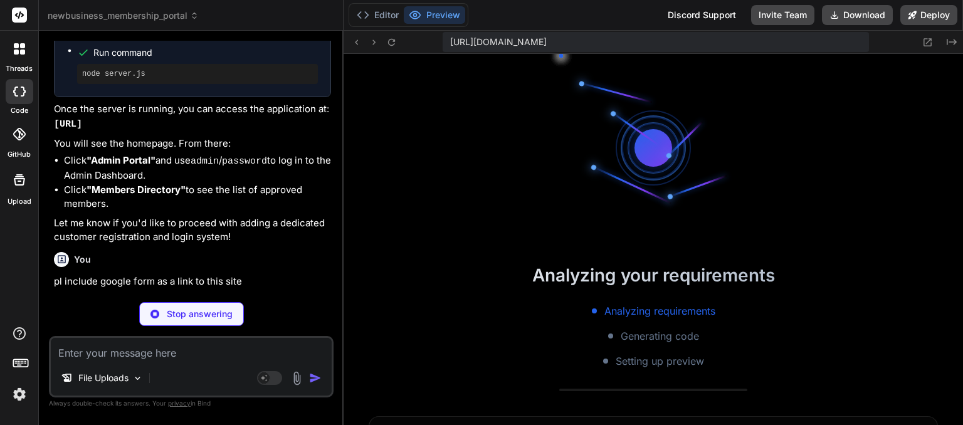
scroll to position [553, 0]
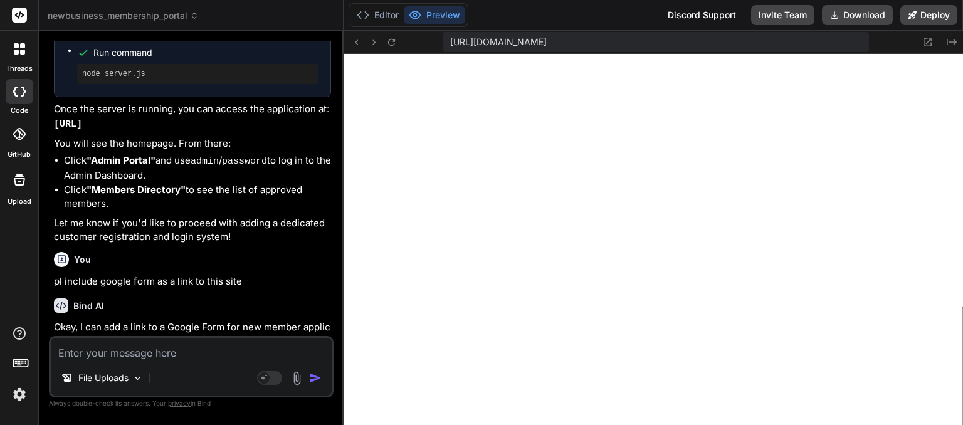
click at [170, 320] on p "Okay, I can add a link to a Google Form for new member applications to the home…" at bounding box center [192, 334] width 277 height 28
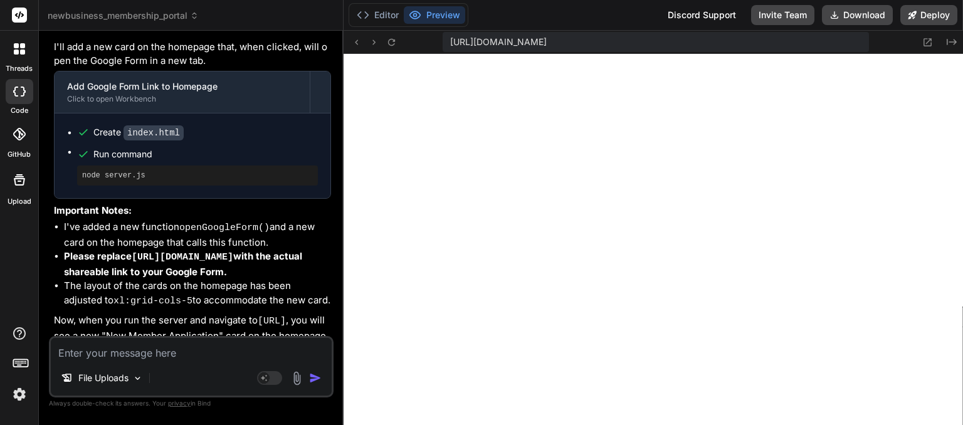
scroll to position [7229, 0]
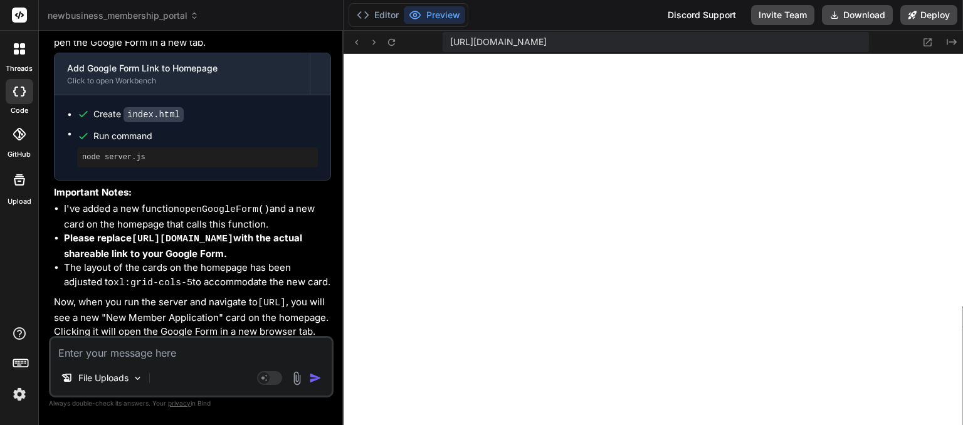
click at [160, 347] on textarea at bounding box center [191, 349] width 281 height 23
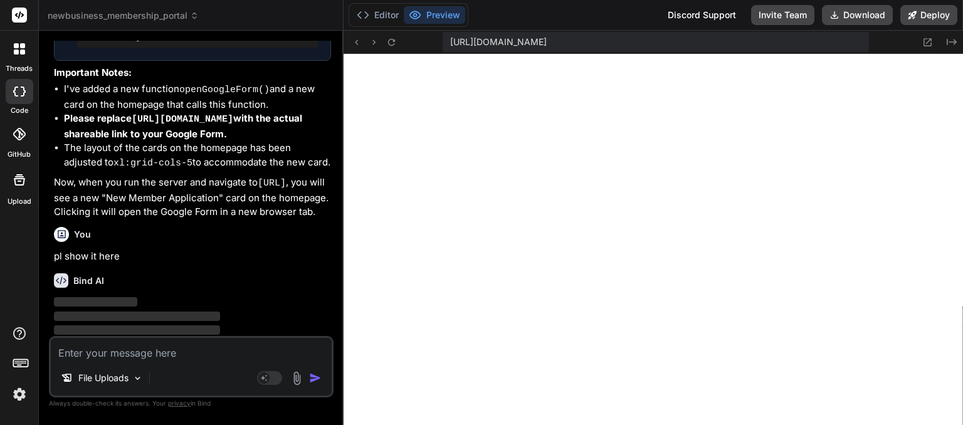
scroll to position [7359, 0]
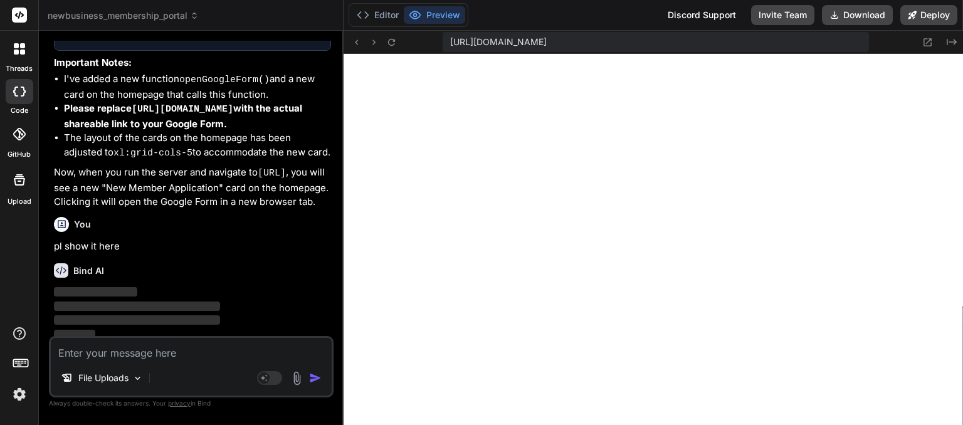
click at [128, 113] on li "Please replace https://docs.google.com/forms/d/e/1FAIpQLSc_YOUR_GOOGLE_FORM_LIN…" at bounding box center [197, 116] width 267 height 29
click at [137, 344] on textarea at bounding box center [191, 349] width 281 height 23
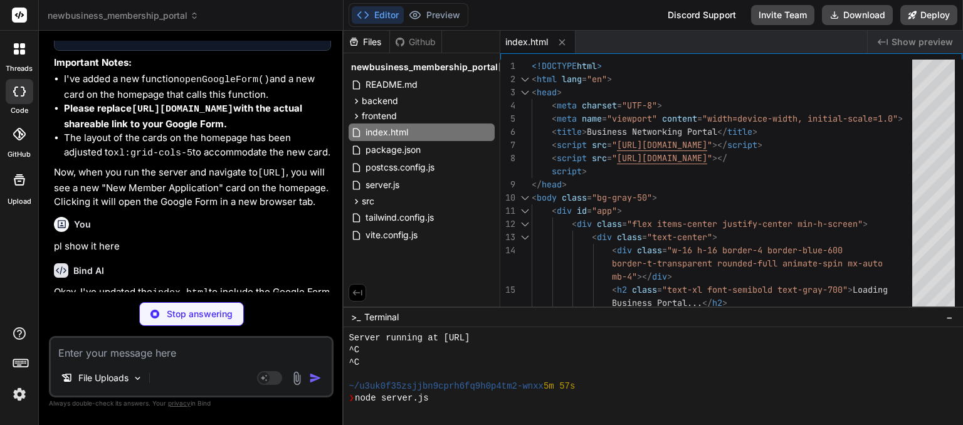
scroll to position [626, 0]
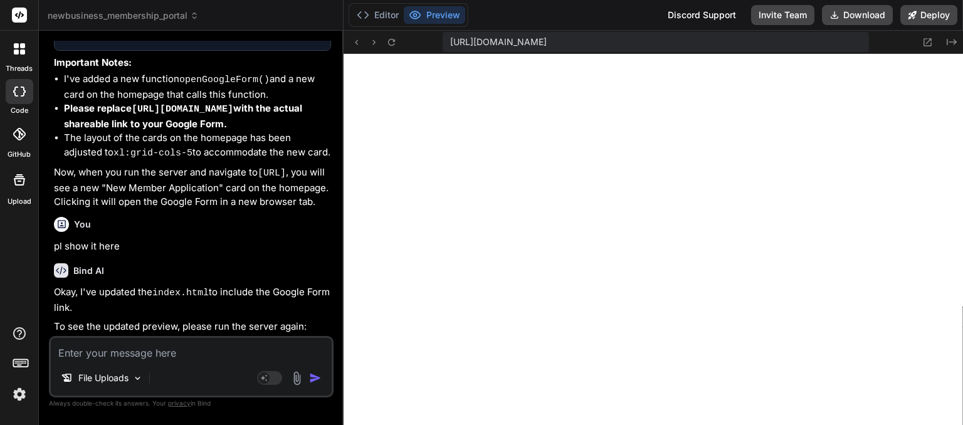
click at [132, 285] on p "Okay, I've updated the index.html to include the Google Form link." at bounding box center [192, 299] width 277 height 29
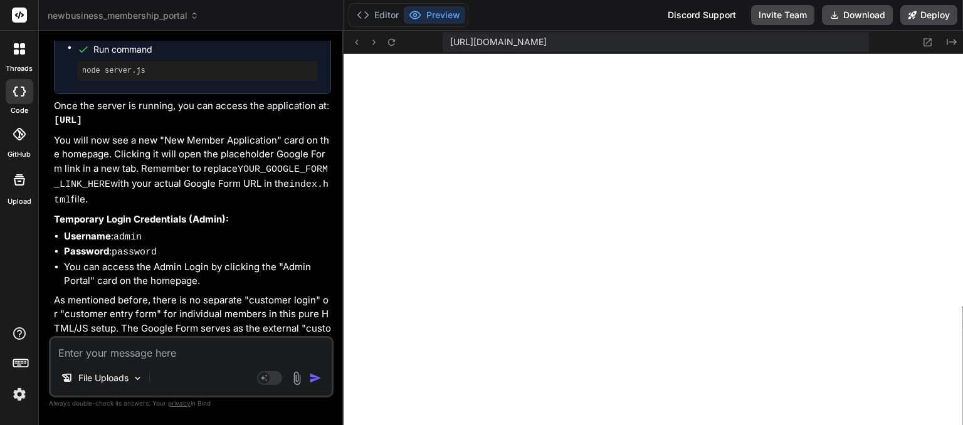
scroll to position [7712, 0]
drag, startPoint x: 53, startPoint y: 110, endPoint x: 172, endPoint y: 113, distance: 119.1
click at [172, 113] on p "Once the server is running, you can access the application at: http://localhost…" at bounding box center [192, 111] width 277 height 29
copy code "http://localhost:8080"
click at [155, 345] on textarea at bounding box center [191, 349] width 281 height 23
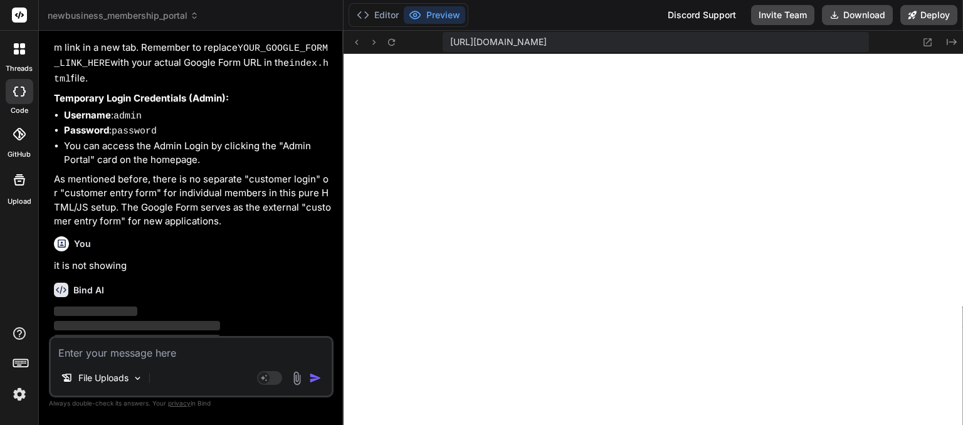
scroll to position [7841, 0]
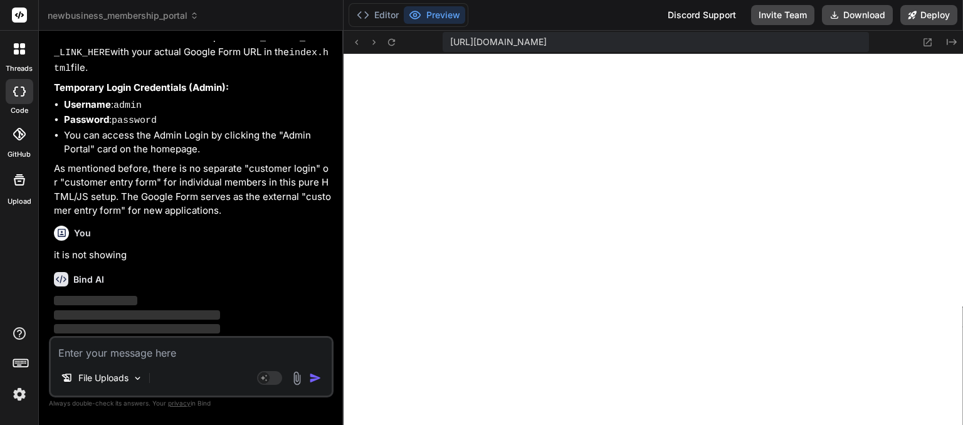
click at [169, 359] on textarea at bounding box center [191, 349] width 281 height 23
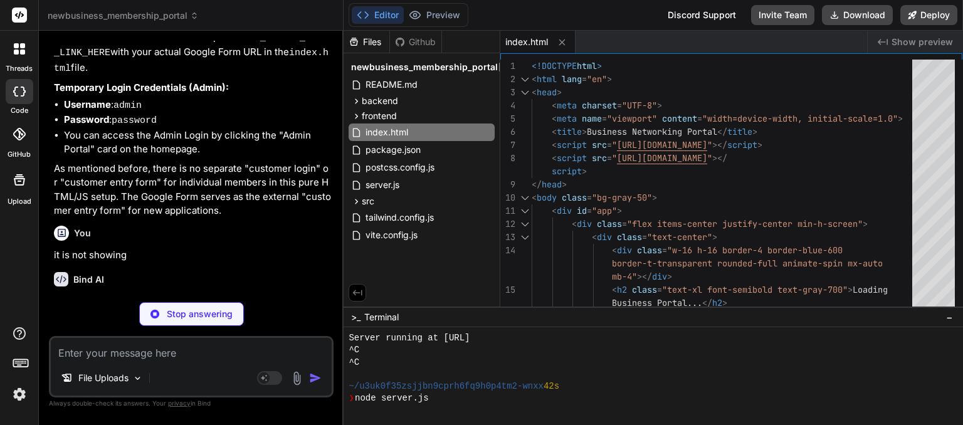
scroll to position [698, 0]
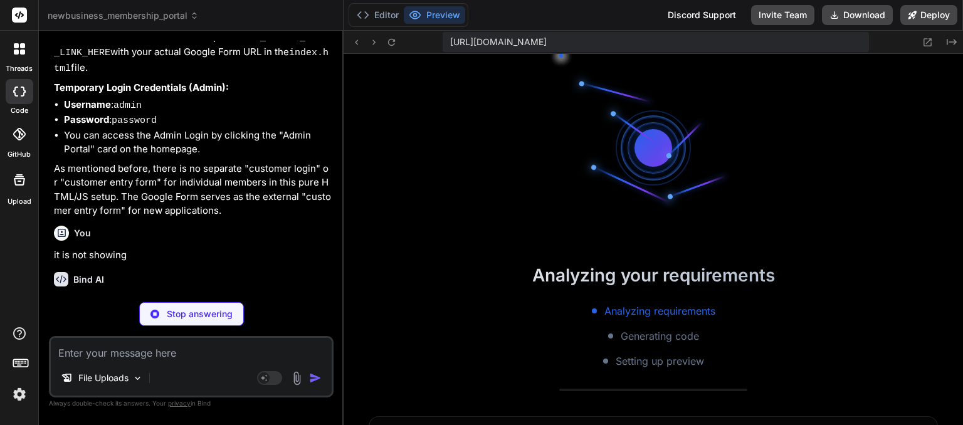
click at [169, 359] on textarea at bounding box center [191, 349] width 281 height 23
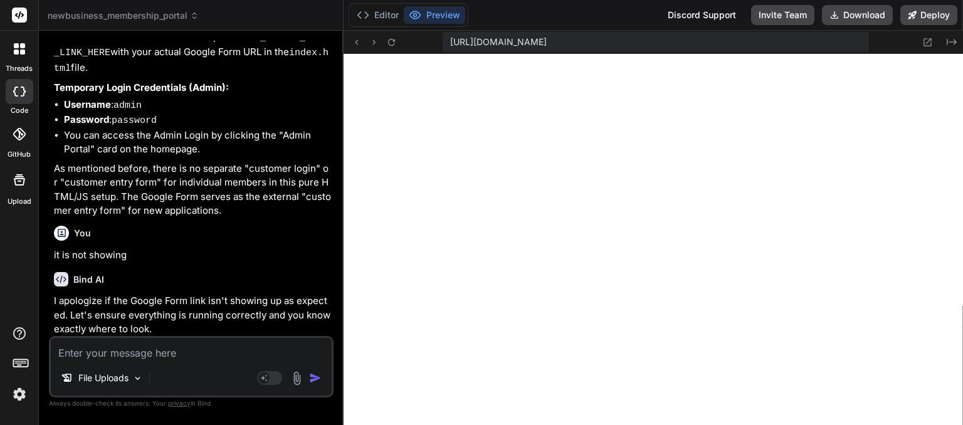
click at [224, 313] on p "I apologize if the Google Form link isn't showing up as expected. Let's ensure …" at bounding box center [192, 315] width 277 height 43
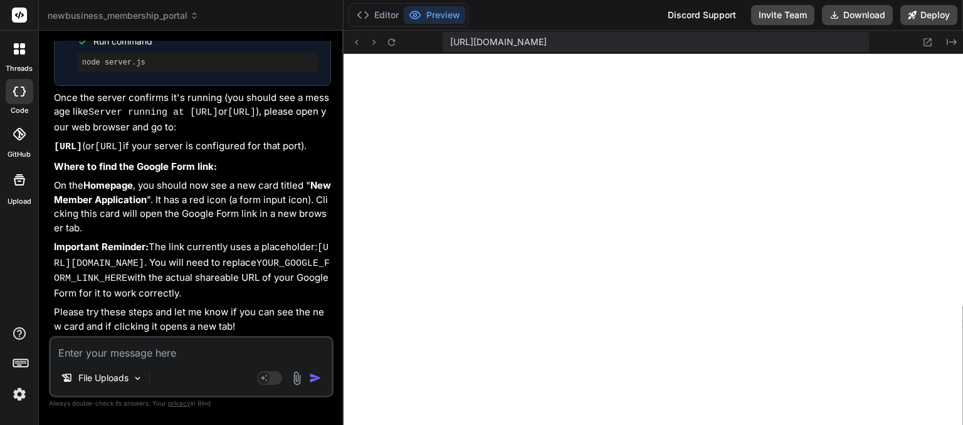
scroll to position [8271, 0]
click at [177, 91] on p "Once the server confirms it's running (you should see a message like Server run…" at bounding box center [192, 113] width 277 height 44
drag, startPoint x: 223, startPoint y: 234, endPoint x: 149, endPoint y: 268, distance: 81.1
click at [149, 268] on p "Important Reminder: The link currently uses a placeholder: https://docs.google.…" at bounding box center [192, 270] width 277 height 60
click at [140, 352] on textarea at bounding box center [191, 349] width 281 height 23
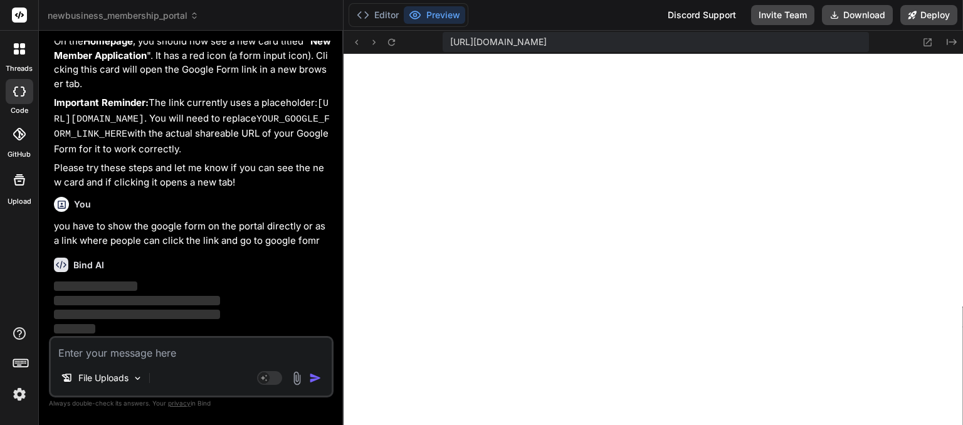
scroll to position [8416, 0]
click at [233, 340] on textarea at bounding box center [191, 349] width 281 height 23
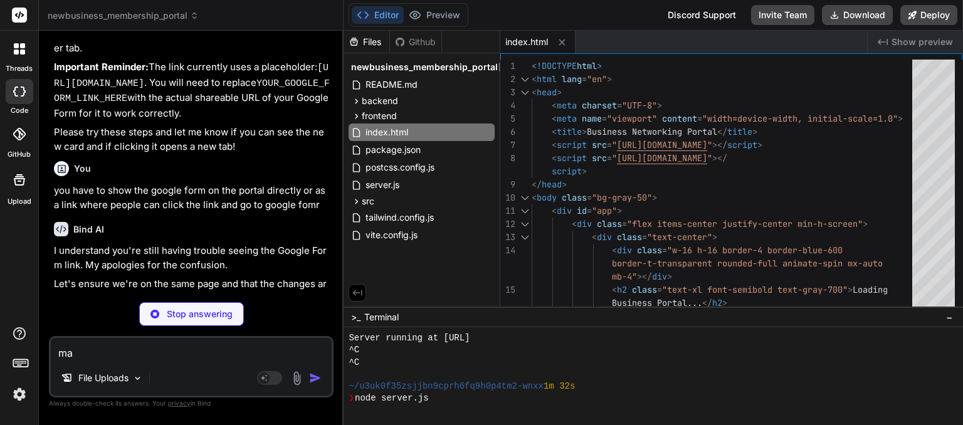
scroll to position [770, 0]
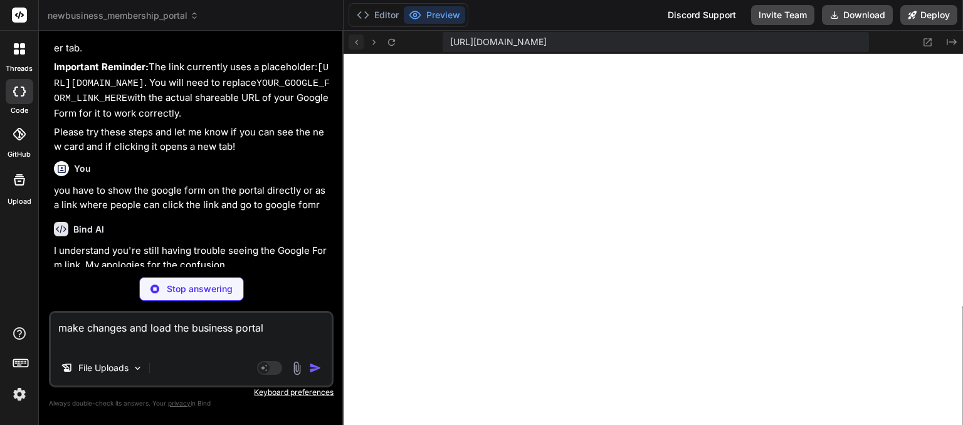
click at [355, 43] on icon at bounding box center [356, 42] width 11 height 11
click at [418, 21] on icon at bounding box center [415, 15] width 13 height 13
click at [386, 8] on button "Editor" at bounding box center [378, 15] width 52 height 18
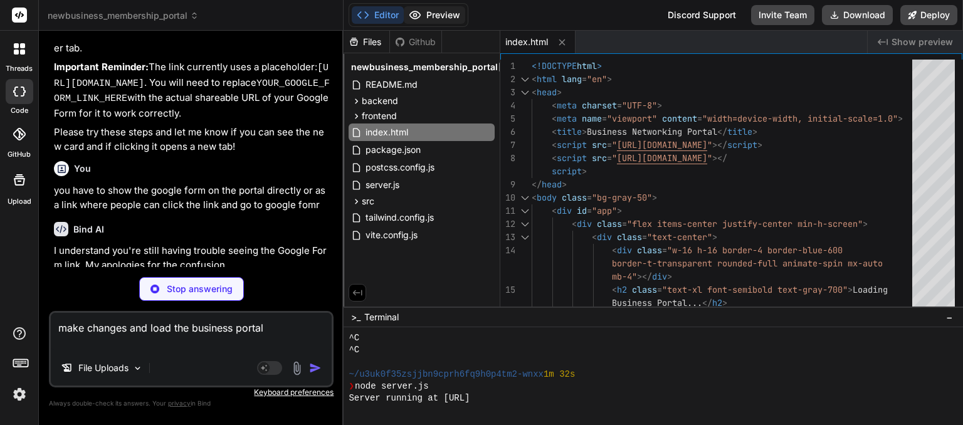
click at [425, 17] on button "Preview" at bounding box center [434, 15] width 61 height 18
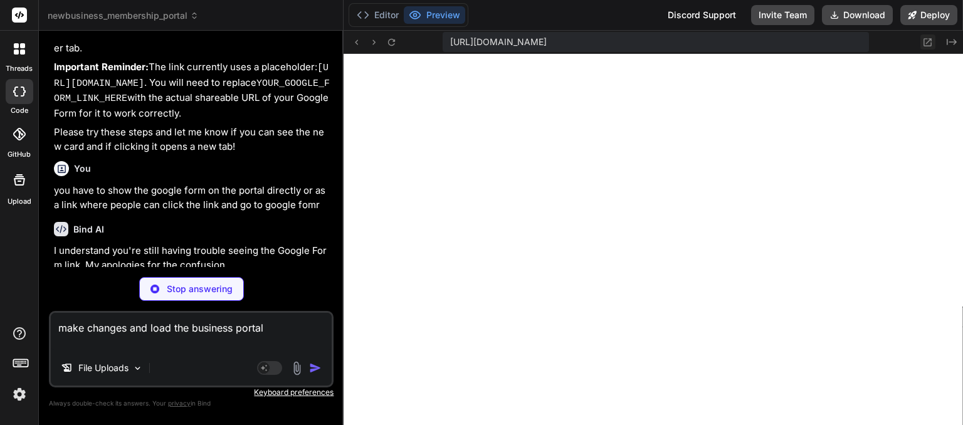
click at [925, 43] on icon at bounding box center [927, 42] width 11 height 11
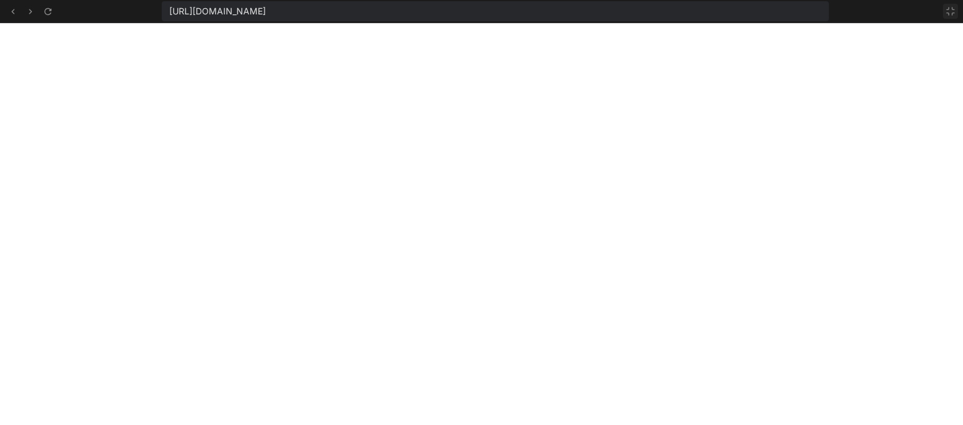
click at [948, 9] on icon at bounding box center [950, 12] width 8 height 8
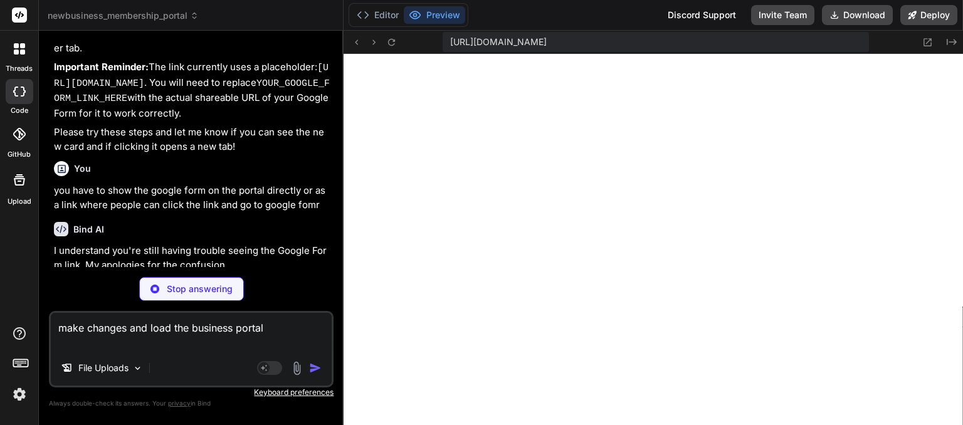
click at [253, 212] on p "you have to show the google form on the portal directly or as a link where peop…" at bounding box center [192, 198] width 277 height 28
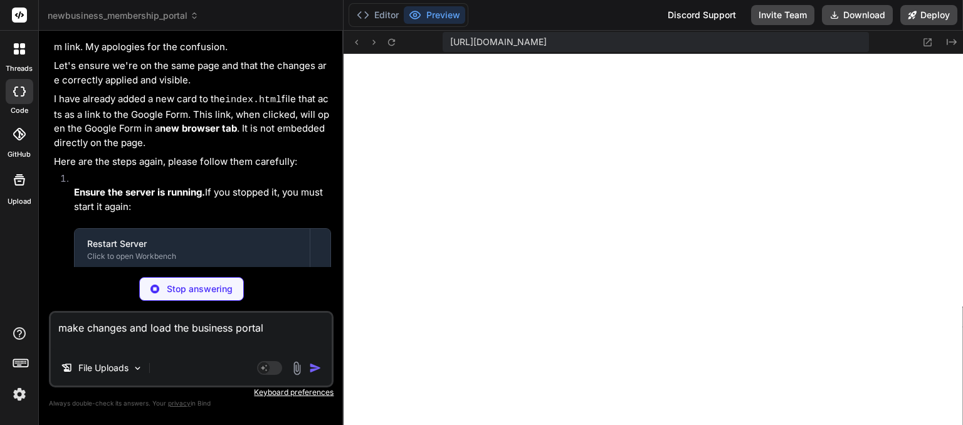
scroll to position [8667, 0]
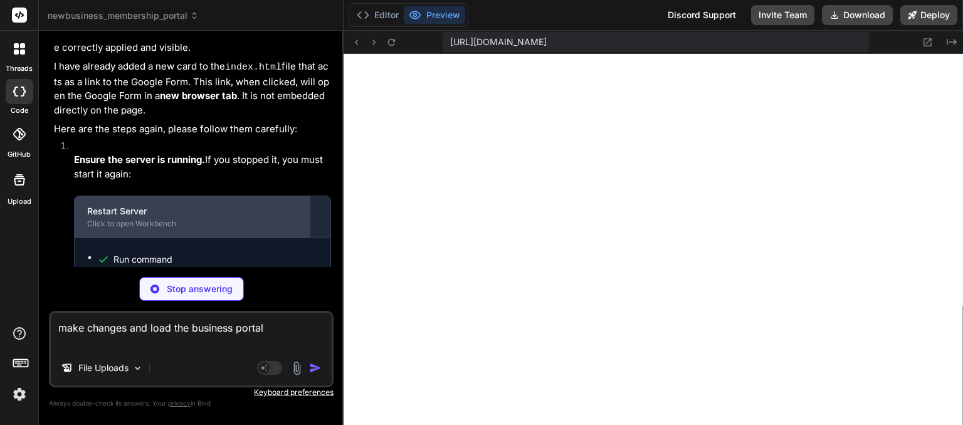
click at [189, 229] on div "Click to open Workbench" at bounding box center [192, 224] width 210 height 10
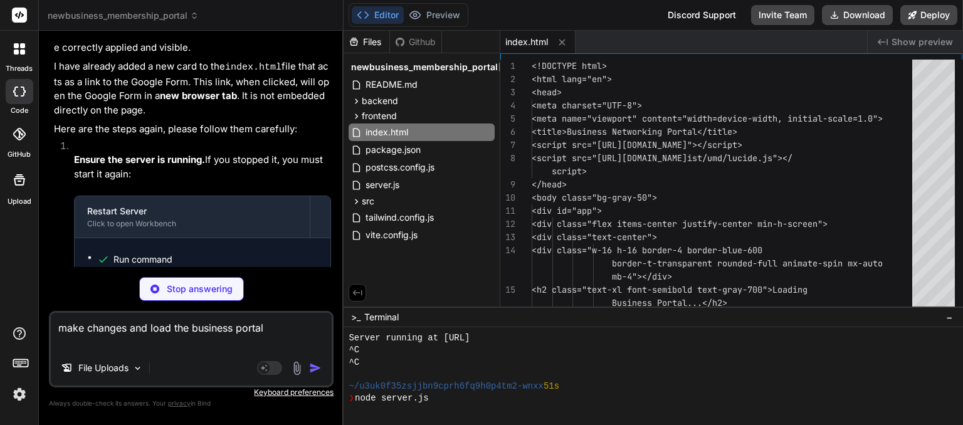
click at [315, 372] on img "button" at bounding box center [315, 368] width 13 height 13
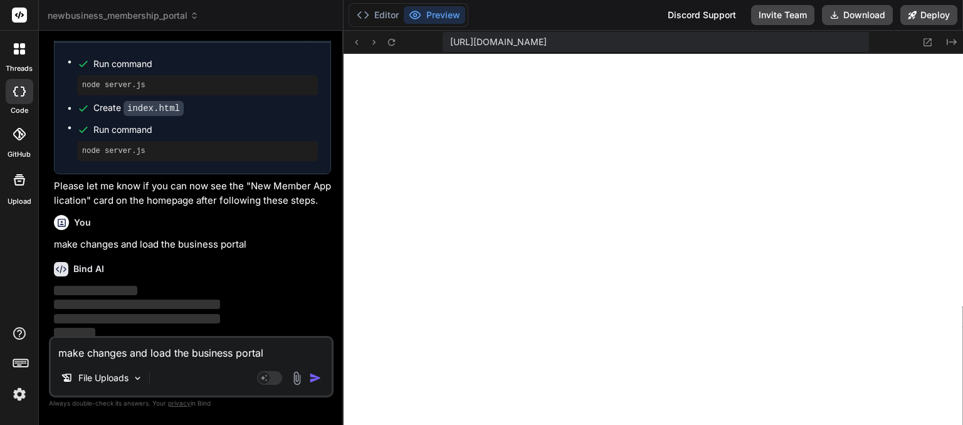
scroll to position [9289, 0]
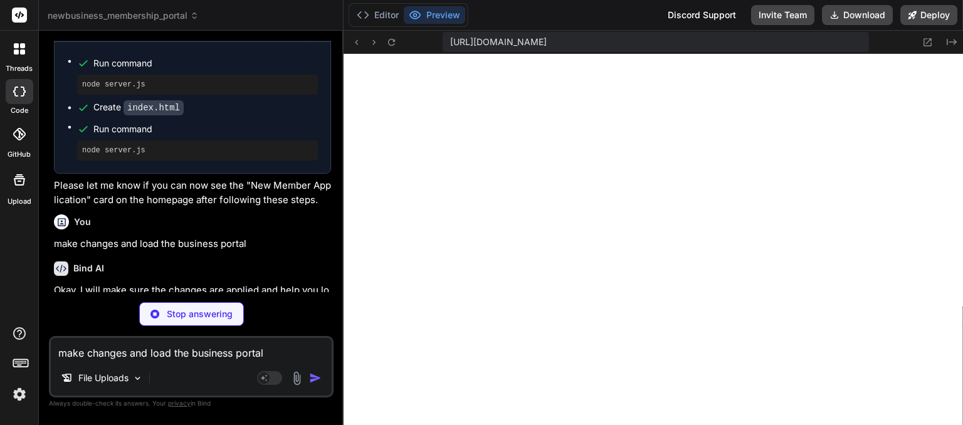
click at [301, 308] on div "Stop answering" at bounding box center [191, 314] width 285 height 24
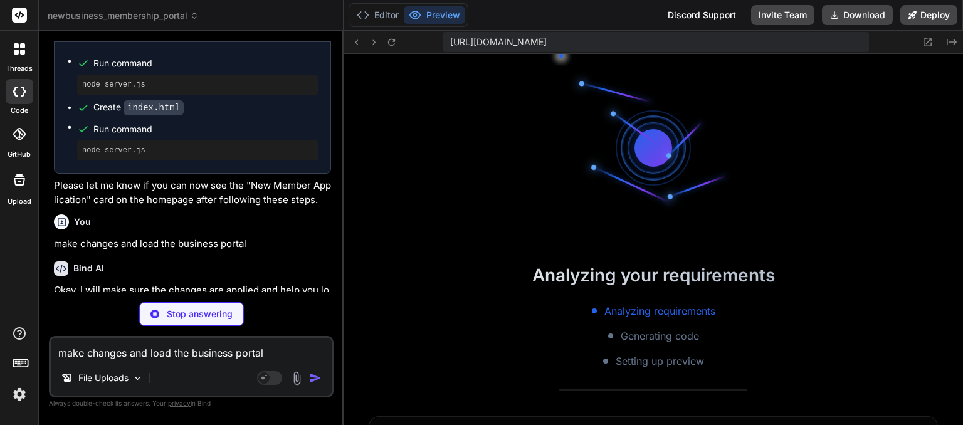
scroll to position [915, 0]
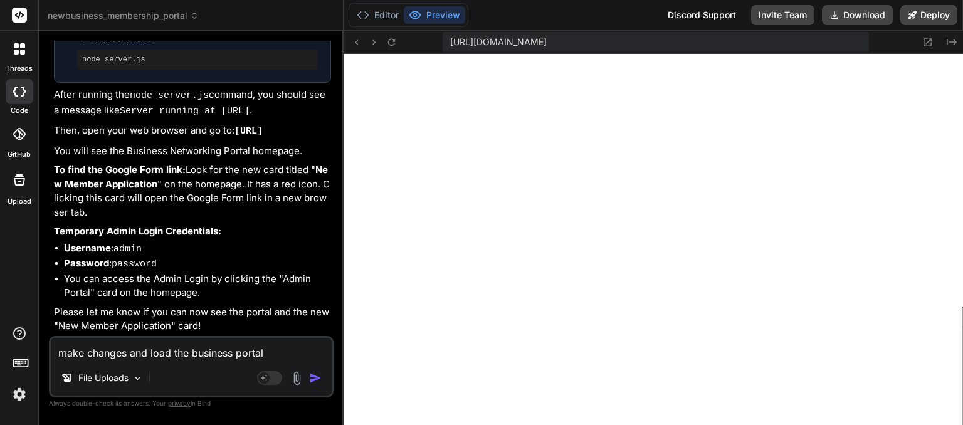
scroll to position [9764, 0]
click at [169, 354] on textarea "make changes and load the business portal" at bounding box center [191, 349] width 281 height 23
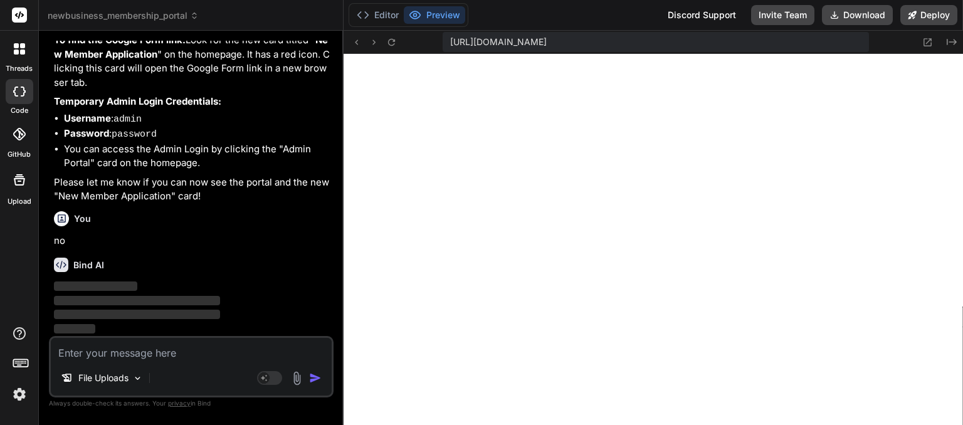
scroll to position [9894, 0]
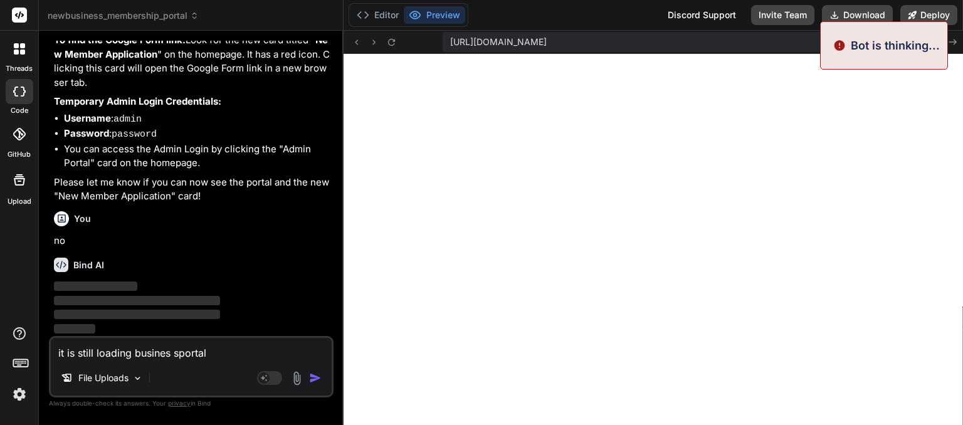
click at [315, 382] on img "button" at bounding box center [315, 378] width 13 height 13
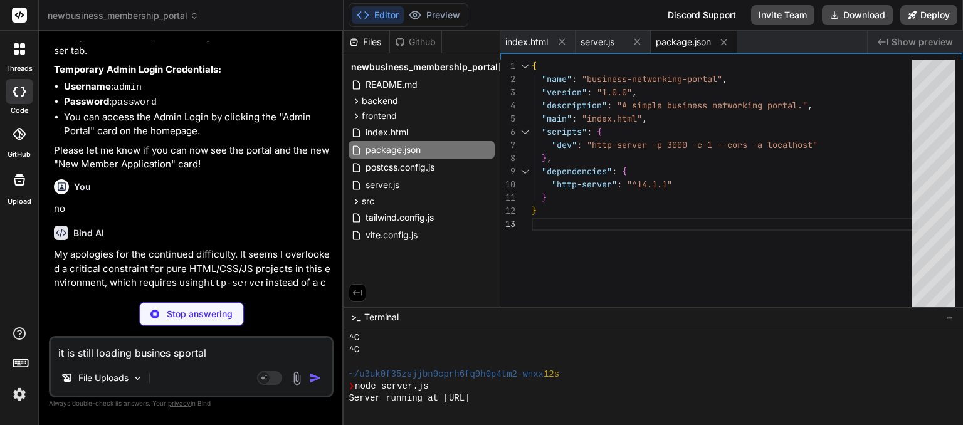
click at [269, 279] on div "Bind AI My apologies for the continued difficulty. It seems I overlooked a crit…" at bounding box center [192, 353] width 277 height 275
click at [269, 288] on p "My apologies for the continued difficulty. It seems I overlooked a critical con…" at bounding box center [192, 284] width 277 height 73
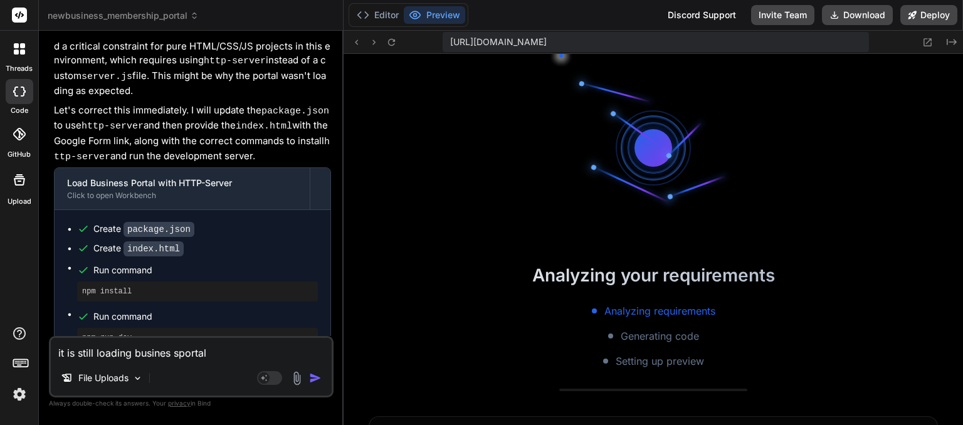
scroll to position [1528, 0]
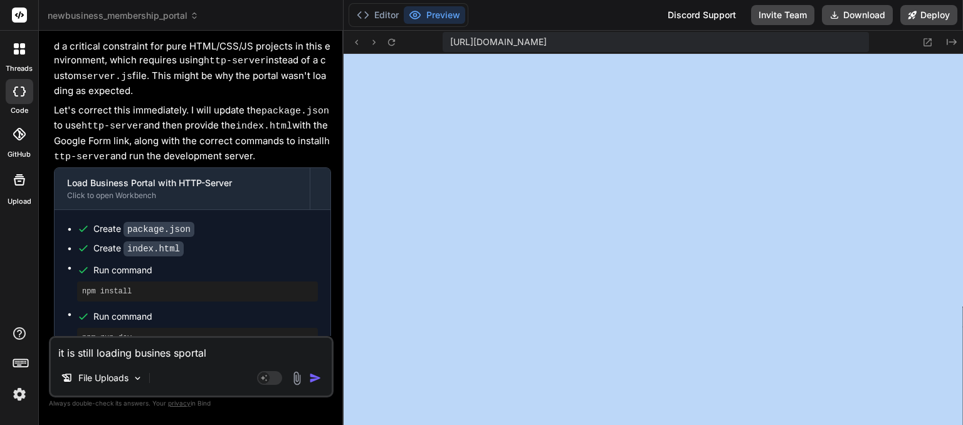
drag, startPoint x: 962, startPoint y: 191, endPoint x: 875, endPoint y: 154, distance: 94.9
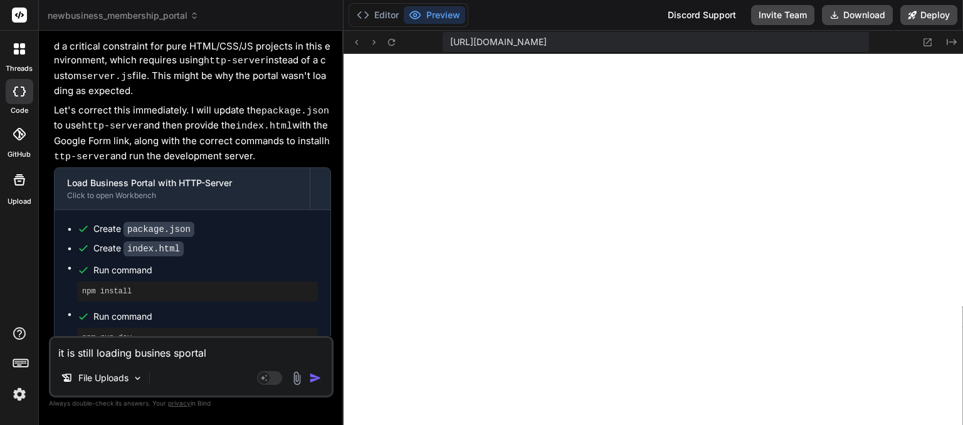
click at [216, 349] on textarea "it is still loading busines sportal" at bounding box center [191, 349] width 281 height 23
drag, startPoint x: 216, startPoint y: 346, endPoint x: 214, endPoint y: 354, distance: 7.8
drag, startPoint x: 214, startPoint y: 354, endPoint x: 208, endPoint y: 357, distance: 6.5
click at [208, 357] on textarea "it is still loading busines sportal" at bounding box center [191, 349] width 281 height 23
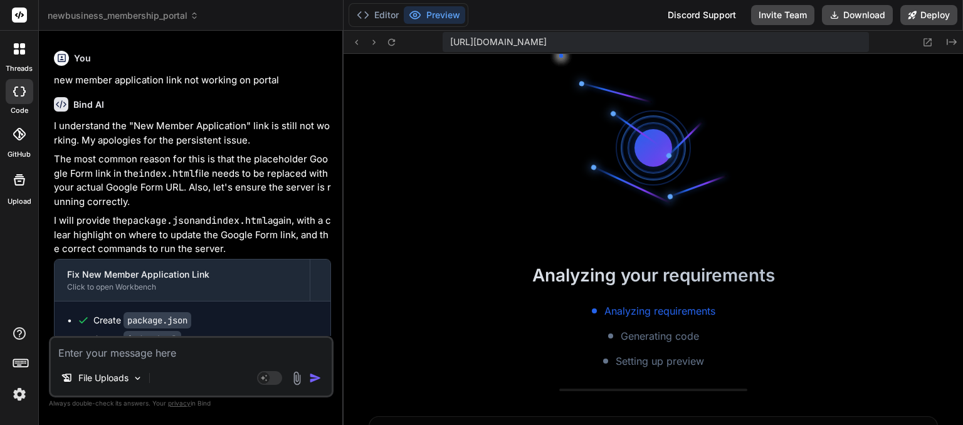
scroll to position [2130, 0]
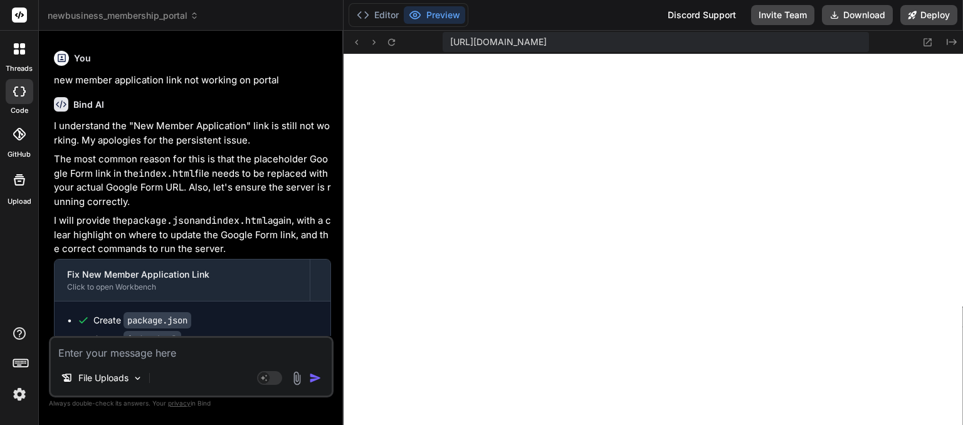
click at [121, 357] on textarea at bounding box center [191, 349] width 281 height 23
paste textarea "Sorry, the file you have requested does not exist. Make sure that you have the …"
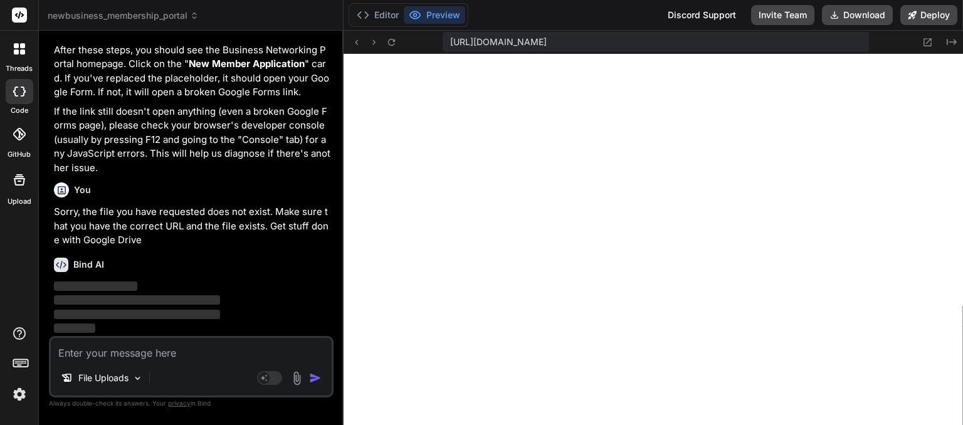
scroll to position [11610, 0]
click at [243, 178] on div "You Sorry, the file you have requested does not exist. Make sure that you have …" at bounding box center [192, 212] width 277 height 70
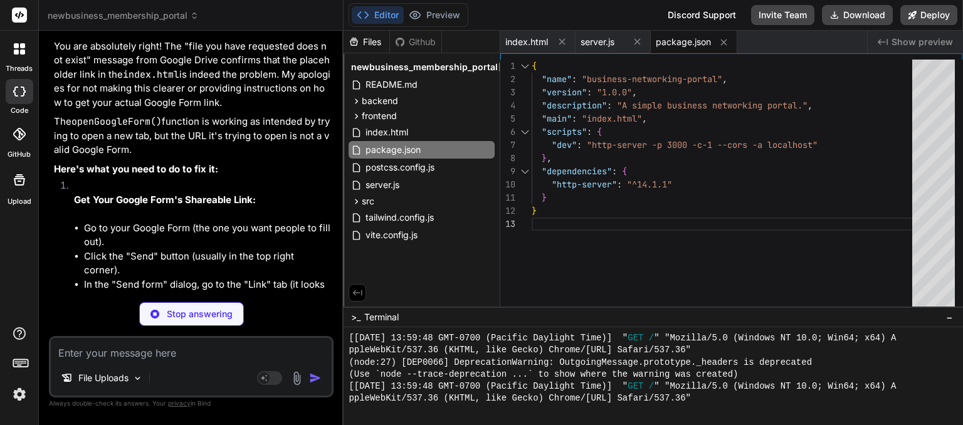
drag, startPoint x: 248, startPoint y: 258, endPoint x: 212, endPoint y: 266, distance: 36.0
click at [212, 32] on div "Bind AI" at bounding box center [192, 25] width 277 height 14
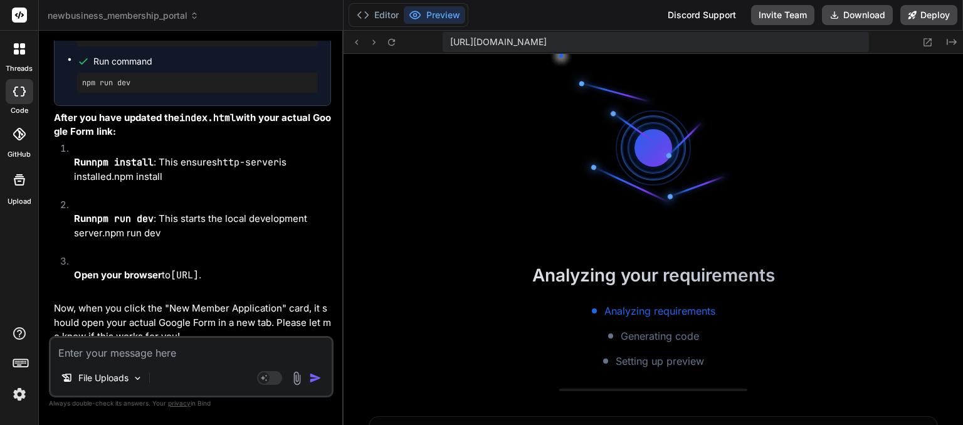
scroll to position [3093, 0]
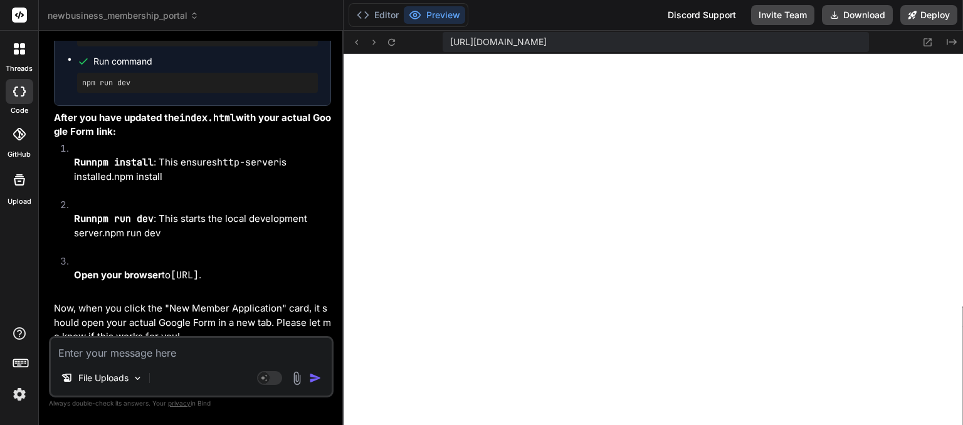
click at [216, 93] on ul "Create package.json Create index.html Run command npm install Run command npm r…" at bounding box center [192, 31] width 251 height 124
click at [127, 359] on textarea at bounding box center [191, 349] width 281 height 23
click at [142, 352] on textarea at bounding box center [191, 349] width 281 height 23
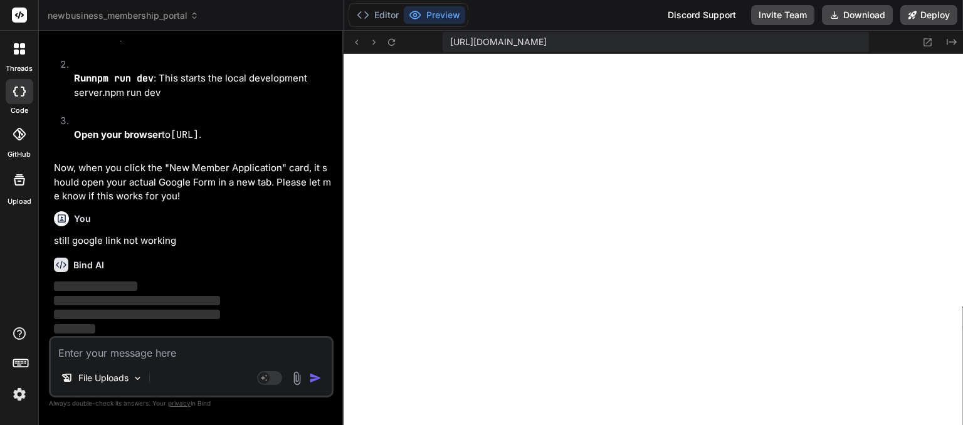
scroll to position [12758, 0]
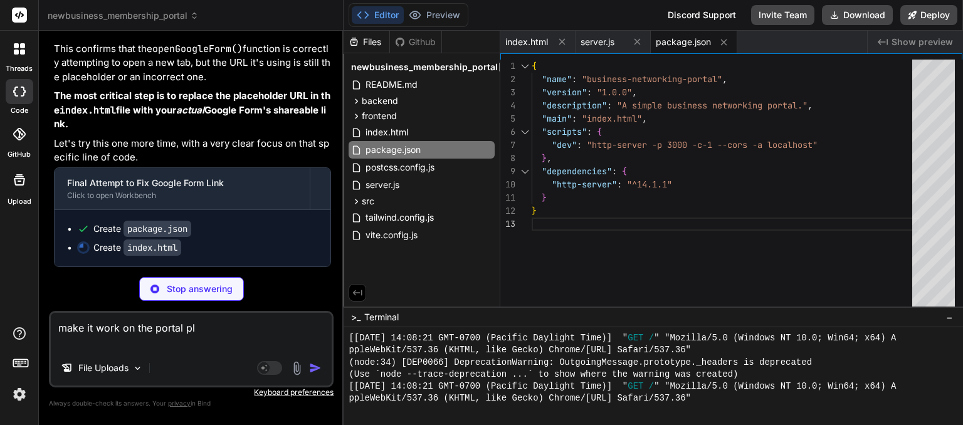
scroll to position [13070, 0]
click at [212, 325] on textarea "make it work on the portal pl" at bounding box center [191, 332] width 281 height 38
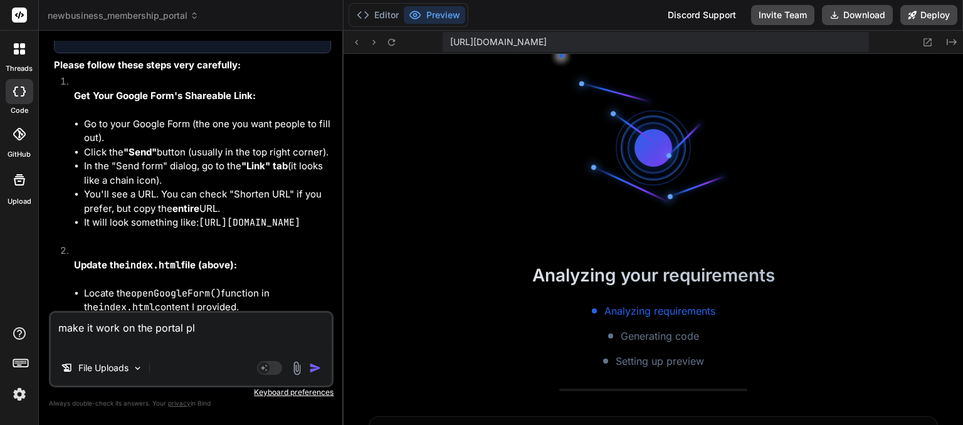
scroll to position [3718, 0]
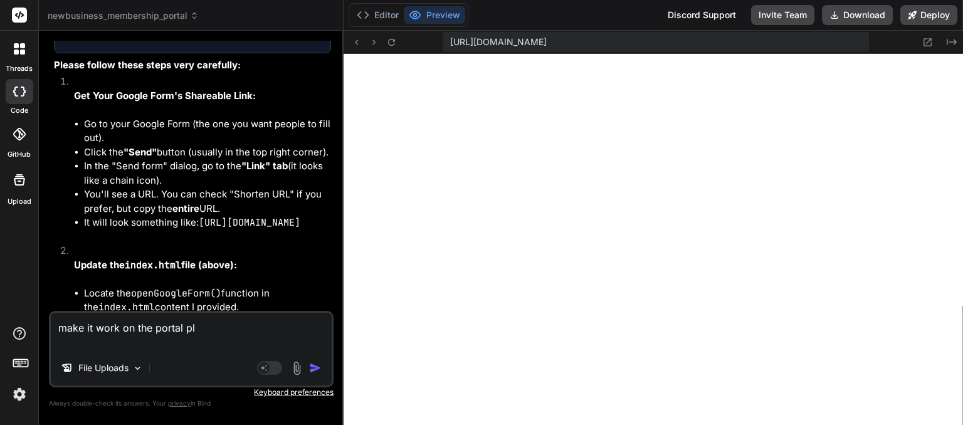
click at [208, 333] on textarea "make it work on the portal pl" at bounding box center [191, 332] width 281 height 38
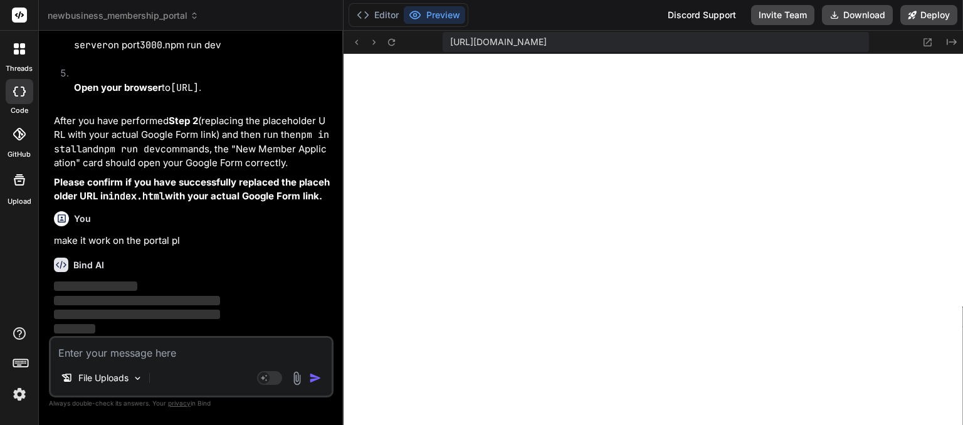
scroll to position [13994, 0]
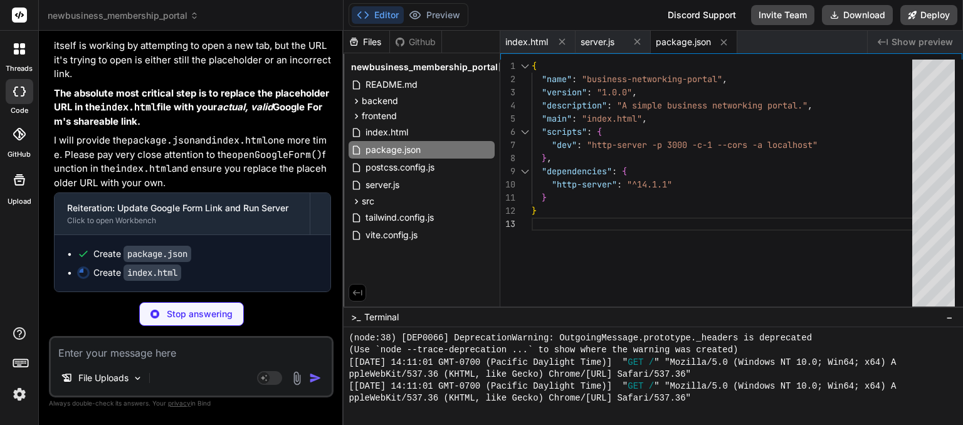
drag, startPoint x: 298, startPoint y: 254, endPoint x: 545, endPoint y: 8, distance: 348.4
click at [545, 8] on div "Editor Preview Discord Support Invite Team Download Deploy" at bounding box center [652, 15] width 619 height 31
click at [439, 12] on button "Preview" at bounding box center [434, 15] width 61 height 18
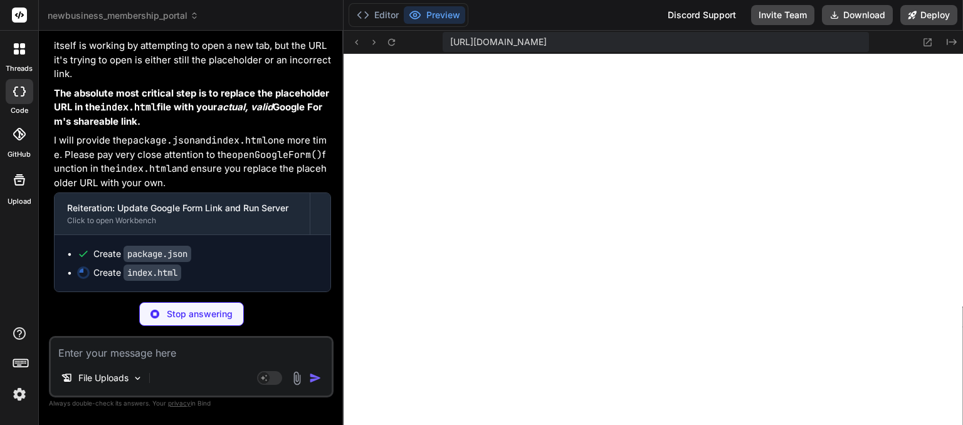
drag, startPoint x: 198, startPoint y: 254, endPoint x: 189, endPoint y: 256, distance: 9.6
click at [189, 256] on div "Bind AI I understand the Google Form link is still not working, and I sincerely…" at bounding box center [192, 104] width 277 height 375
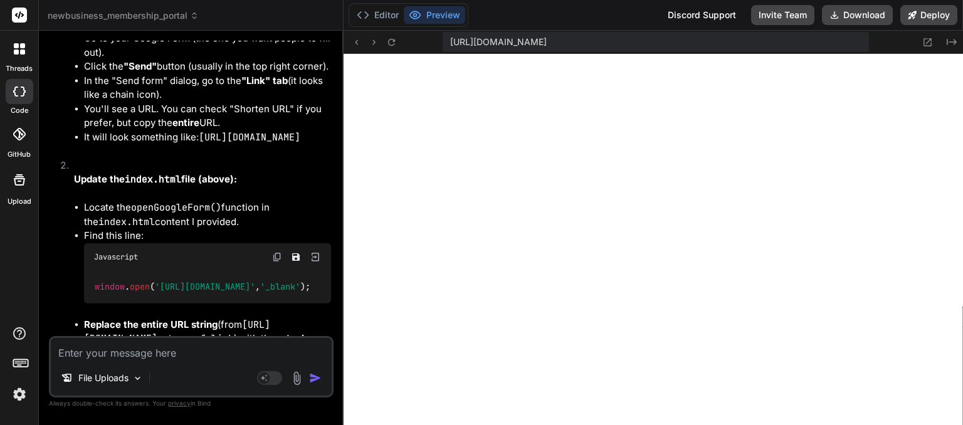
scroll to position [14324, 0]
click at [149, 354] on textarea at bounding box center [191, 349] width 281 height 23
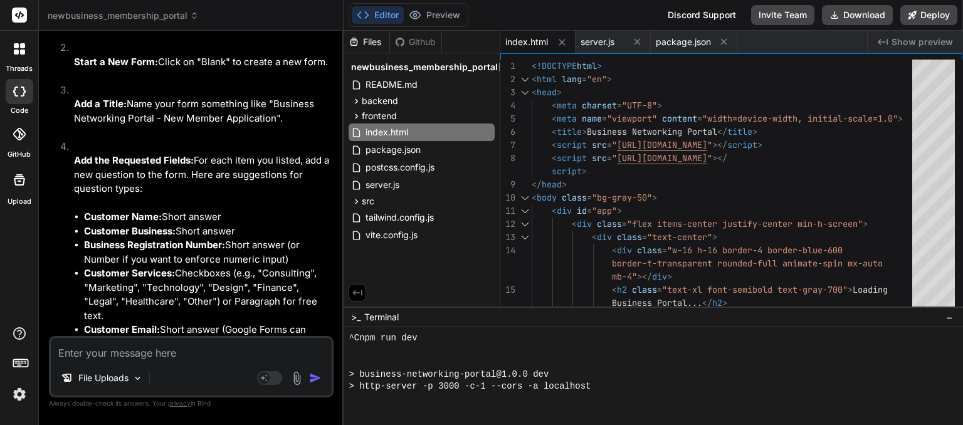
scroll to position [4898, 0]
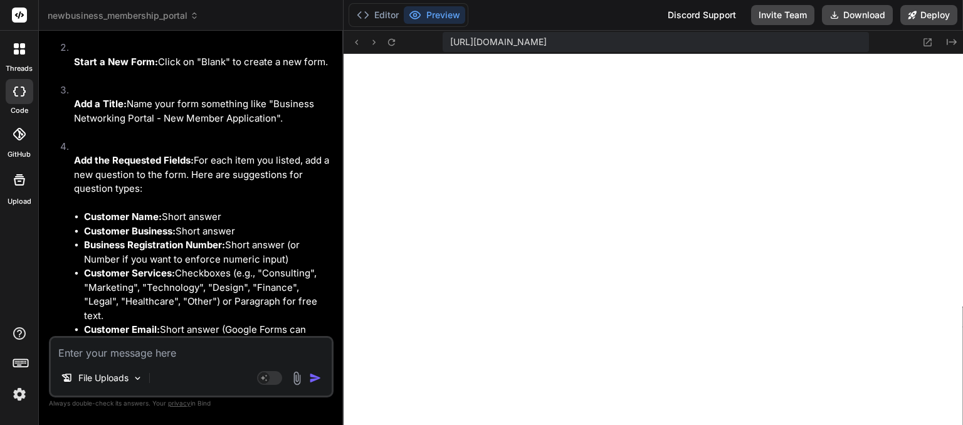
click at [145, 358] on textarea at bounding box center [191, 349] width 281 height 23
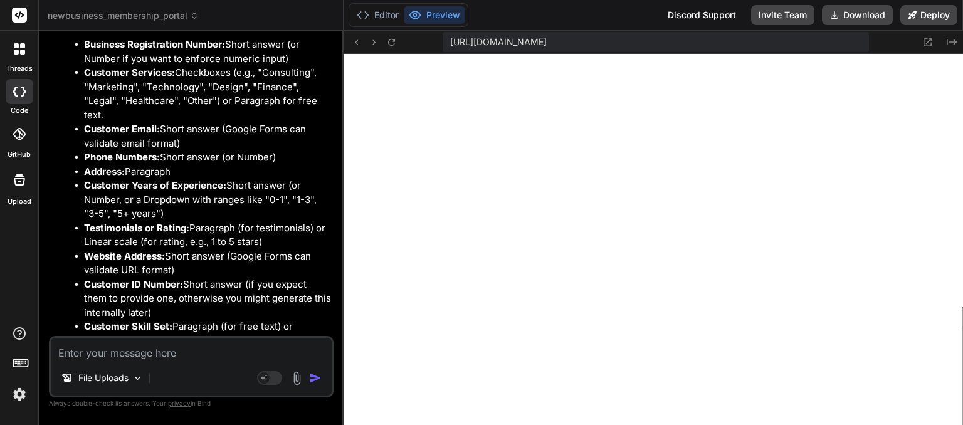
scroll to position [15632, 0]
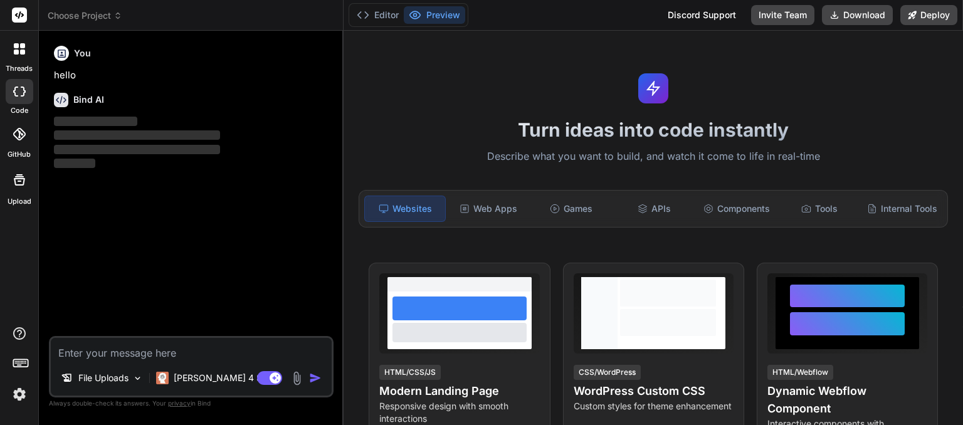
click at [120, 16] on icon at bounding box center [117, 15] width 9 height 9
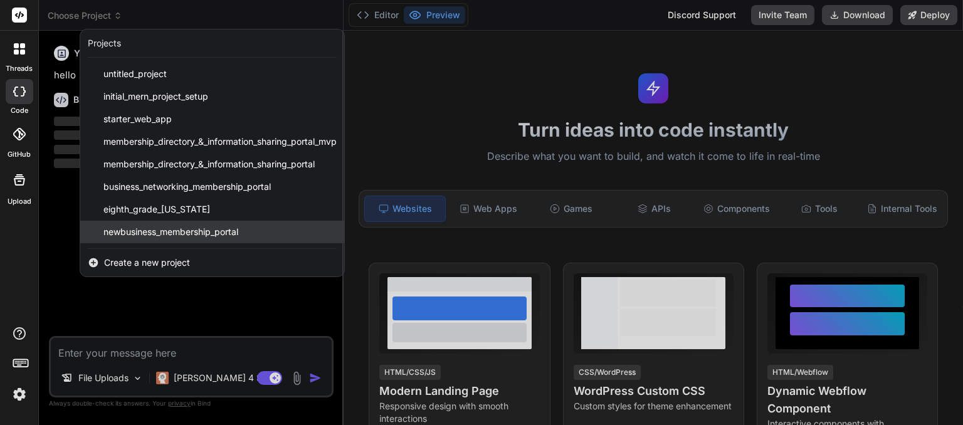
click at [133, 233] on span "newbusiness_membership_portal" at bounding box center [170, 232] width 135 height 13
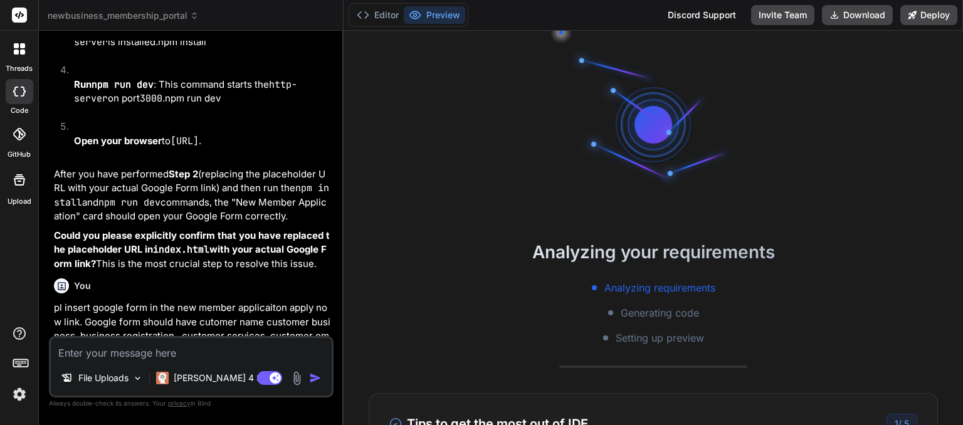
scroll to position [72, 0]
drag, startPoint x: 278, startPoint y: 253, endPoint x: 228, endPoint y: 259, distance: 51.2
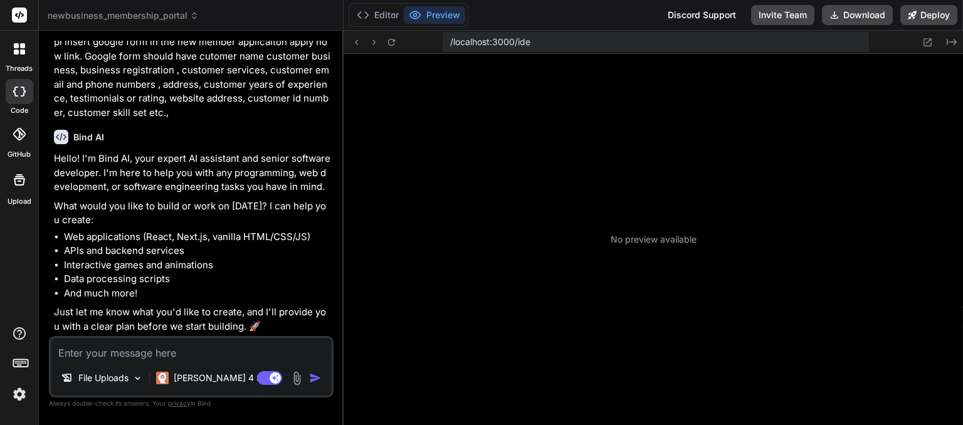
scroll to position [216, 0]
type textarea "x"
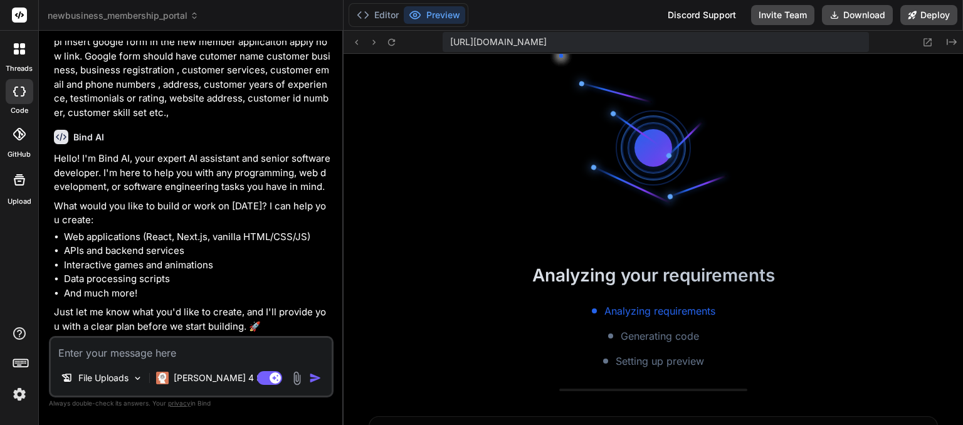
click at [256, 147] on div "Bind AI Hello! I'm Bind AI, your expert AI assistant and senior software develo…" at bounding box center [192, 227] width 277 height 214
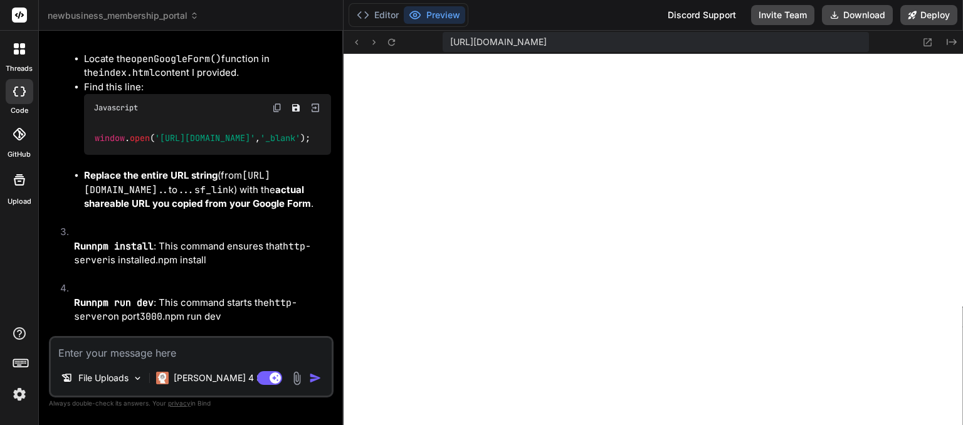
scroll to position [3924, 0]
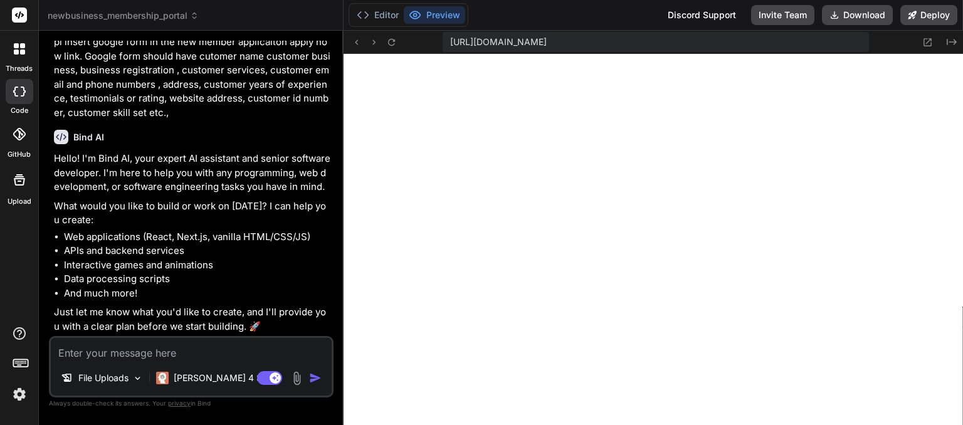
scroll to position [4776, 0]
click at [113, 362] on div "File Uploads Claude 4 S.. Agent Mode. When this toggle is activated, AI automat…" at bounding box center [191, 366] width 285 height 61
click at [108, 349] on textarea at bounding box center [191, 349] width 281 height 23
type textarea "i"
type textarea "x"
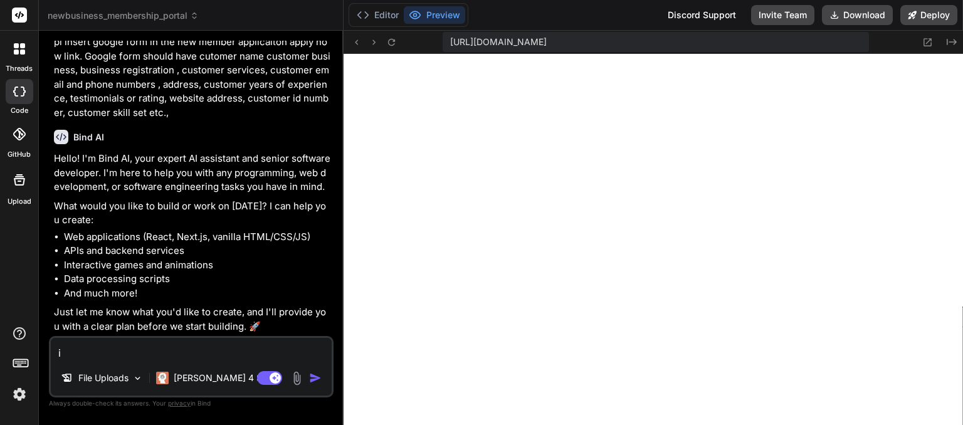
type textarea "i"
type textarea "x"
type textarea "i c"
type textarea "x"
type textarea "i cr"
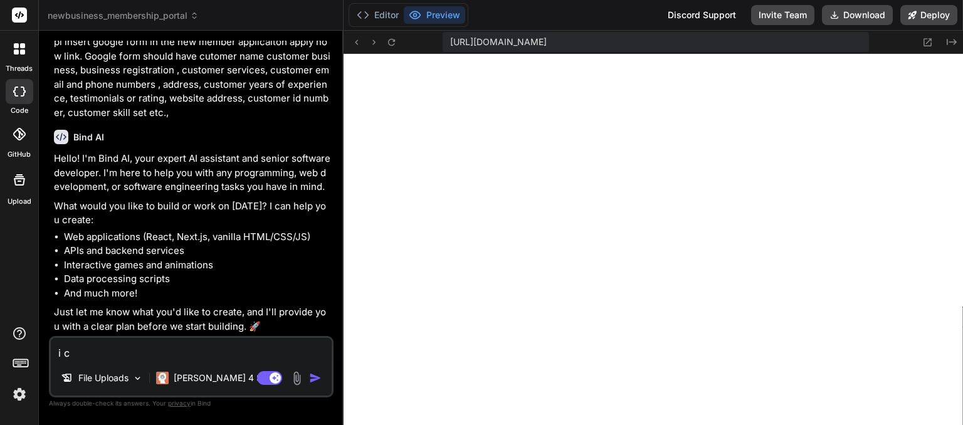
type textarea "x"
type textarea "i cre"
type textarea "x"
type textarea "i crea"
type textarea "x"
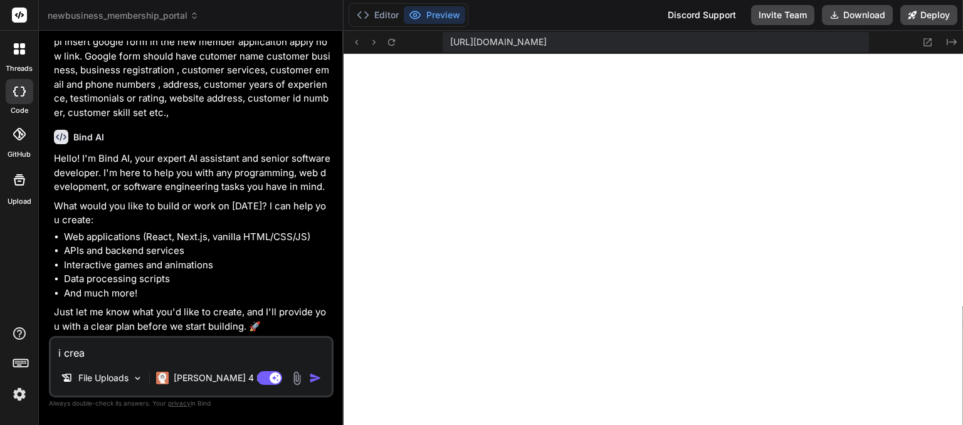
type textarea "i creat"
type textarea "x"
type textarea "i create"
type textarea "x"
type textarea "i created"
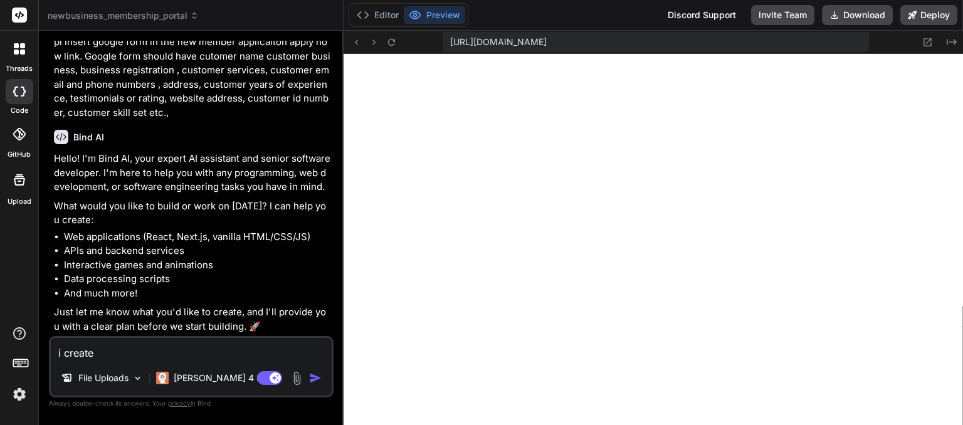
type textarea "x"
type textarea "i created"
type textarea "x"
type textarea "i created g"
type textarea "x"
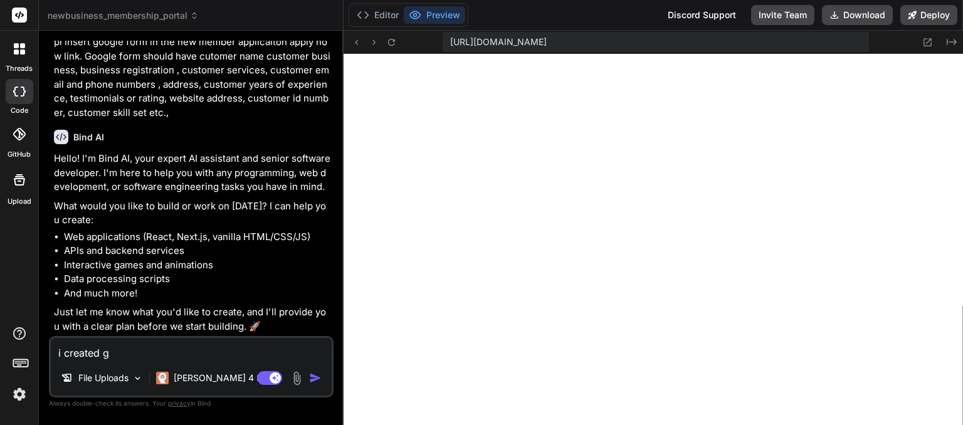
type textarea "i created go"
type textarea "x"
type textarea "i created goo"
type textarea "x"
type textarea "i created goog"
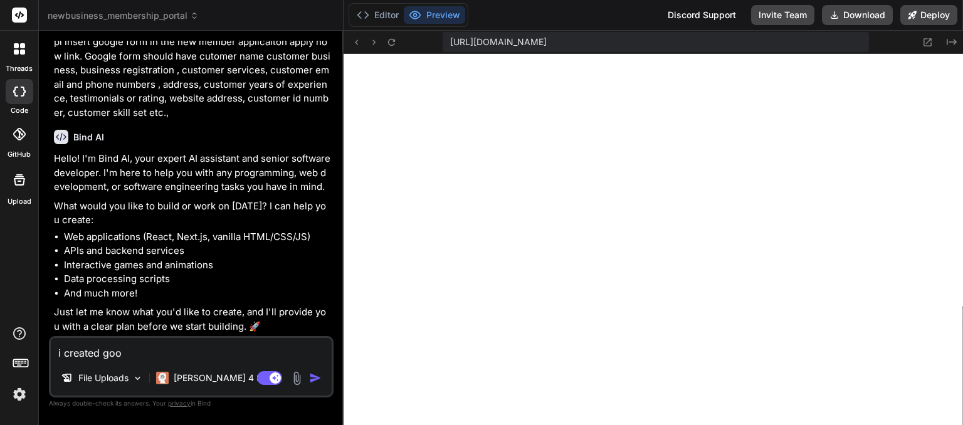
type textarea "x"
type textarea "i created googl"
type textarea "x"
type textarea "i created google"
type textarea "x"
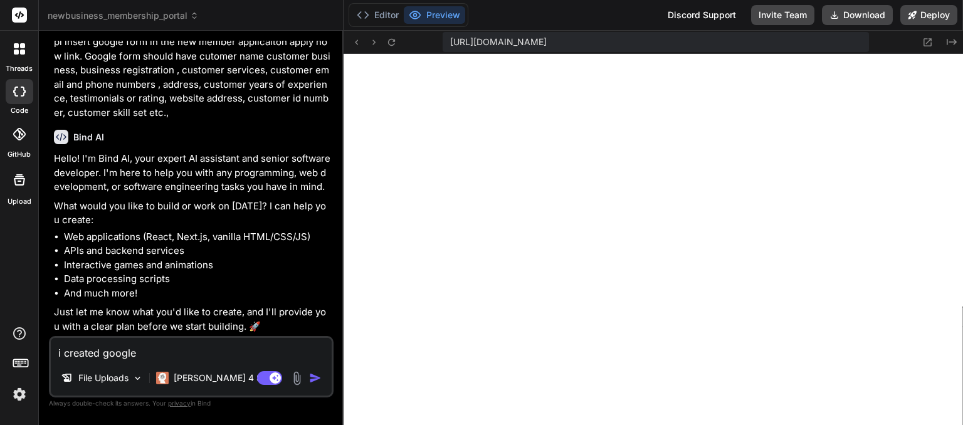
type textarea "i created google"
type textarea "x"
type textarea "i created google f"
type textarea "x"
type textarea "i created google fo"
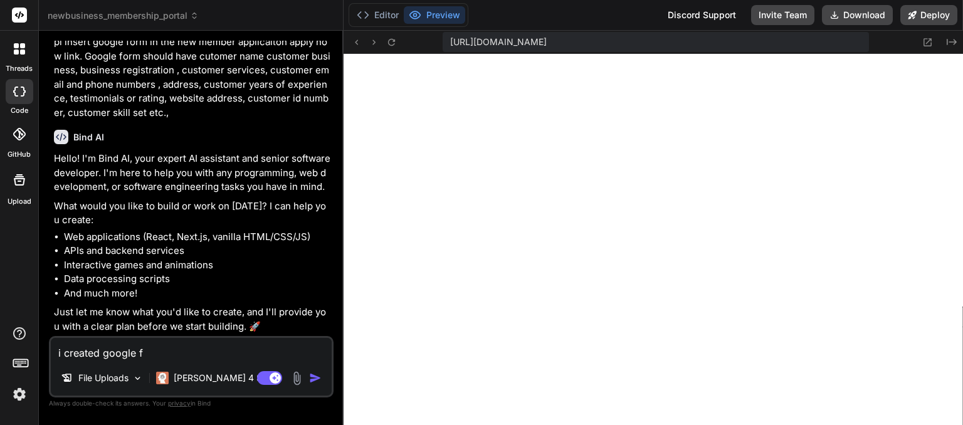
type textarea "x"
type textarea "i created google for"
type textarea "x"
type textarea "i created google form"
type textarea "x"
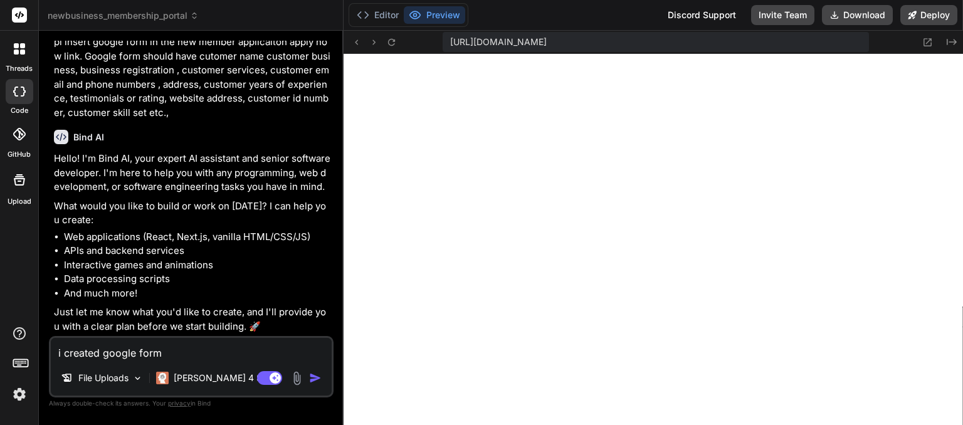
type textarea "i created google form"
type textarea "x"
type textarea "i created google form f"
type textarea "x"
type textarea "i created google form fo"
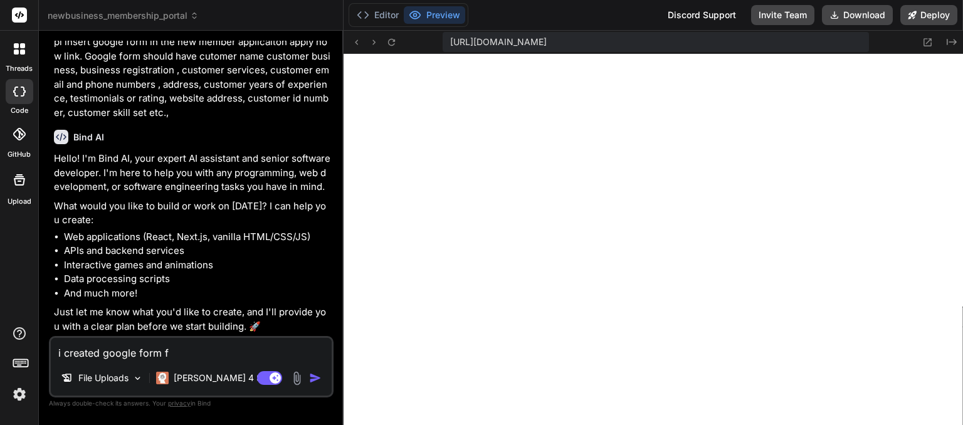
type textarea "x"
type textarea "i created google form for"
type textarea "x"
type textarea "i created google form for"
type textarea "x"
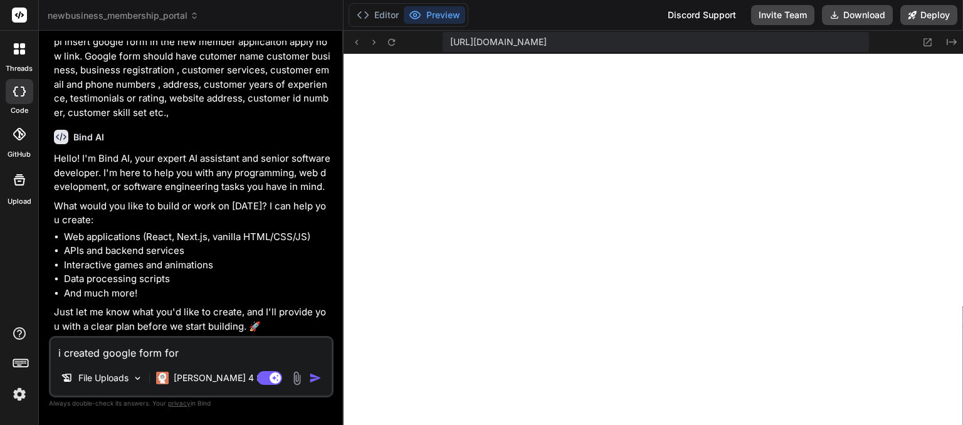
type textarea "i created google form for t"
type textarea "x"
type textarea "i created google form for th"
type textarea "x"
type textarea "i created google form for the"
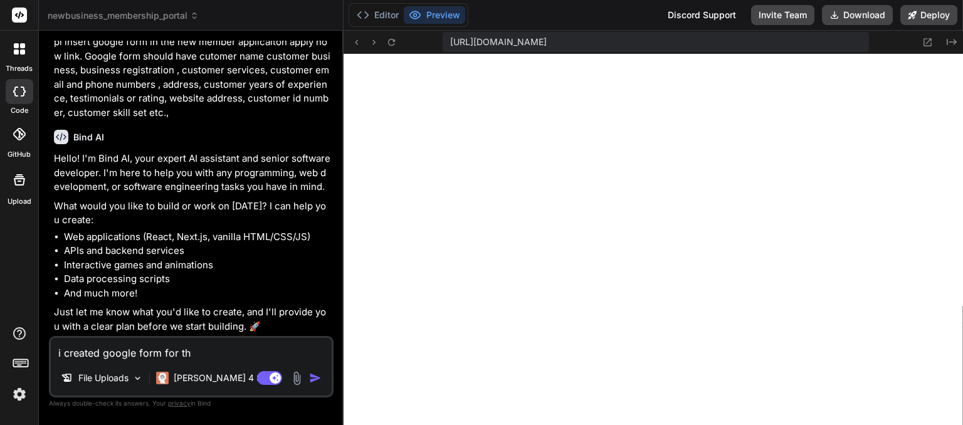
type textarea "x"
type textarea "i created google form for the"
type textarea "x"
type textarea "i created google form for the n"
type textarea "x"
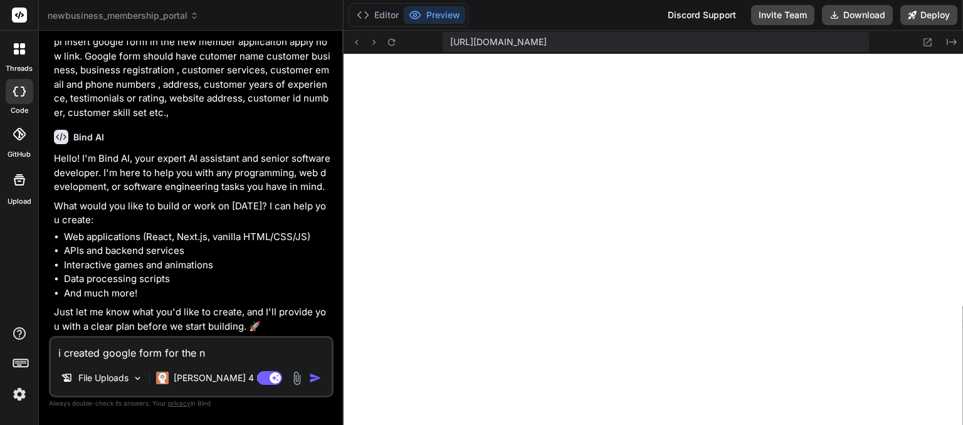
type textarea "i created google form for the ne"
type textarea "x"
type textarea "i created google form for the new"
type textarea "x"
type textarea "i created google form for the new"
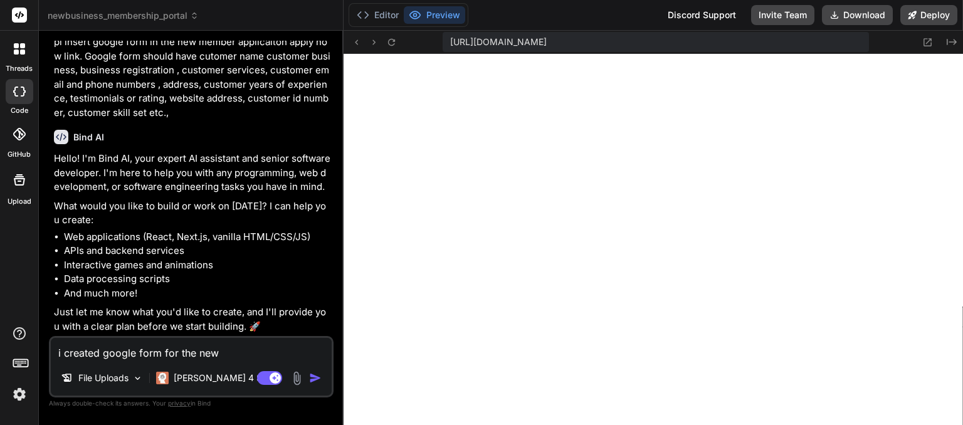
type textarea "x"
type textarea "i created google form for the new ,"
type textarea "x"
type textarea "i created google form for the new ,e"
type textarea "x"
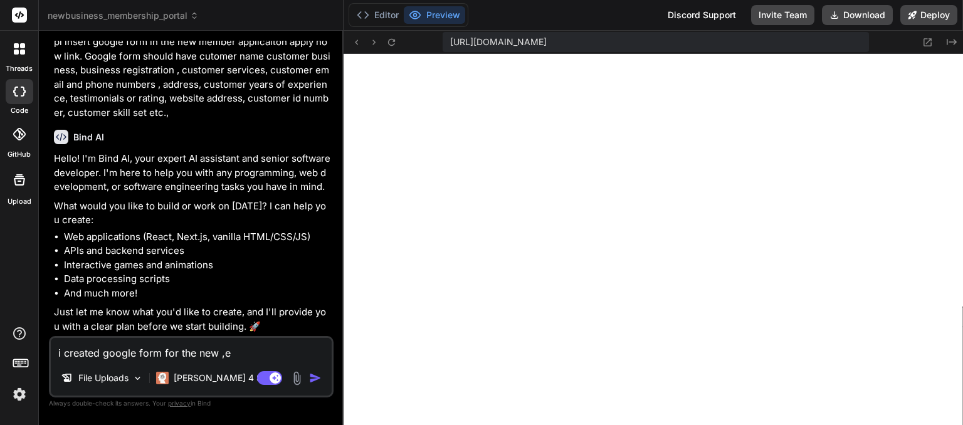
type textarea "i created google form for the new ,e,"
type textarea "x"
type textarea "i created google form for the new ,e,b"
type textarea "x"
type textarea "i created google form for the new ,e,"
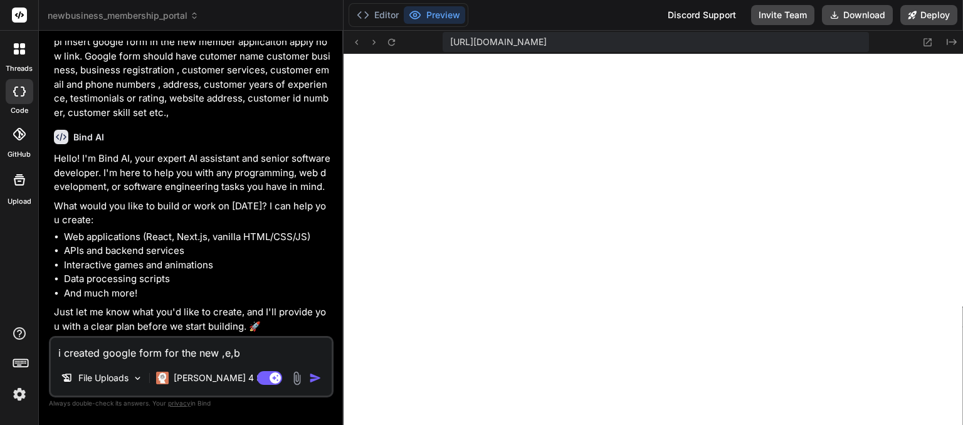
type textarea "x"
type textarea "i created google form for the new ,e"
type textarea "x"
type textarea "i created google form for the new ,"
type textarea "x"
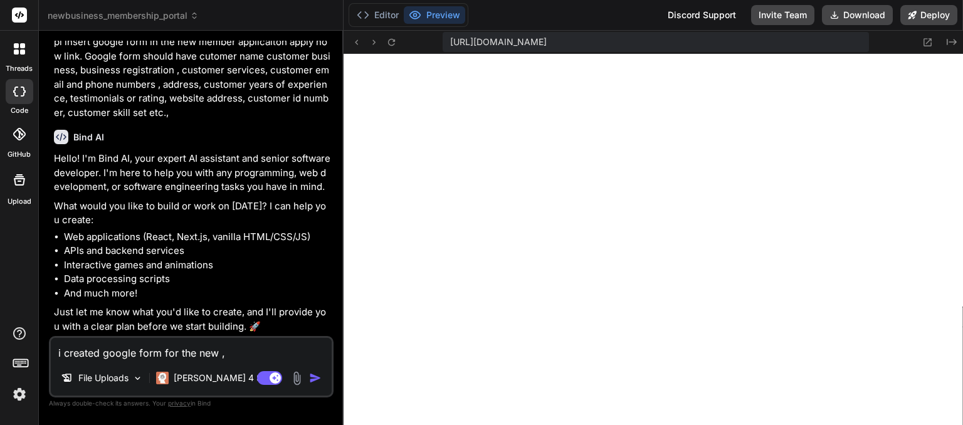
type textarea "i created google form for the new"
type textarea "x"
type textarea "i created google form for the new m"
type textarea "x"
type textarea "i created google form for the new mb"
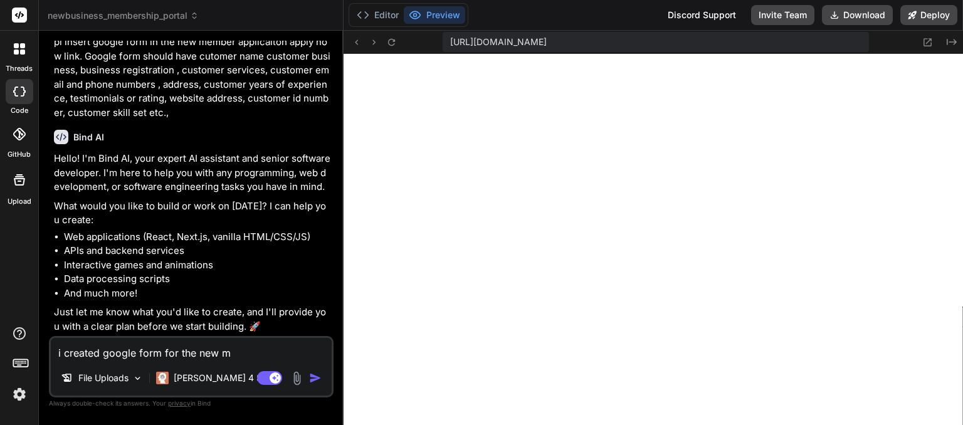
type textarea "x"
type textarea "i created google form for the new mbe"
type textarea "x"
type textarea "i created google form for the new mber"
type textarea "x"
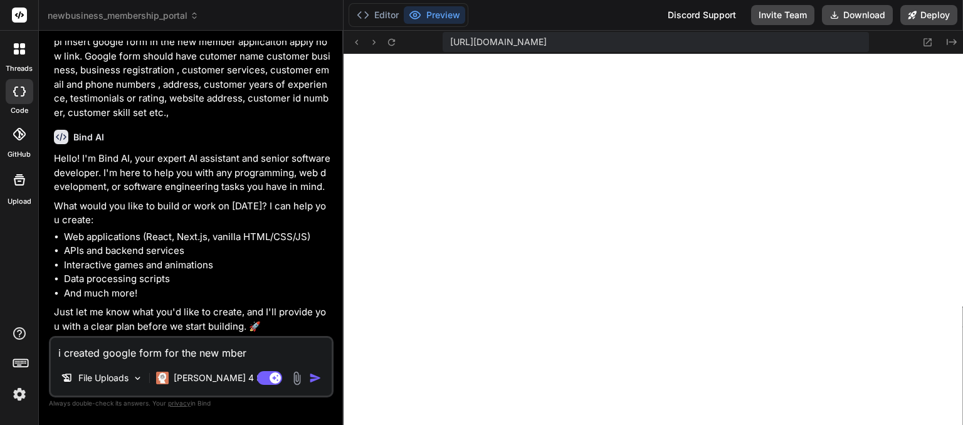
type textarea "i created google form for the new mbe"
type textarea "x"
type textarea "i created google form for the new mb"
type textarea "x"
type textarea "i created google form for the new m"
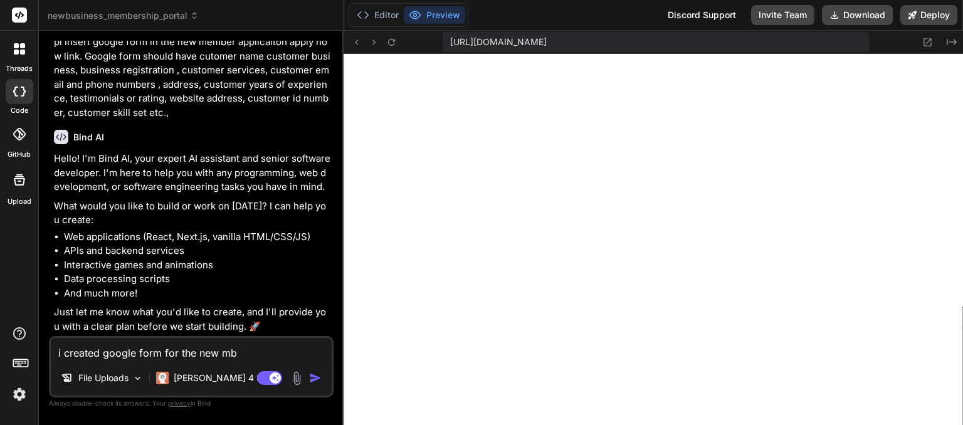
type textarea "x"
type textarea "i created google form for the new mm"
type textarea "x"
type textarea "i created google form for the new mme"
type textarea "x"
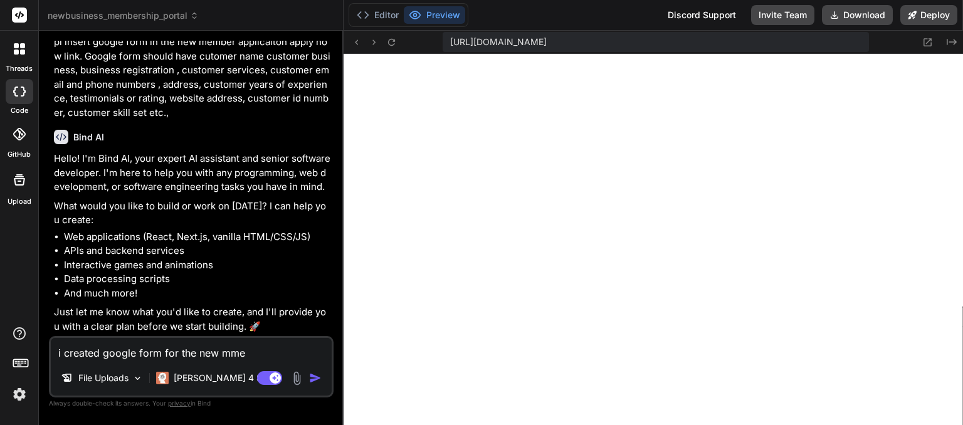
type textarea "i created google form for the new mm"
type textarea "x"
type textarea "i created google form for the new m"
type textarea "x"
type textarea "i created google form for the new me"
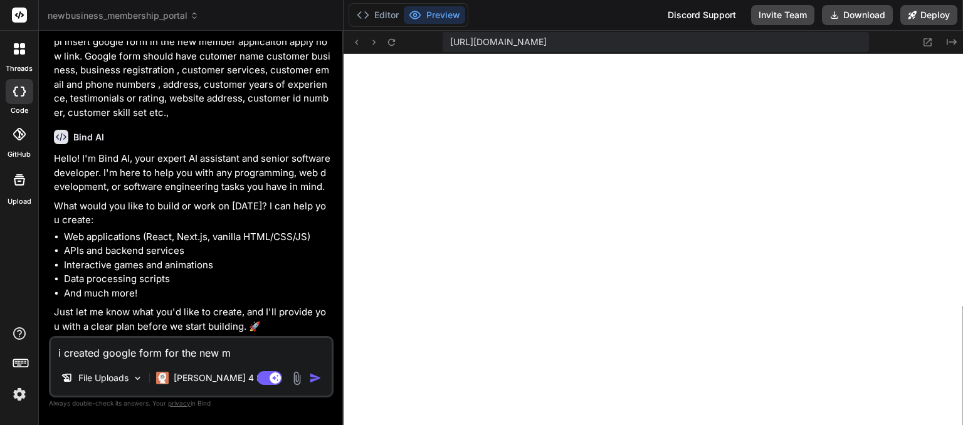
type textarea "x"
type textarea "i created google form for the new mem"
type textarea "x"
type textarea "i created google form for the new memb"
type textarea "x"
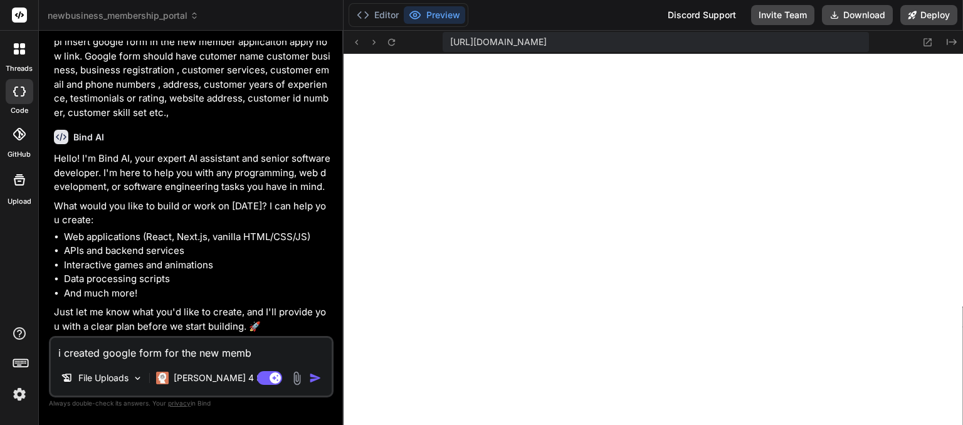
type textarea "i created google form for the new membe"
type textarea "x"
type textarea "i created google form for the new member"
type textarea "x"
type textarea "i created google form for the new member"
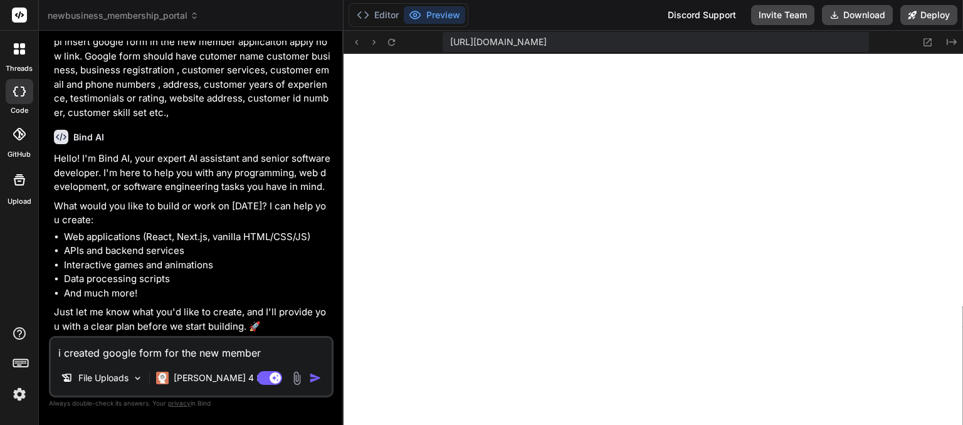
type textarea "x"
type textarea "i created google form for the new member a"
type textarea "x"
type textarea "i created google form for the new member ap"
type textarea "x"
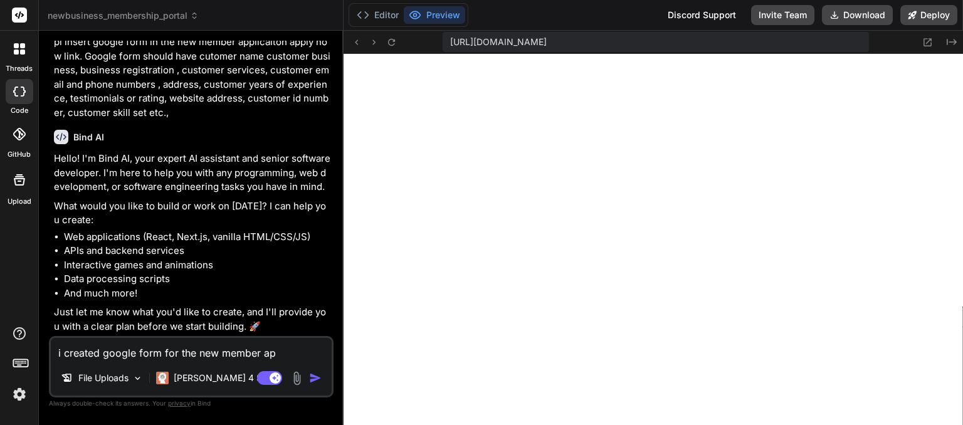
type textarea "i created google form for the new member apl"
type textarea "x"
type textarea "i created google form for the new member ap"
type textarea "x"
type textarea "i created google form for the new member app"
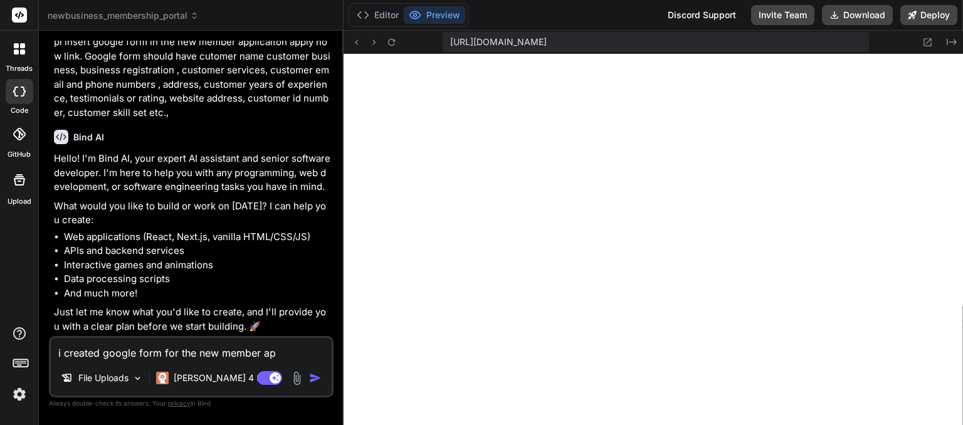
type textarea "x"
type textarea "i created google form for the new member appl"
type textarea "x"
type textarea "i created google form for the new member appli"
type textarea "x"
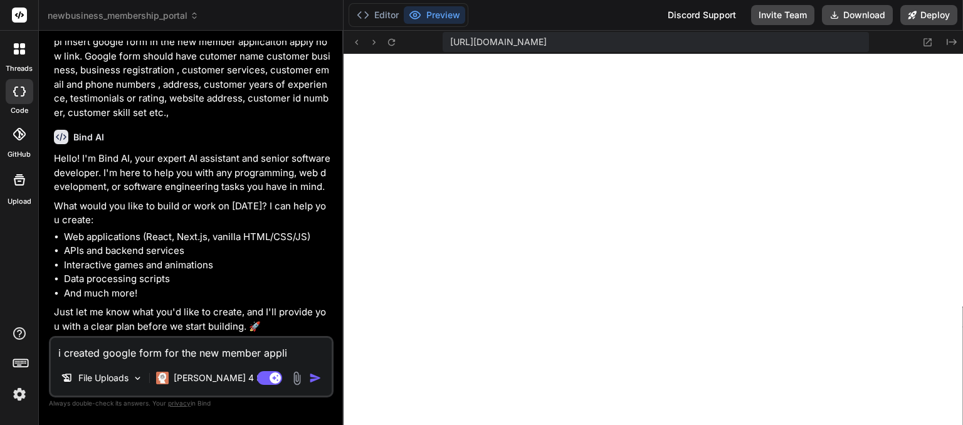
type textarea "i created google form for the new member applic"
type textarea "x"
type textarea "i created google form for the new member applica"
type textarea "x"
type textarea "i created google form for the new member applicat"
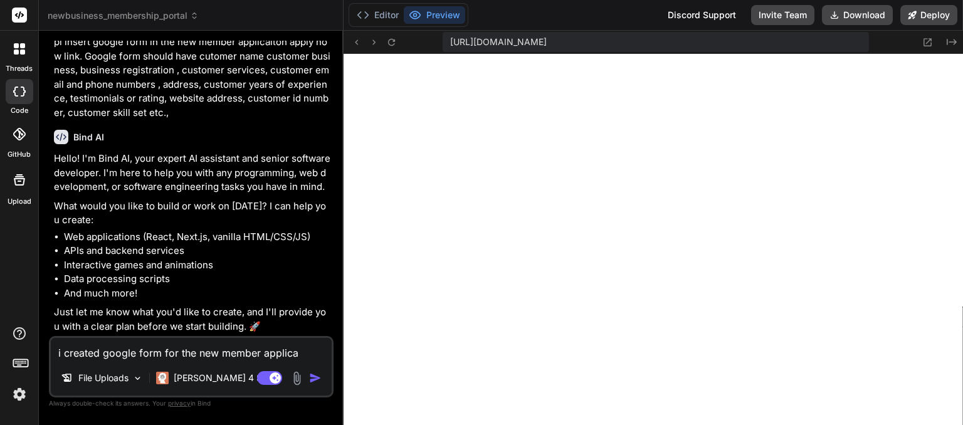
type textarea "x"
type textarea "i created google form for the new member applicati"
type textarea "x"
type textarea "i created google form for the new member applicatio"
type textarea "x"
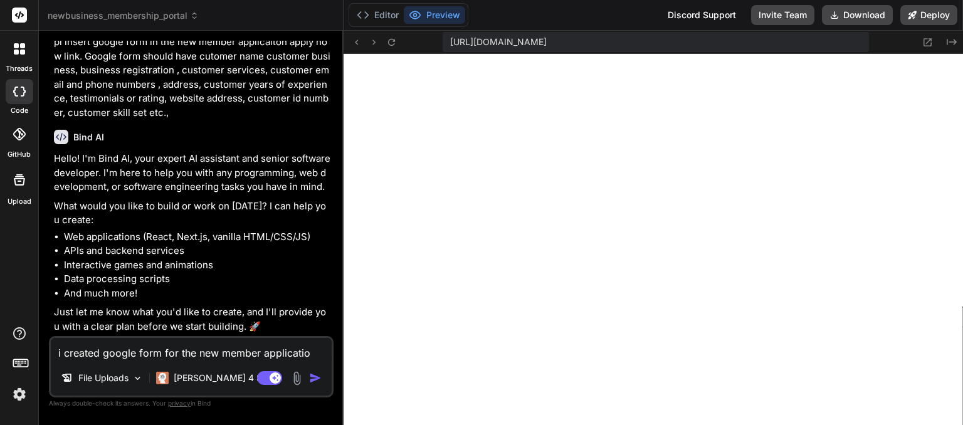
type textarea "i created google form for the new member application"
type textarea "x"
type textarea "i created google form for the new member application"
type textarea "x"
type textarea "i created google form for the new member application a"
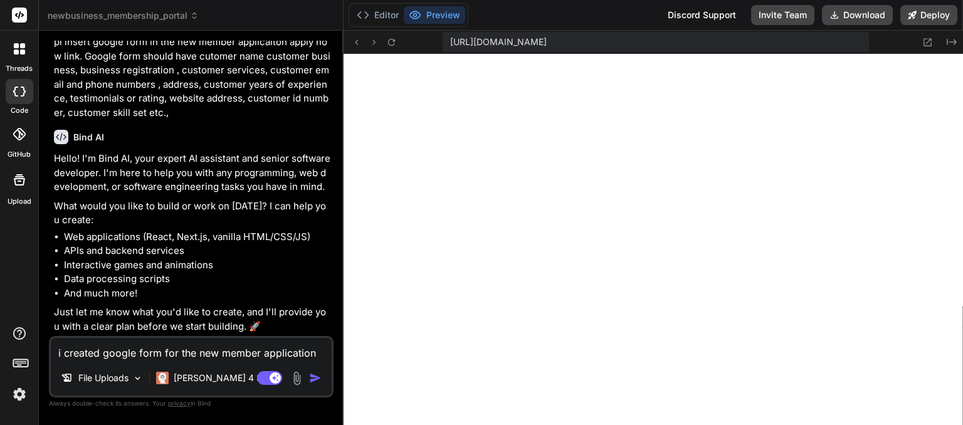
type textarea "x"
type textarea "i created google form for the new member application at"
type textarea "x"
type textarea "i created google form for the new member application at"
type textarea "x"
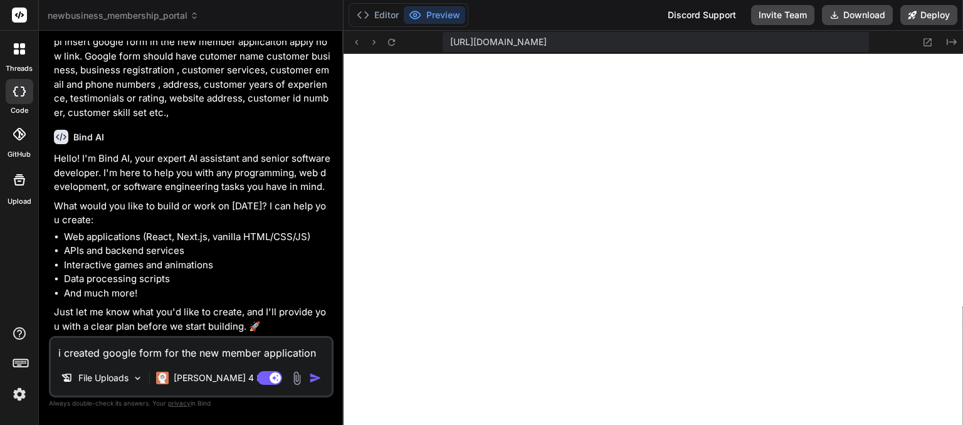
paste textarea "Sorry, the file you have requested does not exist. Make sure that you have the …"
type textarea "i created google form for the new member application at Sorry, the file you hav…"
type textarea "x"
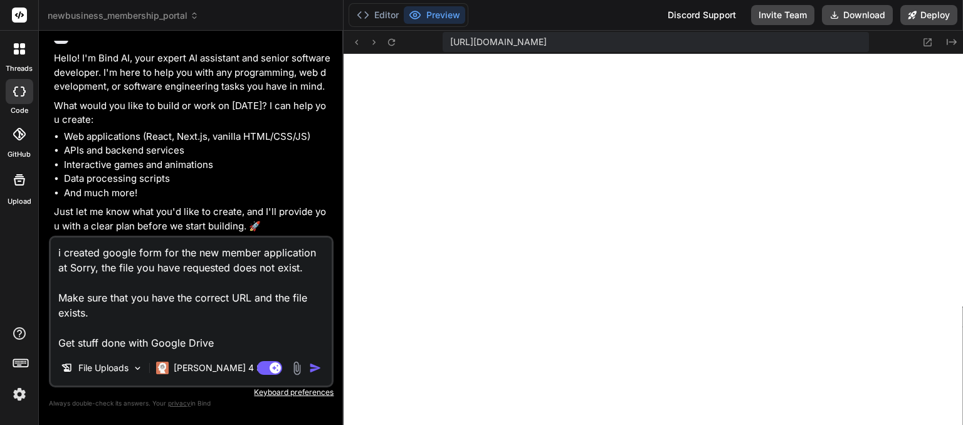
drag, startPoint x: 59, startPoint y: 270, endPoint x: 231, endPoint y: 346, distance: 188.3
click at [231, 346] on textarea "i created google form for the new member application at Sorry, the file you hav…" at bounding box center [191, 294] width 281 height 113
type textarea "i created google form for the new member application at"
type textarea "x"
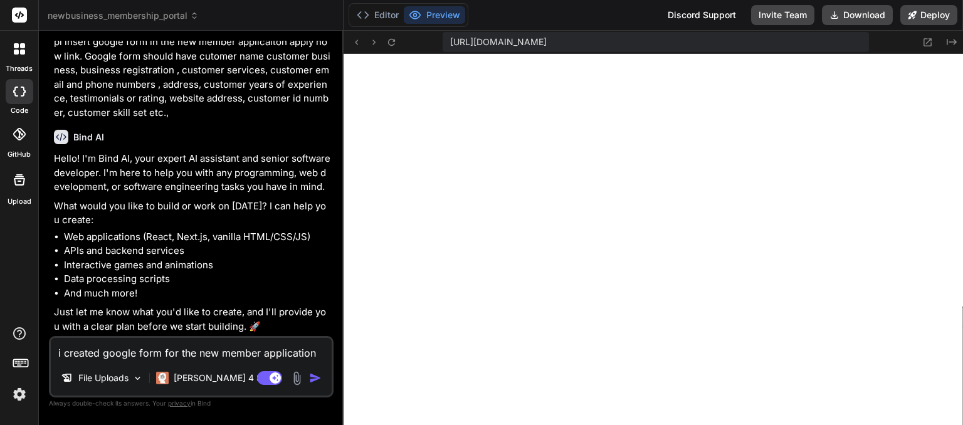
type textarea "i created google form for the new member application at"
type textarea "x"
paste textarea "https://docs.google.com/forms/d/1xWQFZLhDlVn3-H7_yqWyIQMn-EiZ_MC9lcS0BNc5Q4g/ed…"
type textarea "i created google form for the new member application at https://docs.google.com…"
type textarea "x"
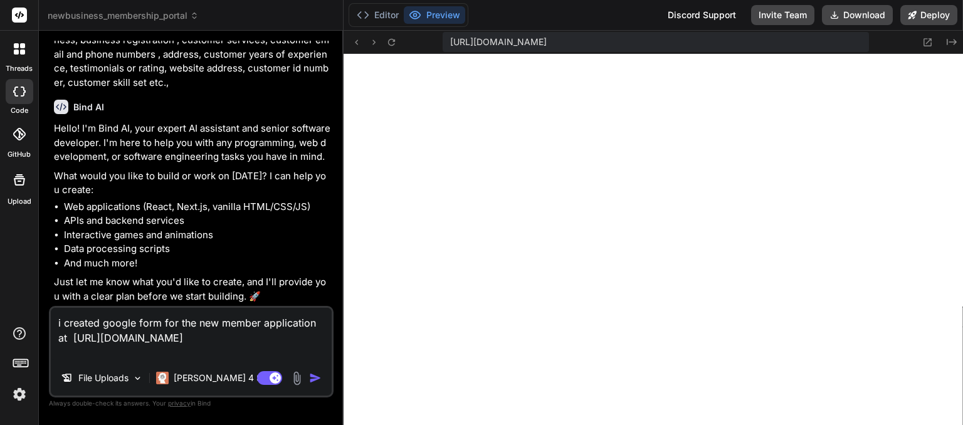
type textarea "i created google form for the new member application at https://docs.google.com…"
type textarea "x"
type textarea "i created google form for the new member application at https://docs.google.com…"
type textarea "x"
type textarea "i created google form for the new member application at https://docs.google.com…"
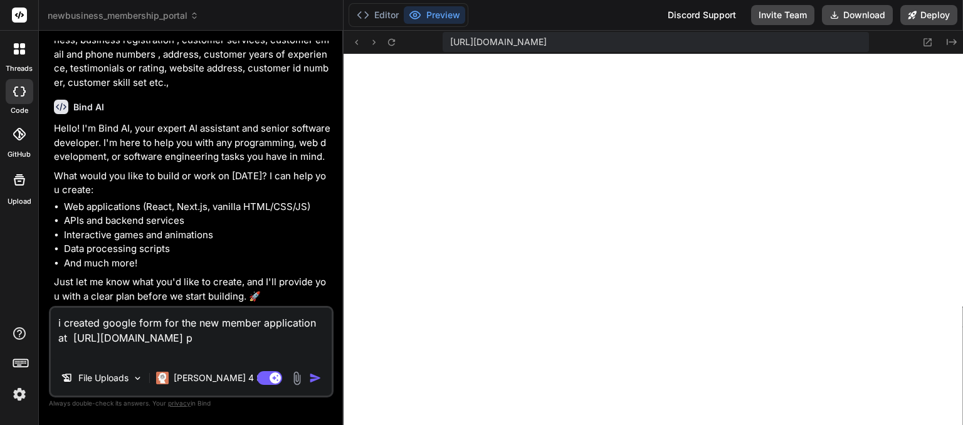
type textarea "x"
type textarea "i created google form for the new member application at https://docs.google.com…"
type textarea "x"
type textarea "i created google form for the new member application at https://docs.google.com…"
type textarea "x"
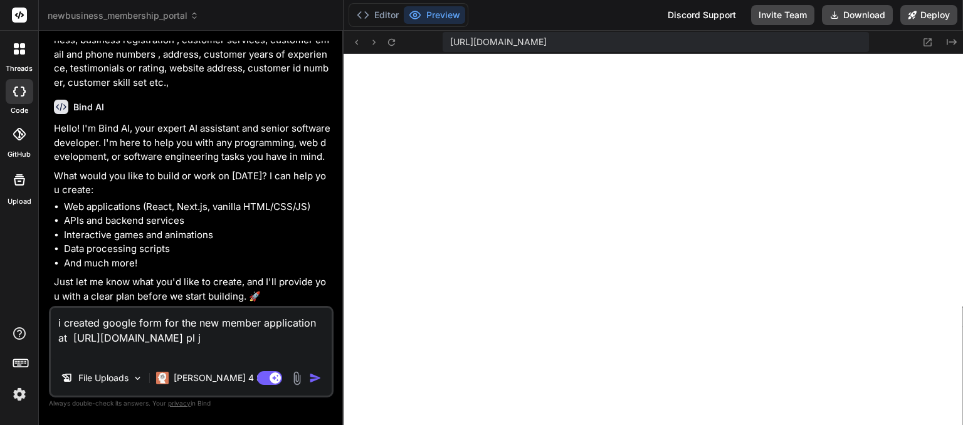
type textarea "i created google form for the new member application at https://docs.google.com…"
type textarea "x"
type textarea "i created google form for the new member application at https://docs.google.com…"
type textarea "x"
type textarea "i created google form for the new member application at https://docs.google.com…"
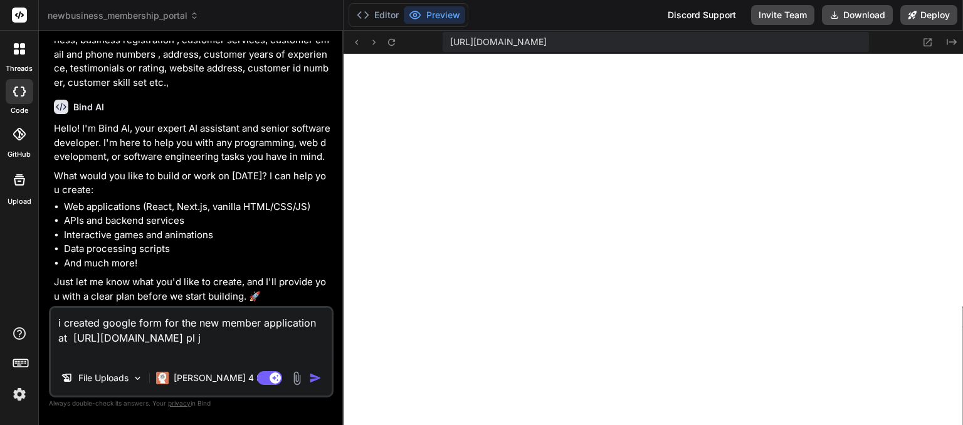
type textarea "x"
type textarea "i created google form for the new member application at https://docs.google.com…"
type textarea "x"
type textarea "i created google form for the new member application at https://docs.google.com…"
type textarea "x"
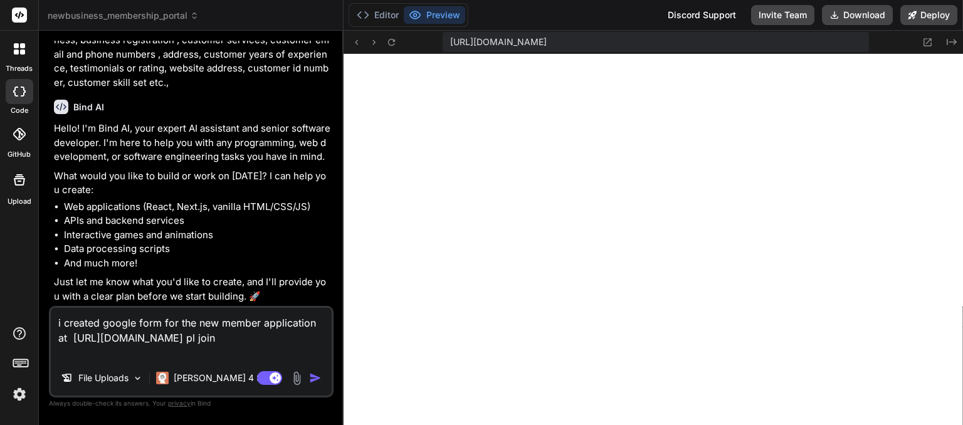
type textarea "i created google form for the new member application at https://docs.google.com…"
type textarea "x"
type textarea "i created google form for the new member application at https://docs.google.com…"
type textarea "x"
type textarea "i created google form for the new member application at https://docs.google.com…"
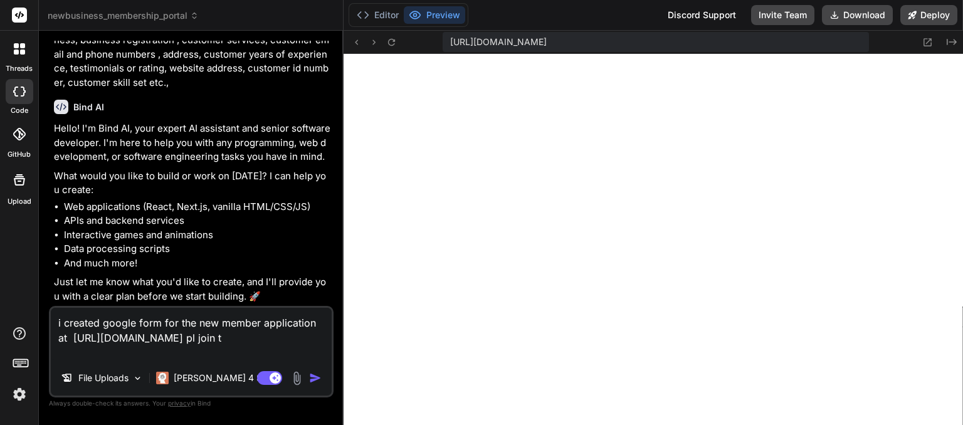
type textarea "x"
type textarea "i created google form for the new member application at https://docs.google.com…"
type textarea "x"
type textarea "i created google form for the new member application at https://docs.google.com…"
type textarea "x"
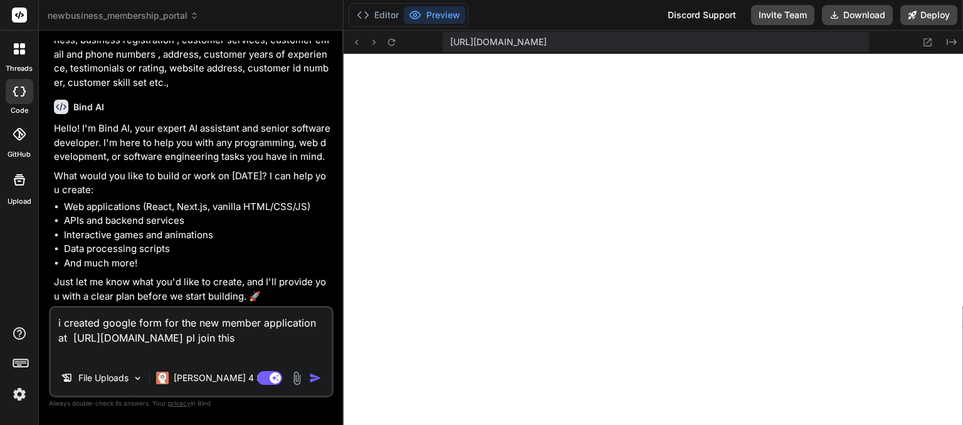
type textarea "i created google form for the new member application at https://docs.google.com…"
type textarea "x"
type textarea "i created google form for the new member application at https://docs.google.com…"
type textarea "x"
type textarea "i created google form for the new member application at https://docs.google.com…"
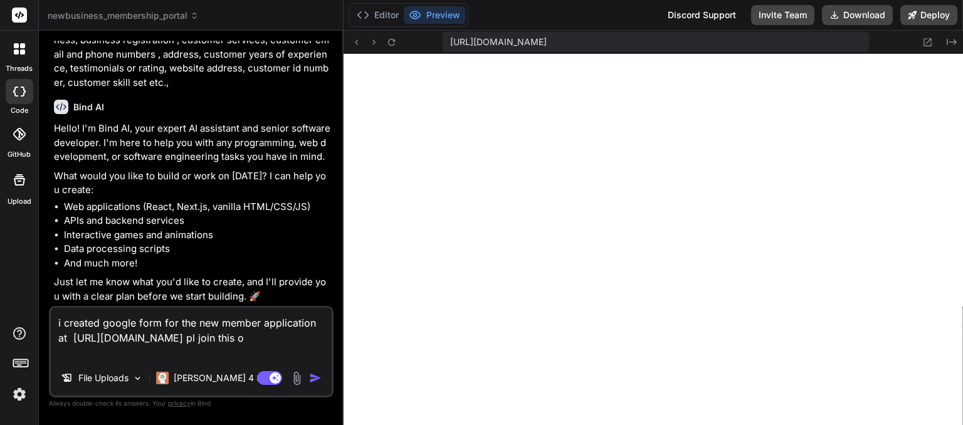
type textarea "x"
type textarea "i created google form for the new member application at https://docs.google.com…"
type textarea "x"
type textarea "i created google form for the new member application at https://docs.google.com…"
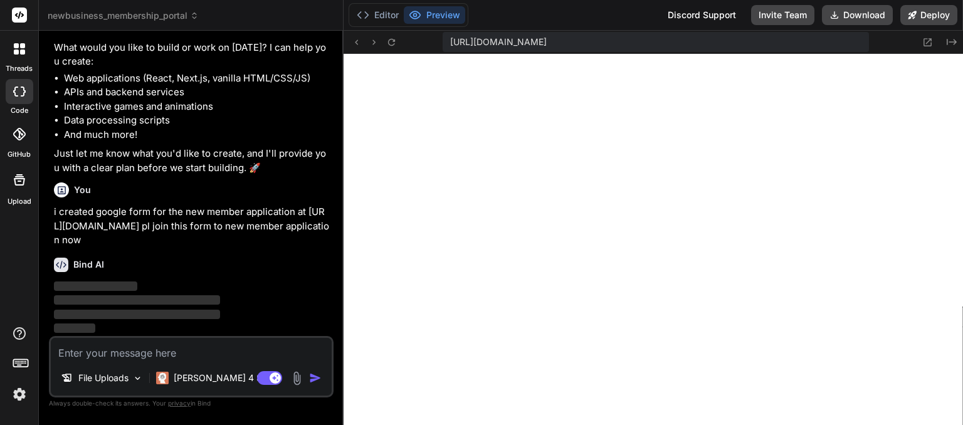
scroll to position [4949, 0]
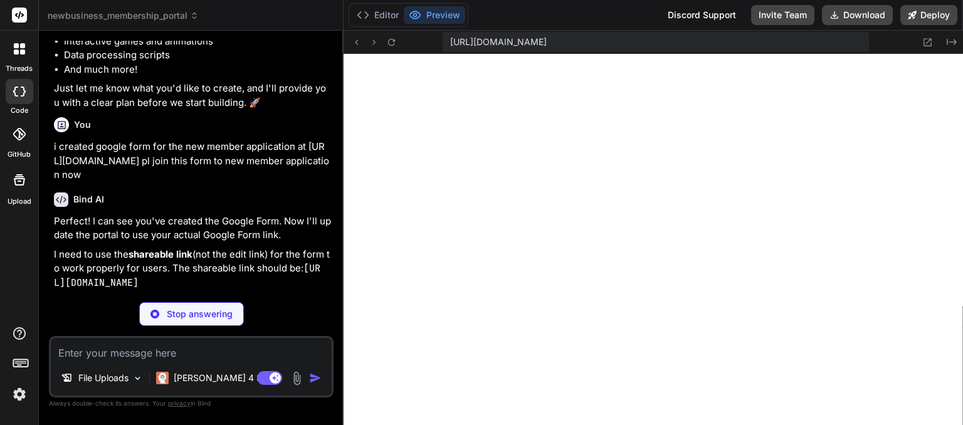
click at [294, 243] on p "Perfect! I can see you've created the Google Form. Now I'll update the portal t…" at bounding box center [192, 228] width 277 height 28
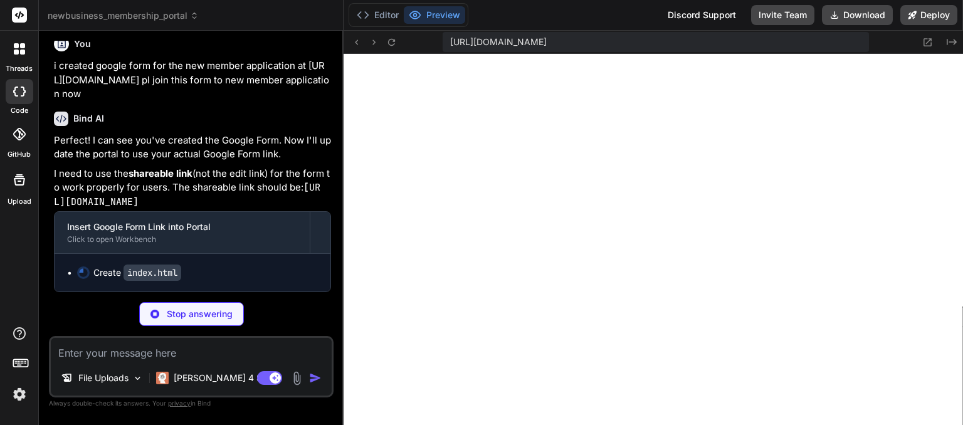
scroll to position [5109, 0]
click at [98, 358] on textarea at bounding box center [191, 349] width 281 height 23
paste textarea "https://docs.google.com/forms/d/1xWQFZLhDlVn3-H7_yqWyIQMn-EiZ_MC9lcS0BNc5Q4g/ed…"
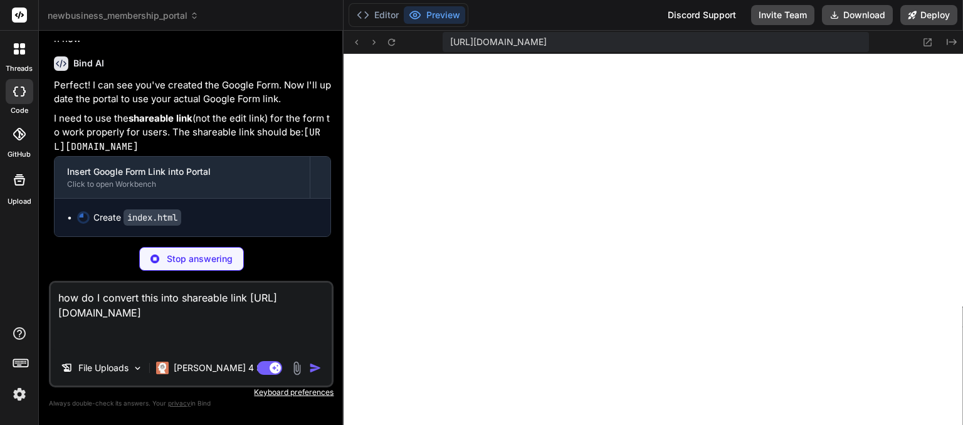
click at [317, 357] on div "File Uploads Claude 4 S.." at bounding box center [191, 370] width 281 height 30
click at [290, 154] on p "I need to use the shareable link (not the edit link) for the form to work prope…" at bounding box center [192, 133] width 277 height 43
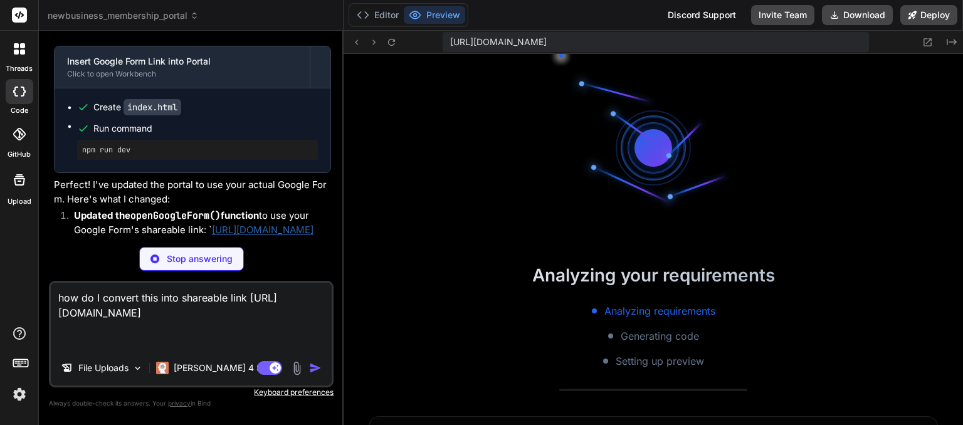
scroll to position [903, 0]
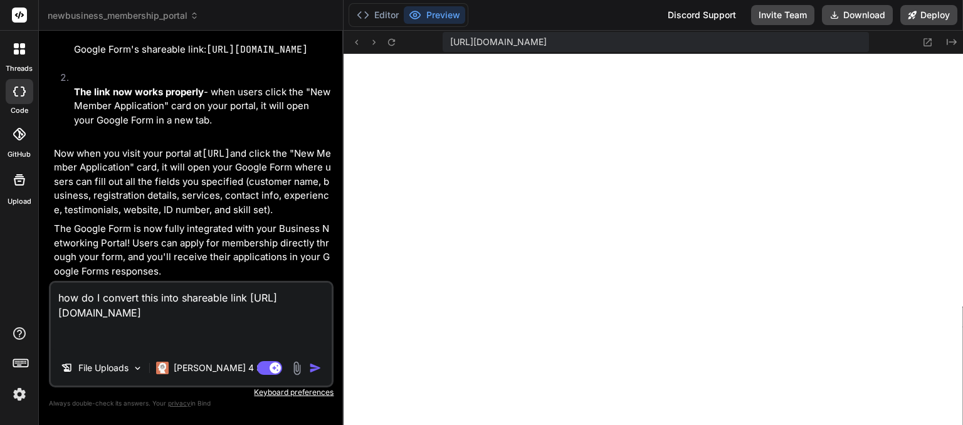
drag, startPoint x: 58, startPoint y: 298, endPoint x: 303, endPoint y: 332, distance: 246.7
click at [303, 332] on textarea "how do I convert this into shareable link https://docs.google.com/forms/d/1xWQF…" at bounding box center [191, 317] width 281 height 68
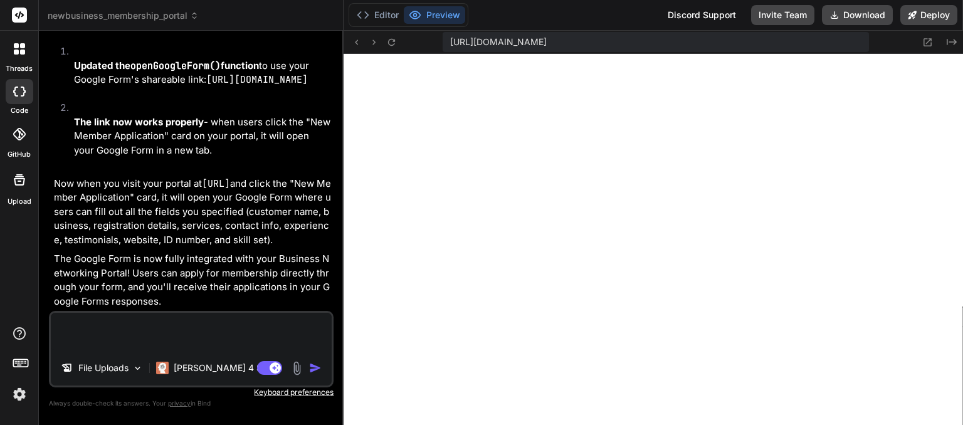
paste textarea "https://docs.google.com/forms/d/1xWQFZLhDlVn3-H7_yqWyIQMn-EiZ_MC9lcS0BNc5Q4g/ed…"
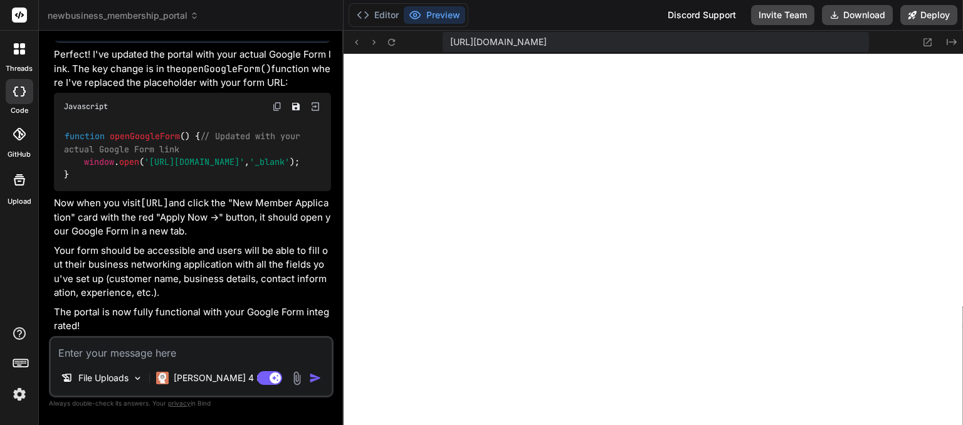
scroll to position [1311, 0]
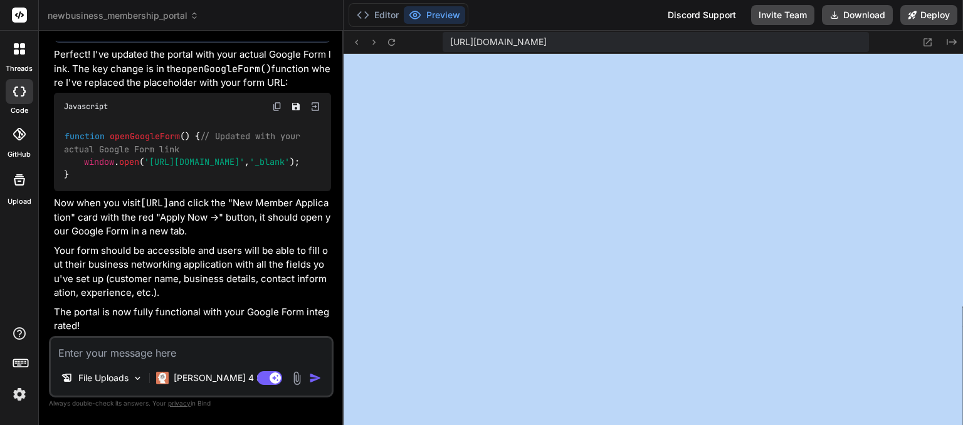
drag, startPoint x: 962, startPoint y: 263, endPoint x: 937, endPoint y: 118, distance: 147.6
